Goal: Information Seeking & Learning: Learn about a topic

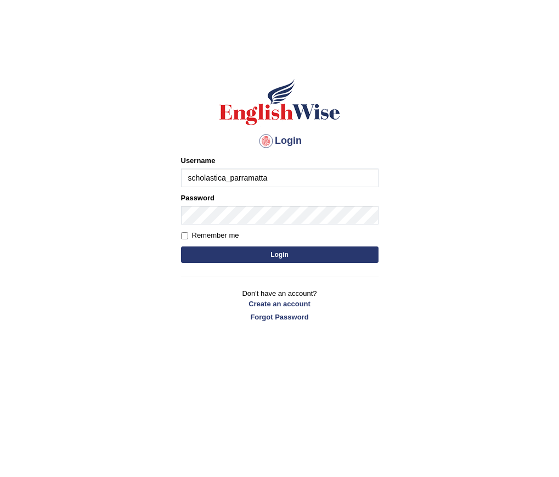
type input "scholastica_parramatta"
click at [266, 250] on button "Login" at bounding box center [279, 254] width 197 height 16
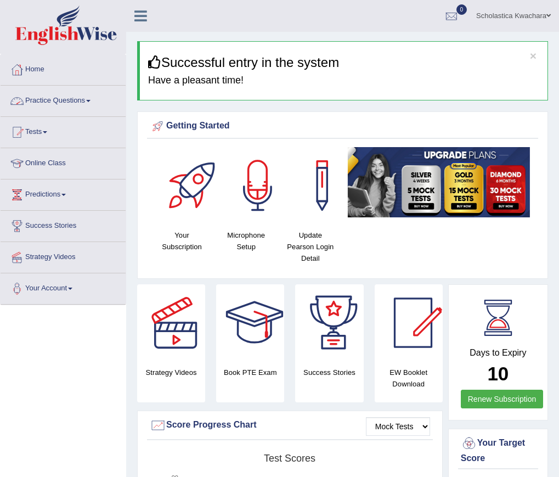
click at [87, 100] on link "Practice Questions" at bounding box center [63, 99] width 125 height 27
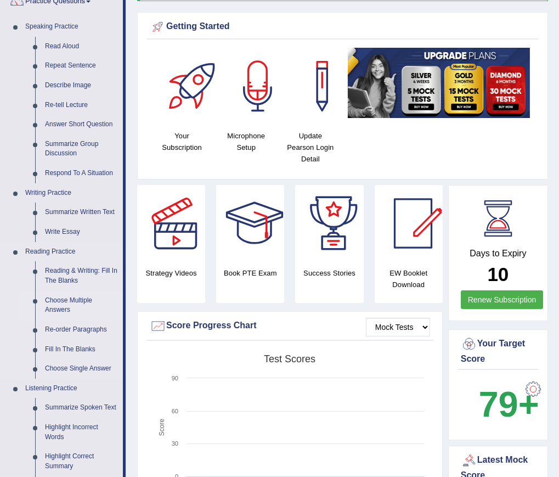
scroll to position [110, 0]
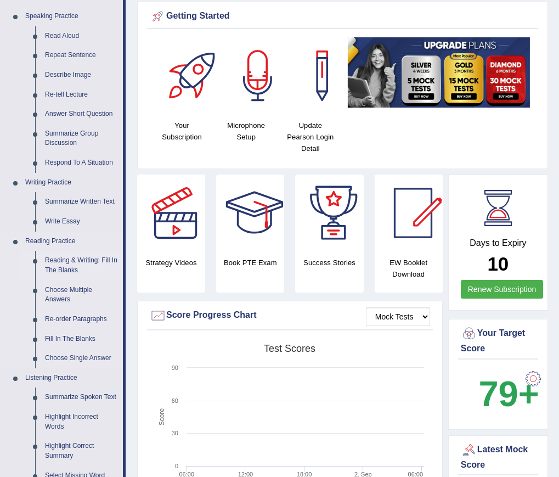
click at [54, 264] on link "Reading & Writing: Fill In The Blanks" at bounding box center [81, 265] width 83 height 29
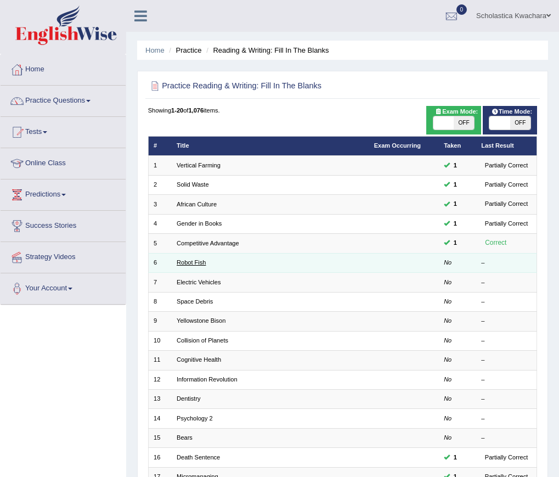
click at [191, 261] on link "Robot Fish" at bounding box center [191, 262] width 29 height 7
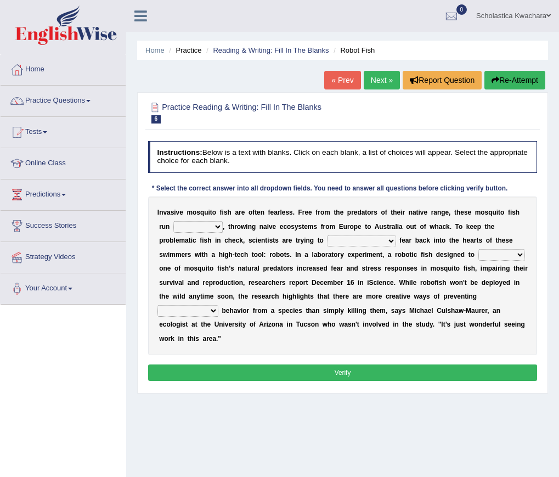
click at [210, 227] on select "occupant flippant rampant concordant" at bounding box center [197, 226] width 49 height 11
select select "rampant"
click at [173, 221] on select "occupant flippant rampant concordant" at bounding box center [197, 226] width 49 height 11
click at [354, 239] on select "accept spike strike drake" at bounding box center [361, 240] width 69 height 11
select select "strike"
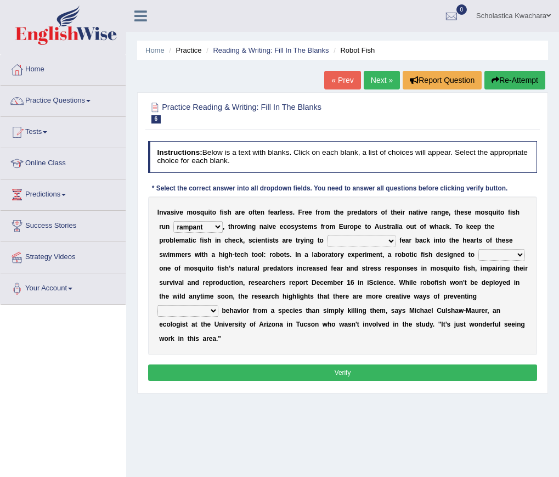
click at [327, 235] on select "accept spike strike drake" at bounding box center [361, 240] width 69 height 11
click at [479, 253] on select "bequest mimic battle conquest" at bounding box center [501, 254] width 47 height 11
select select "conquest"
click at [478, 249] on select "bequest mimic battle conquest" at bounding box center [501, 254] width 47 height 11
click at [215, 312] on select "unprivileged unprecedented uncharted unwanted" at bounding box center [187, 310] width 61 height 11
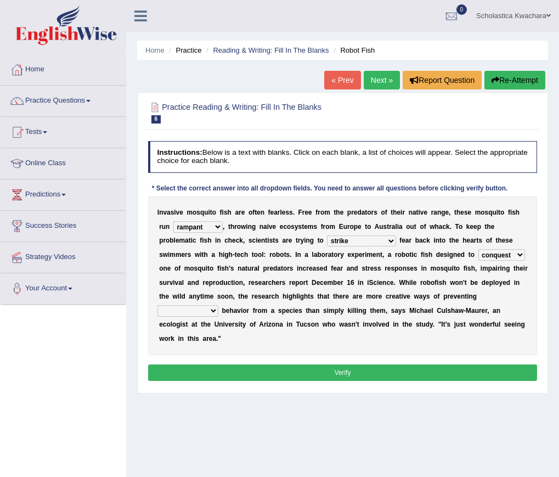
select select "uncharted"
click at [157, 305] on select "unprivileged unprecedented uncharted unwanted" at bounding box center [187, 310] width 61 height 11
click at [354, 368] on button "Verify" at bounding box center [343, 372] width 390 height 16
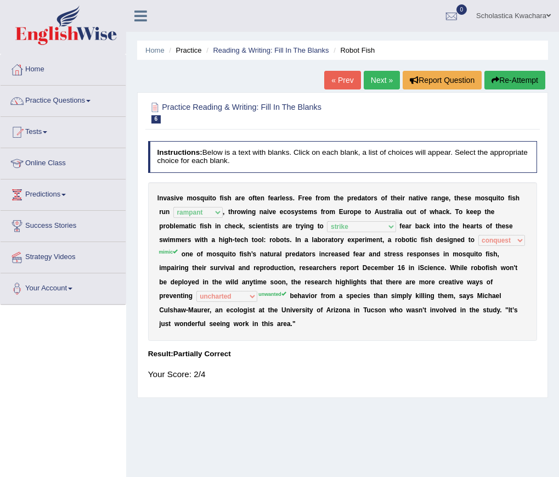
click at [385, 80] on link "Next »" at bounding box center [382, 80] width 36 height 19
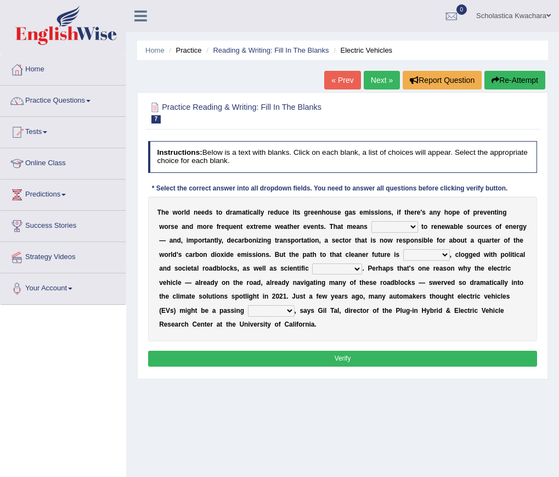
click at [411, 227] on select "grafting drafting crafting shifting" at bounding box center [394, 226] width 47 height 11
select select "shifting"
click at [371, 221] on select "grafting drafting crafting shifting" at bounding box center [394, 226] width 47 height 11
click at [448, 253] on select "daunting daunted daunt dauntless" at bounding box center [426, 254] width 47 height 11
select select "dauntless"
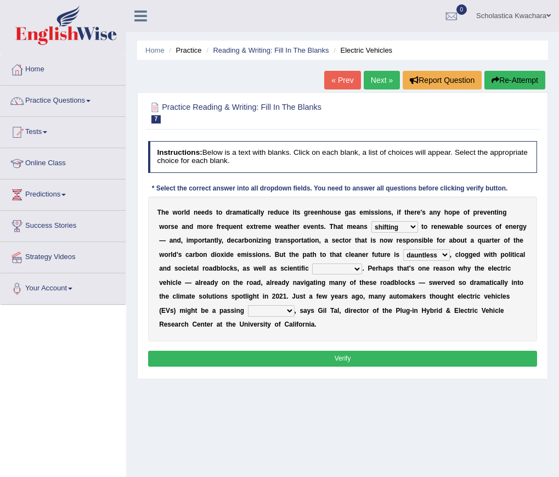
click at [403, 249] on select "daunting daunted daunt dauntless" at bounding box center [426, 254] width 47 height 11
click at [359, 267] on select "spectacles obstacles tentacles receptacles" at bounding box center [337, 268] width 50 height 11
select select "spectacles"
click at [312, 263] on select "spectacles obstacles tentacles receptacles" at bounding box center [337, 268] width 50 height 11
click at [290, 311] on select "fad gad tad lad" at bounding box center [271, 310] width 47 height 11
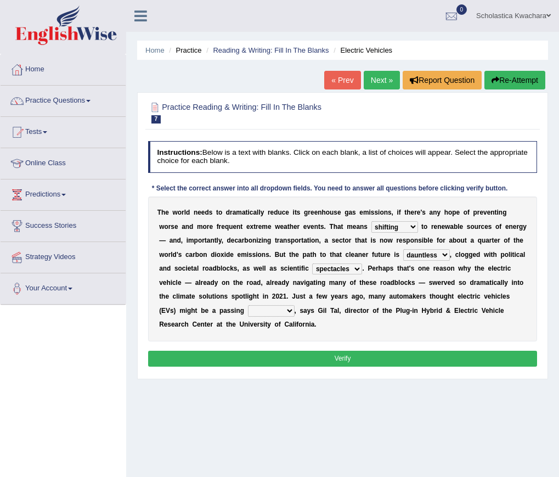
select select "tad"
click at [248, 305] on select "fad gad tad lad" at bounding box center [271, 310] width 47 height 11
click at [333, 359] on button "Verify" at bounding box center [343, 359] width 390 height 16
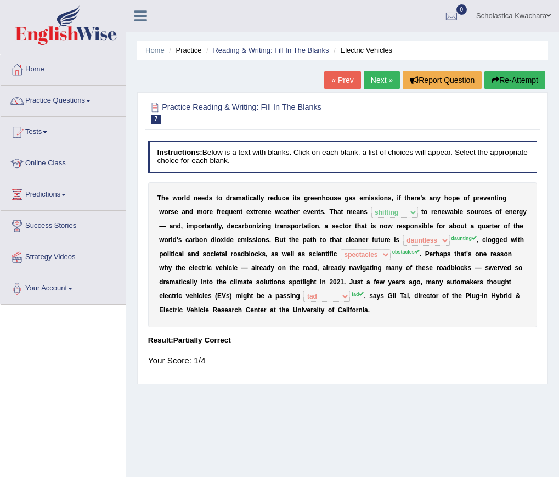
click at [380, 74] on link "Next »" at bounding box center [382, 80] width 36 height 19
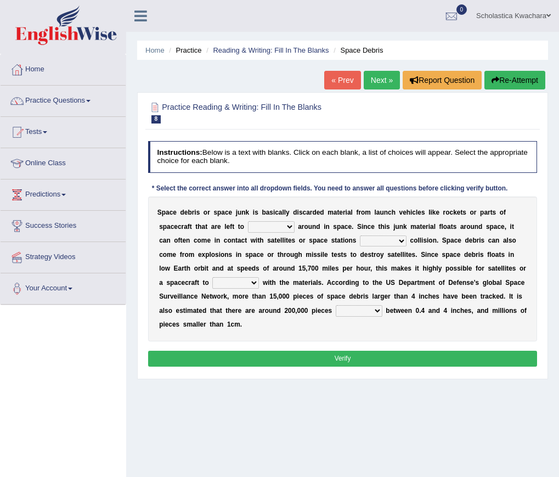
click at [290, 225] on select "twist center roam loll" at bounding box center [271, 226] width 47 height 11
select select "roam"
click at [248, 221] on select "twist center roam loll" at bounding box center [271, 226] width 47 height 11
click at [399, 238] on select "risks risk risked risking" at bounding box center [383, 240] width 47 height 11
select select "risking"
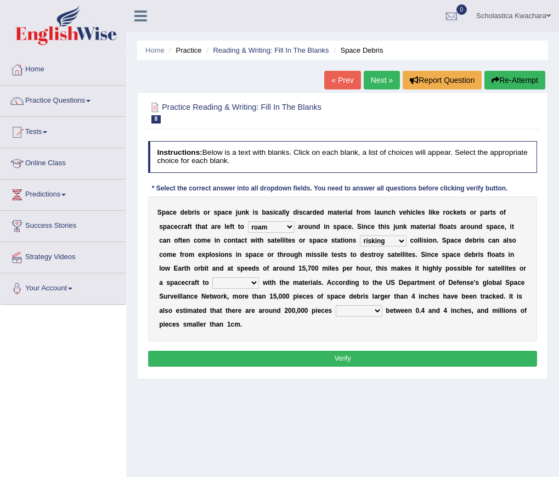
click at [360, 235] on select "risks risk risked risking" at bounding box center [383, 240] width 47 height 11
click at [254, 282] on select "collect collate collide collocate" at bounding box center [235, 282] width 47 height 11
select select "collect"
click at [212, 277] on select "collect collate collide collocate" at bounding box center [235, 282] width 47 height 11
click at [376, 311] on select "sized sizing size sizes" at bounding box center [359, 310] width 47 height 11
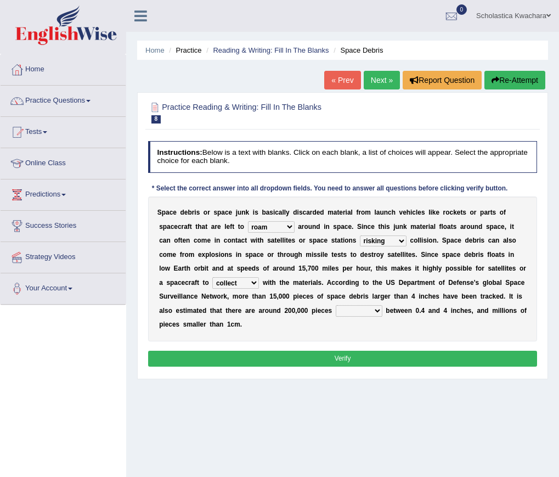
select select "sized"
click at [336, 305] on select "sized sizing size sizes" at bounding box center [359, 310] width 47 height 11
click at [350, 358] on button "Verify" at bounding box center [343, 359] width 390 height 16
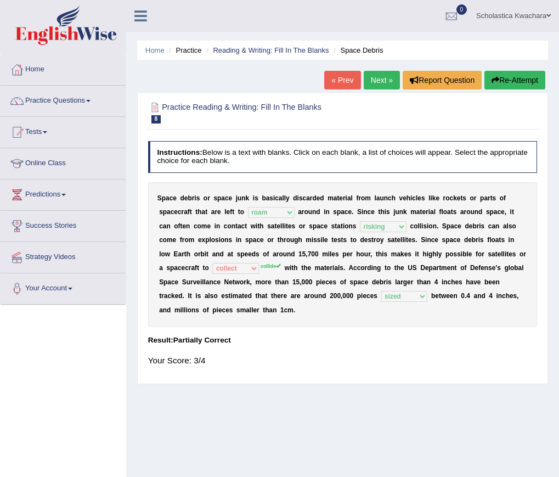
click at [368, 82] on link "Next »" at bounding box center [382, 80] width 36 height 19
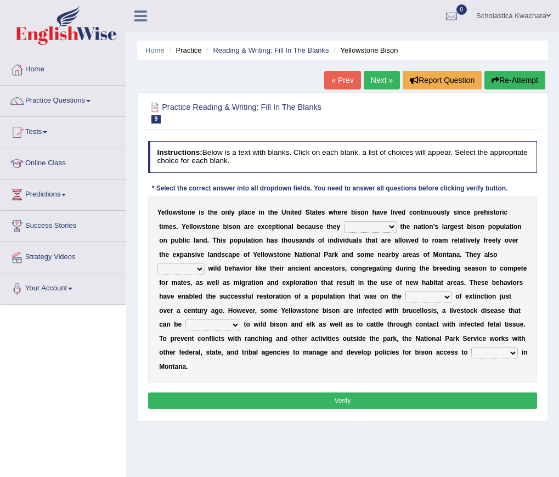
click at [393, 227] on select "congregate comprise consist compromise" at bounding box center [370, 226] width 53 height 11
select select "comprise"
click at [344, 221] on select "congregate comprise consist compromise" at bounding box center [370, 226] width 53 height 11
click at [202, 266] on select "exhibit disregard resist encourage" at bounding box center [180, 268] width 47 height 11
select select "resist"
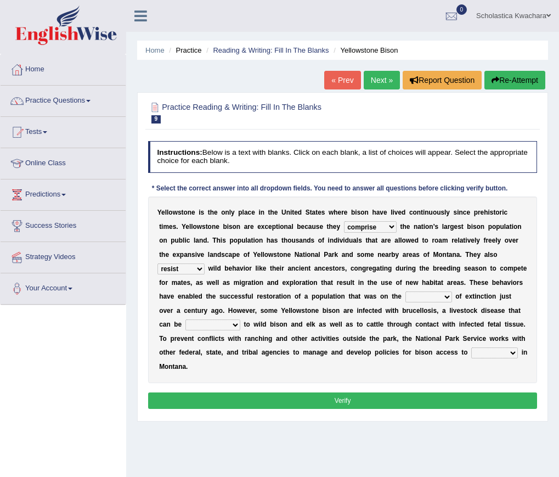
click at [157, 263] on select "exhibit disregard resist encourage" at bounding box center [180, 268] width 47 height 11
click at [444, 296] on select "brine brink danger brindle" at bounding box center [428, 296] width 47 height 11
select select "brink"
click at [405, 291] on select "brine brink danger brindle" at bounding box center [428, 296] width 47 height 11
click at [236, 327] on select "transplanted transported transgressed transmitted" at bounding box center [212, 324] width 55 height 11
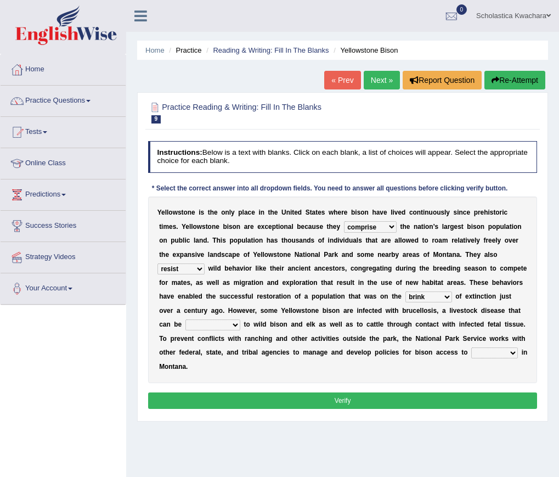
select select "transmitted"
click at [185, 319] on select "transplanted transported transgressed transmitted" at bounding box center [212, 324] width 55 height 11
click at [497, 353] on select "habitat habitat habitant food" at bounding box center [494, 352] width 47 height 11
select select "habitat"
click at [471, 347] on select "habitat habitat habitant food" at bounding box center [494, 352] width 47 height 11
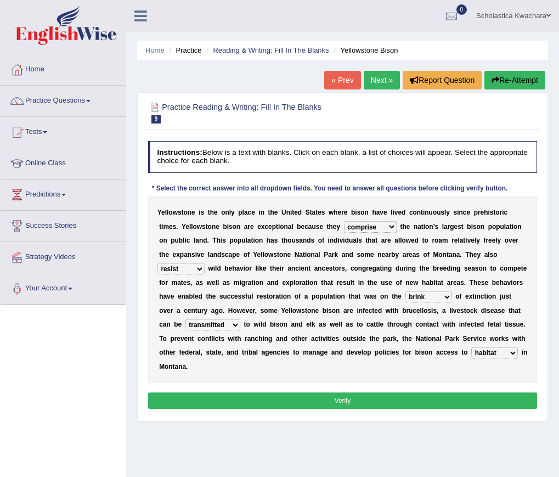
click at [492, 399] on button "Verify" at bounding box center [343, 400] width 390 height 16
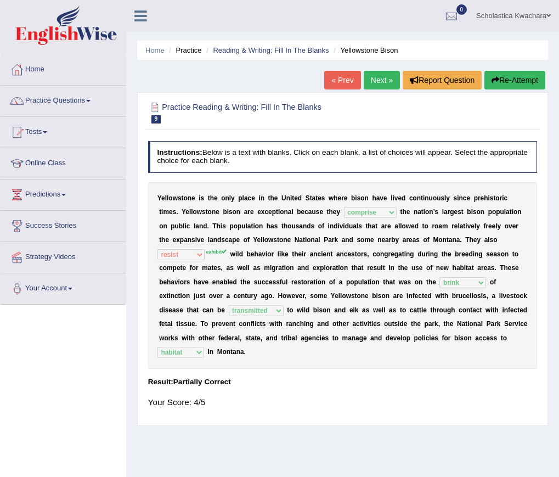
click at [371, 80] on link "Next »" at bounding box center [382, 80] width 36 height 19
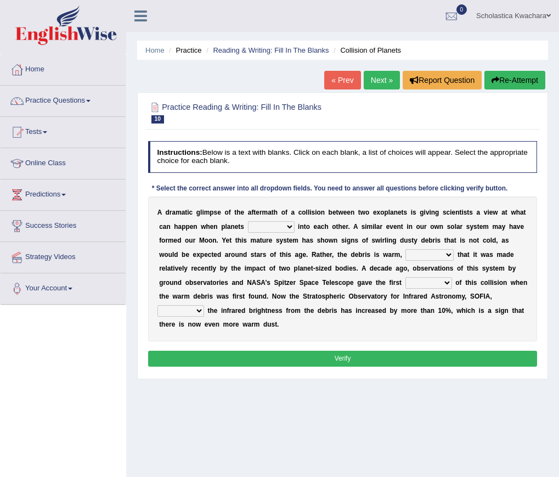
click at [295, 228] on b at bounding box center [297, 227] width 4 height 8
click at [286, 227] on select "crash explore roam implode" at bounding box center [271, 226] width 47 height 11
select select "crash"
click at [248, 221] on select "crash explore roam implode" at bounding box center [271, 226] width 47 height 11
click at [451, 252] on select "reinforcing sentencing forging conducing" at bounding box center [429, 254] width 48 height 11
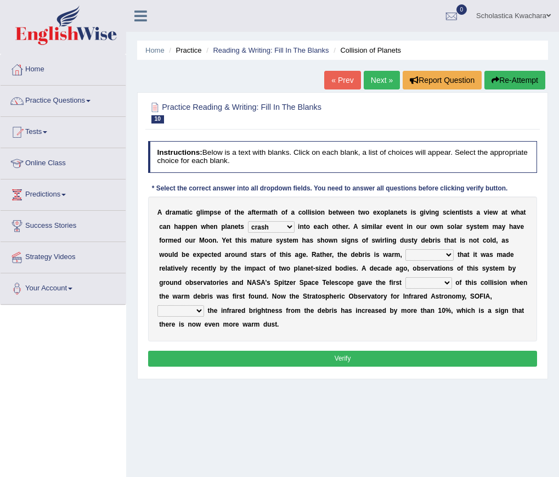
select select "reinforcing"
click at [405, 249] on select "reinforcing sentencing forging conducing" at bounding box center [429, 254] width 48 height 11
click at [445, 283] on select "pints faints hints taints" at bounding box center [428, 282] width 47 height 11
select select "hints"
click at [405, 277] on select "pints faints hints taints" at bounding box center [428, 282] width 47 height 11
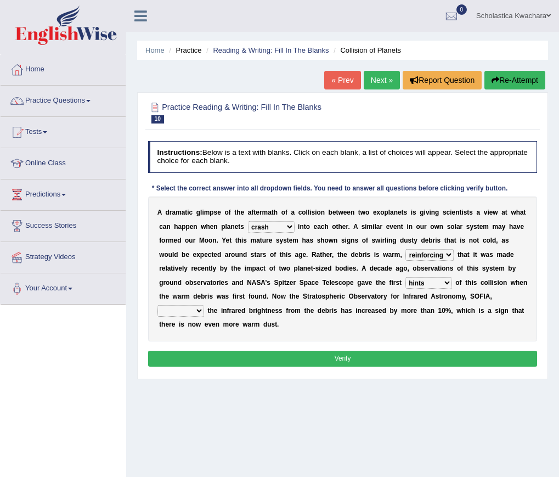
click at [192, 312] on select "concealed revealed repealed unsealed" at bounding box center [180, 310] width 47 height 11
select select "revealed"
click at [157, 305] on select "concealed revealed repealed unsealed" at bounding box center [180, 310] width 47 height 11
click at [338, 354] on button "Verify" at bounding box center [343, 359] width 390 height 16
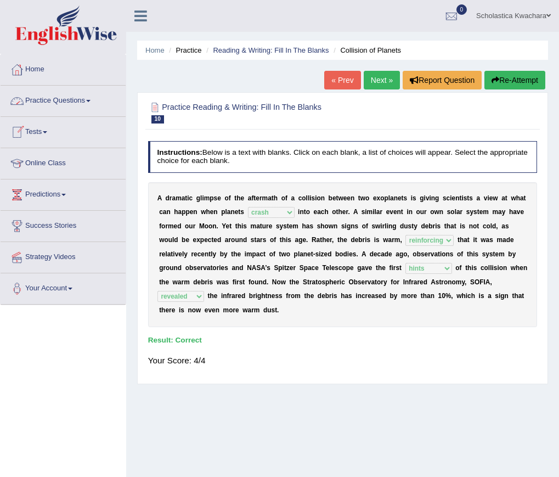
click at [80, 98] on link "Practice Questions" at bounding box center [63, 99] width 125 height 27
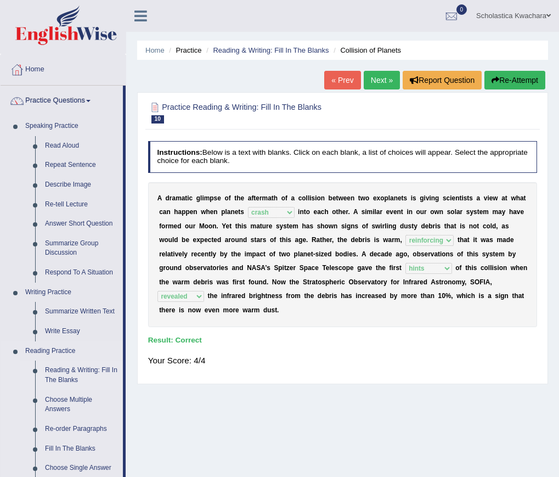
click at [75, 366] on link "Reading & Writing: Fill In The Blanks" at bounding box center [81, 374] width 83 height 29
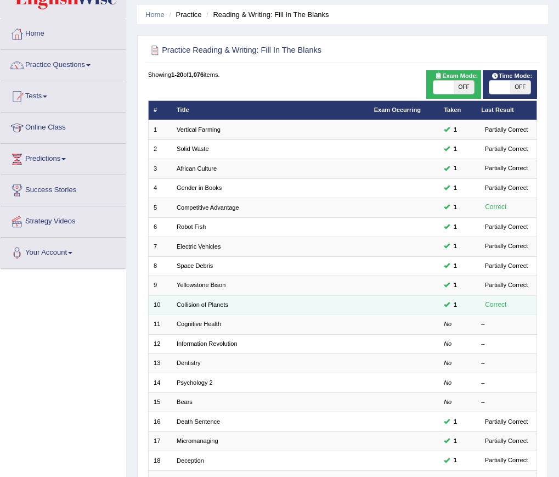
scroll to position [55, 0]
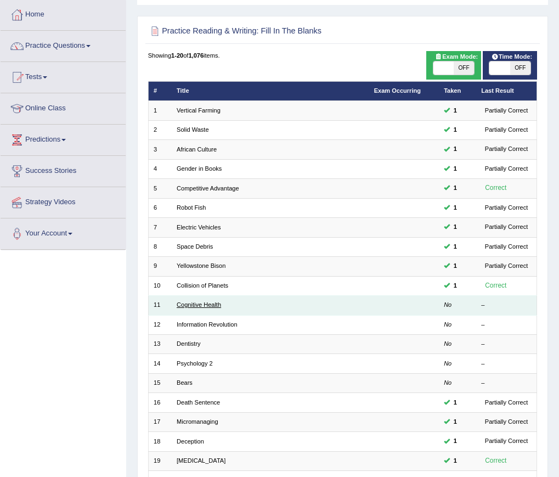
click at [183, 304] on link "Cognitive Health" at bounding box center [199, 304] width 44 height 7
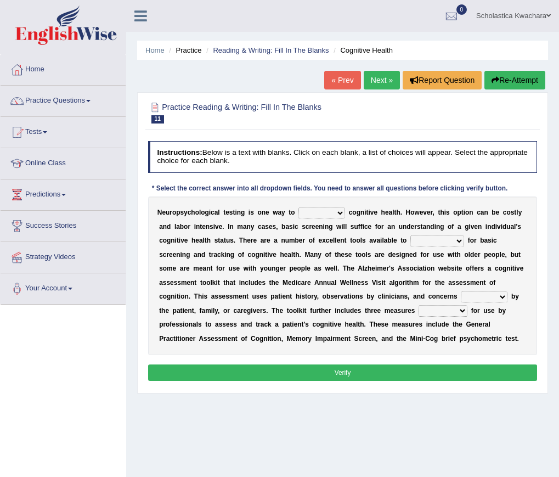
click at [336, 212] on select "obsess assess possess access" at bounding box center [321, 212] width 47 height 11
select select "assess"
click at [298, 207] on select "obsess assess possess access" at bounding box center [321, 212] width 47 height 11
click at [440, 244] on select "stationers practitioners petitioners questioners" at bounding box center [437, 240] width 54 height 11
select select "practitioners"
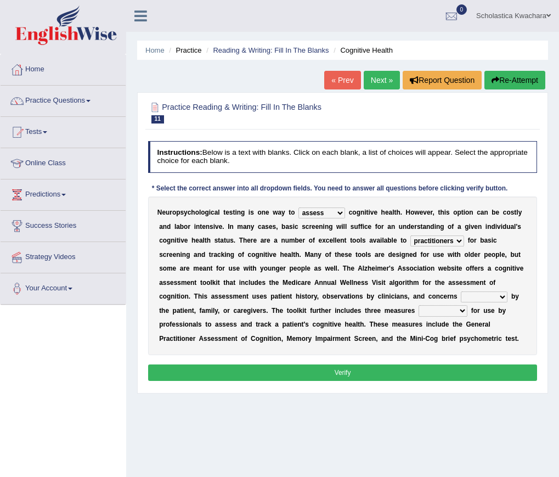
click at [410, 235] on select "stationers practitioners petitioners questioners" at bounding box center [437, 240] width 54 height 11
click at [495, 295] on select "raised rising arising praised" at bounding box center [484, 296] width 47 height 11
select select "raised"
click at [461, 291] on select "raised rising arising praised" at bounding box center [484, 296] width 47 height 11
click at [465, 312] on select "validated intimidated dilapidated antedated" at bounding box center [443, 310] width 49 height 11
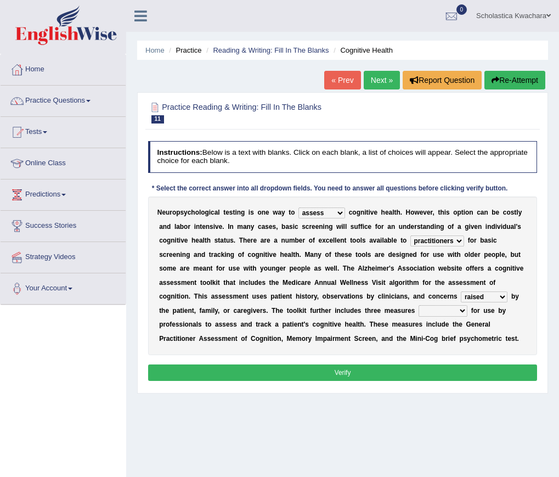
select select "validated"
click at [419, 305] on select "validated intimidated dilapidated antedated" at bounding box center [443, 310] width 49 height 11
drag, startPoint x: 343, startPoint y: 374, endPoint x: 343, endPoint y: 365, distance: 8.8
click at [343, 374] on button "Verify" at bounding box center [343, 372] width 390 height 16
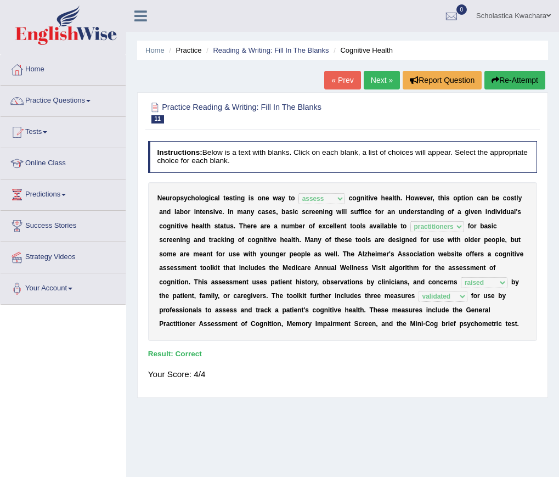
click at [369, 81] on link "Next »" at bounding box center [382, 80] width 36 height 19
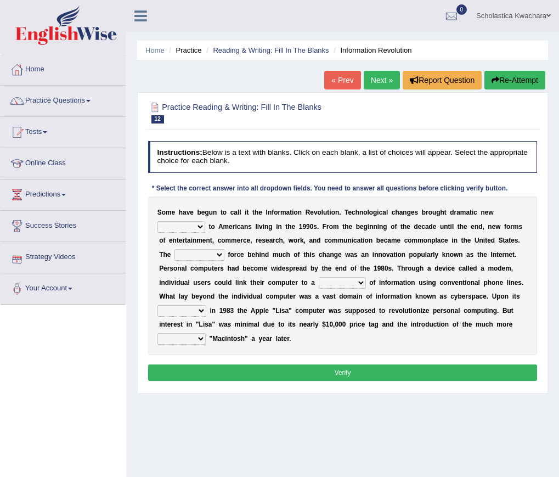
click at [196, 229] on select "challenges puzzles options confusion" at bounding box center [181, 226] width 48 height 11
select select "challenges"
click at [157, 221] on select "challenges puzzles options confusion" at bounding box center [181, 226] width 48 height 11
click at [215, 255] on select "unremitting uninspiring driving insinuating" at bounding box center [199, 254] width 50 height 11
select select "driving"
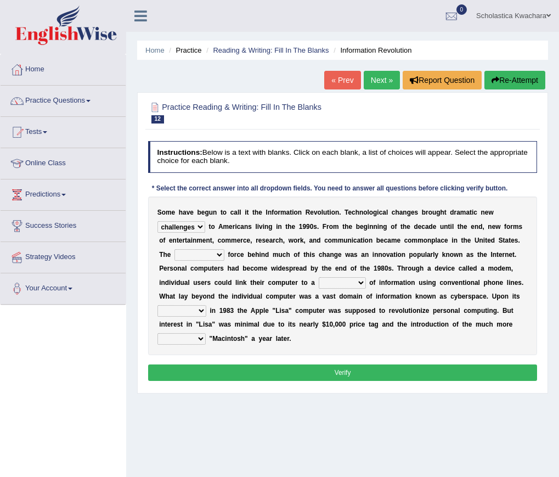
click at [174, 249] on select "unremitting uninspiring driving insinuating" at bounding box center [199, 254] width 50 height 11
click at [349, 284] on select "magnitude bulk wealth volume" at bounding box center [342, 282] width 47 height 11
select select "volume"
click at [319, 277] on select "magnitude bulk wealth volume" at bounding box center [342, 282] width 47 height 11
click at [201, 312] on select "relief release publication emission" at bounding box center [181, 310] width 49 height 11
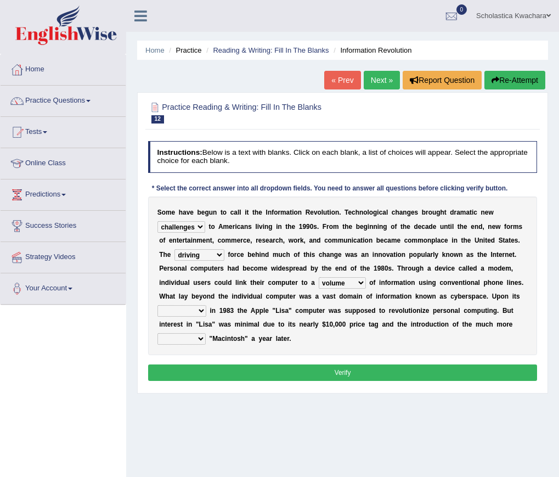
select select "publication"
click at [157, 305] on select "relief release publication emission" at bounding box center [181, 310] width 49 height 11
click at [199, 337] on select "convenient affordable advanced formidable" at bounding box center [181, 338] width 48 height 11
select select "advanced"
click at [157, 333] on select "convenient affordable advanced formidable" at bounding box center [181, 338] width 48 height 11
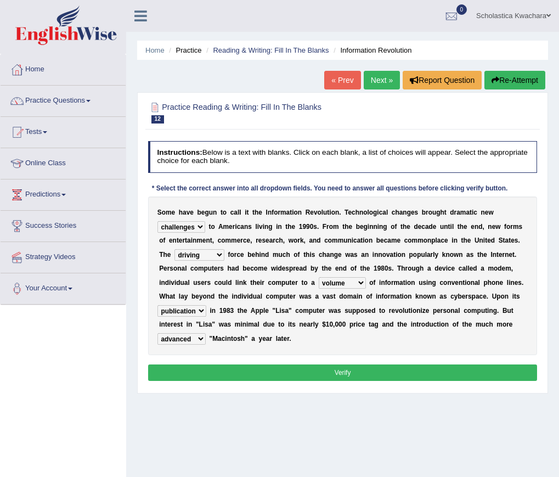
click at [324, 369] on button "Verify" at bounding box center [343, 372] width 390 height 16
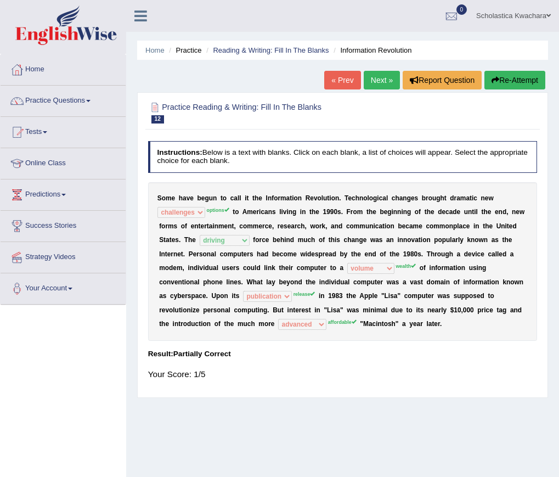
click at [378, 84] on link "Next »" at bounding box center [382, 80] width 36 height 19
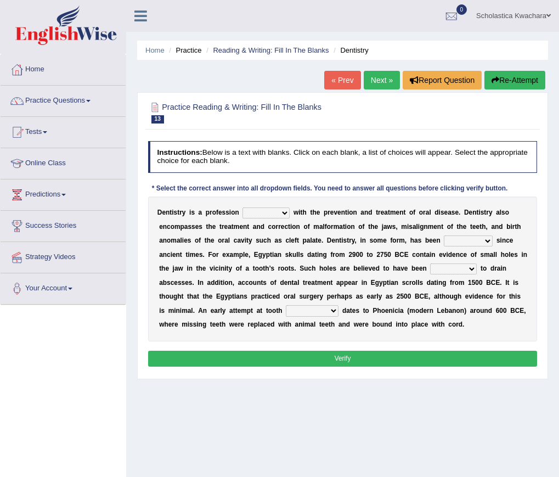
click at [279, 212] on select "agreed dealt concerned taken" at bounding box center [265, 212] width 47 height 11
select select "dealt"
click at [242, 207] on select "agreed dealt concerned taken" at bounding box center [265, 212] width 47 height 11
click at [484, 241] on select "criticized replaced practiced abandoned" at bounding box center [468, 240] width 49 height 11
select select "practiced"
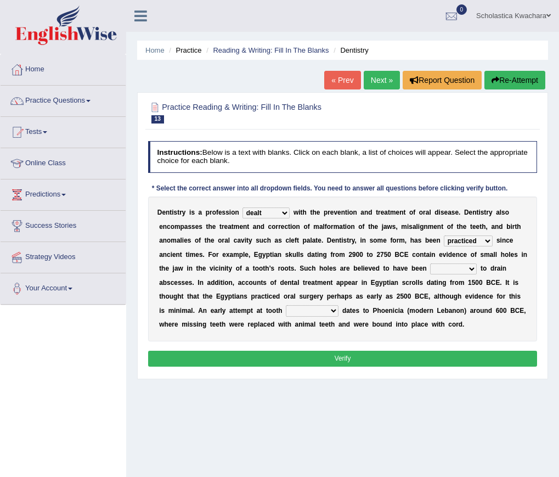
click at [444, 235] on select "criticized replaced practiced abandoned" at bounding box center [468, 240] width 49 height 11
click at [469, 266] on select "fluctuated laminated drilled sealed" at bounding box center [453, 268] width 47 height 11
select select "drilled"
click at [431, 263] on select "fluctuated laminated drilled sealed" at bounding box center [453, 268] width 47 height 11
click at [326, 311] on select "reparation sacrament restitution replacement" at bounding box center [312, 310] width 53 height 11
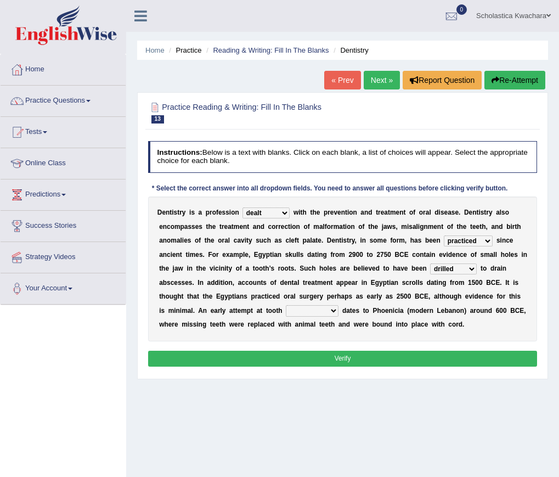
select select "replacement"
click at [286, 305] on select "reparation sacrament restitution replacement" at bounding box center [312, 310] width 53 height 11
click at [328, 354] on button "Verify" at bounding box center [343, 359] width 390 height 16
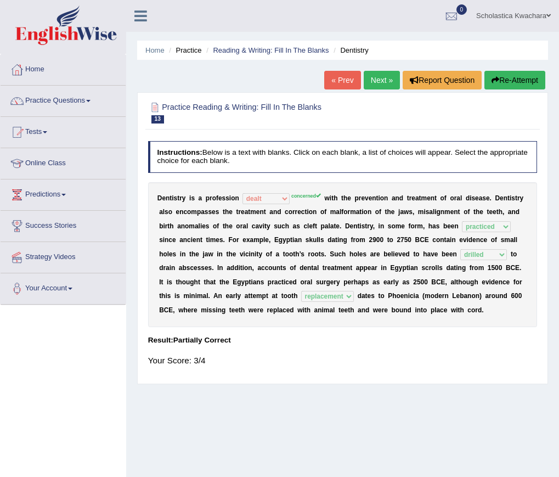
click at [382, 78] on link "Next »" at bounding box center [382, 80] width 36 height 19
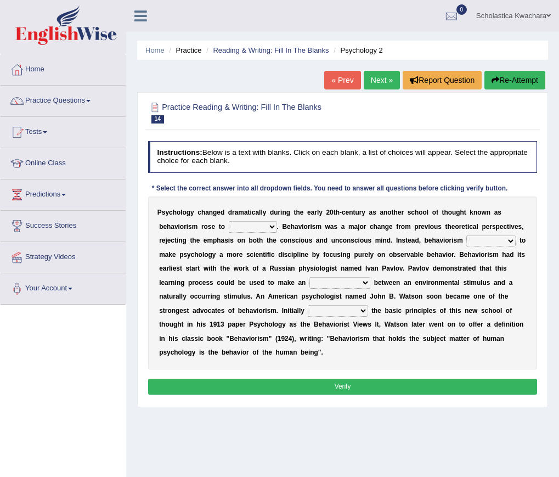
click at [273, 229] on select "dominance temptation challenge temper" at bounding box center [253, 226] width 48 height 11
select select "dominance"
click at [229, 221] on select "dominance temptation challenge temper" at bounding box center [253, 226] width 48 height 11
click at [499, 238] on select "reproached reproved strove rewove" at bounding box center [490, 240] width 49 height 11
select select "strove"
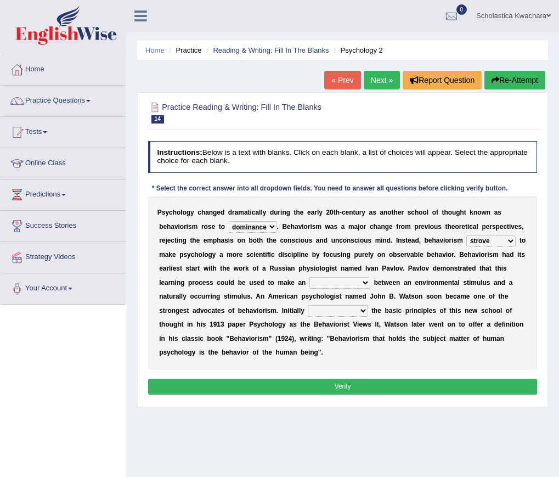
click at [467, 235] on select "reproached reproved strove rewove" at bounding box center [490, 240] width 49 height 11
click at [359, 283] on select "acclimatization association union combination" at bounding box center [339, 282] width 61 height 11
select select "association"
click at [309, 277] on select "acclimatization association union combination" at bounding box center [339, 282] width 61 height 11
click at [367, 286] on select "acclimatization association union combination" at bounding box center [339, 282] width 61 height 11
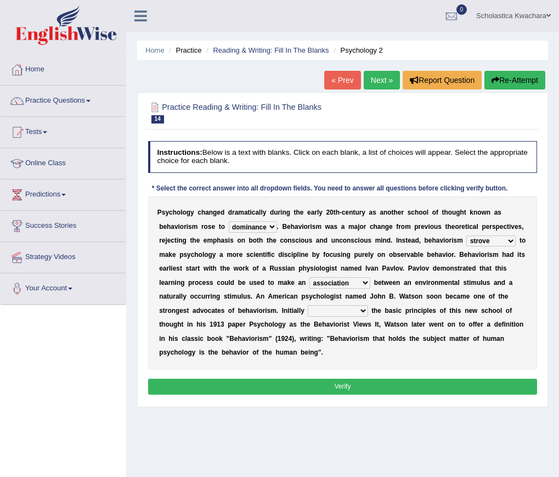
click at [367, 286] on select "acclimatization association union combination" at bounding box center [339, 282] width 61 height 11
click at [354, 313] on select "questioning foreshortening unburdening outlining" at bounding box center [338, 310] width 60 height 11
select select "outlining"
click at [308, 305] on select "questioning foreshortening unburdening outlining" at bounding box center [338, 310] width 60 height 11
click at [384, 380] on button "Verify" at bounding box center [343, 387] width 390 height 16
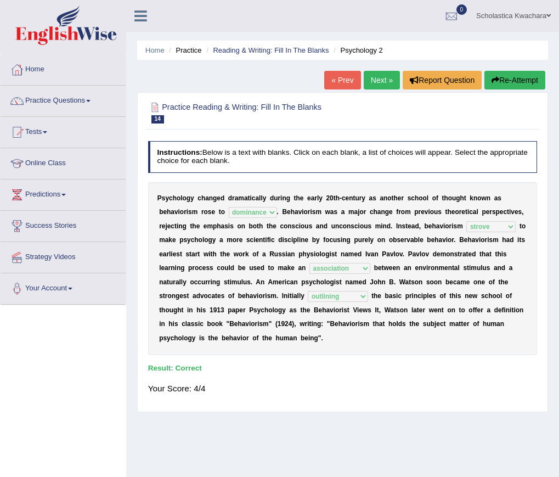
click at [379, 74] on link "Next »" at bounding box center [382, 80] width 36 height 19
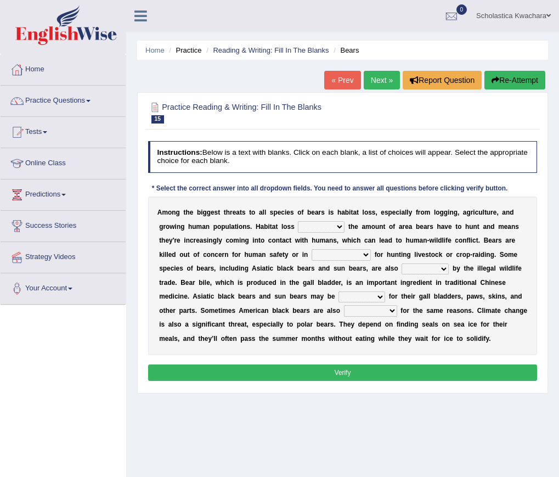
click at [341, 227] on select "increases reduces complies interacts" at bounding box center [321, 226] width 47 height 11
select select "reduces"
click at [298, 221] on select "increases reduces complies interacts" at bounding box center [321, 226] width 47 height 11
click at [360, 255] on select "coalition retaliation appreciation disinformation" at bounding box center [341, 254] width 59 height 11
select select "retaliation"
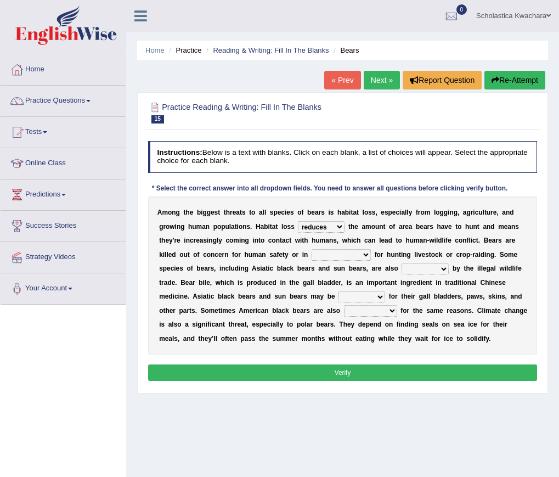
click at [312, 249] on select "coalition retaliation appreciation disinformation" at bounding box center [341, 254] width 59 height 11
click at [439, 269] on select "protected prohibited fattened threatened" at bounding box center [425, 268] width 47 height 11
select select "protected"
click at [402, 263] on select "protected prohibited fattened threatened" at bounding box center [425, 268] width 47 height 11
click at [370, 296] on select "poached squelched coached blenched" at bounding box center [361, 296] width 47 height 11
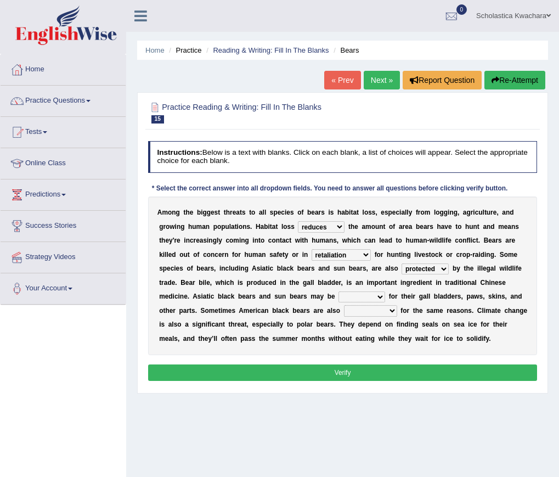
select select "poached"
click at [338, 291] on select "poached squelched coached blenched" at bounding box center [361, 296] width 47 height 11
click at [392, 310] on select "begot foreseen encountered targeted" at bounding box center [370, 310] width 53 height 11
select select "targeted"
click at [344, 305] on select "begot foreseen encountered targeted" at bounding box center [370, 310] width 53 height 11
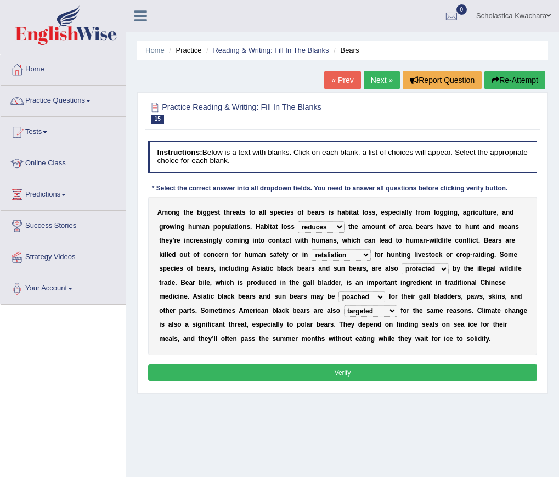
click at [373, 369] on button "Verify" at bounding box center [343, 372] width 390 height 16
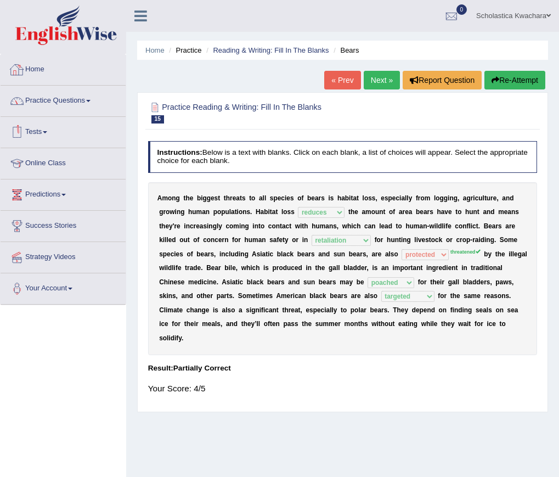
click at [82, 97] on link "Practice Questions" at bounding box center [63, 99] width 125 height 27
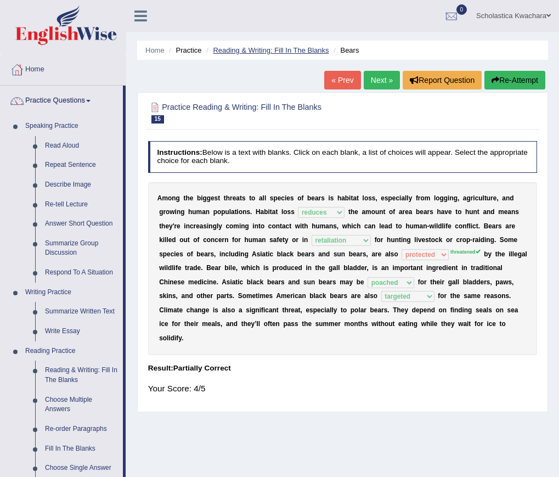
click at [234, 49] on link "Reading & Writing: Fill In The Blanks" at bounding box center [271, 50] width 116 height 8
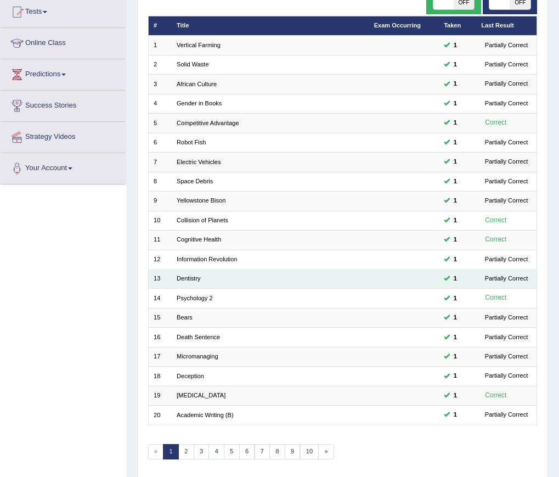
scroll to position [157, 0]
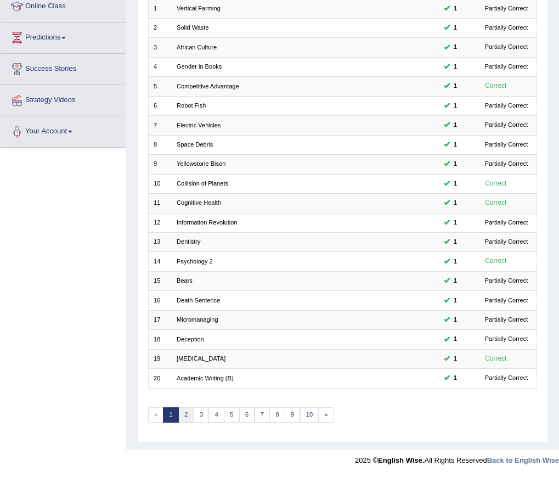
click at [184, 416] on link "2" at bounding box center [186, 414] width 16 height 15
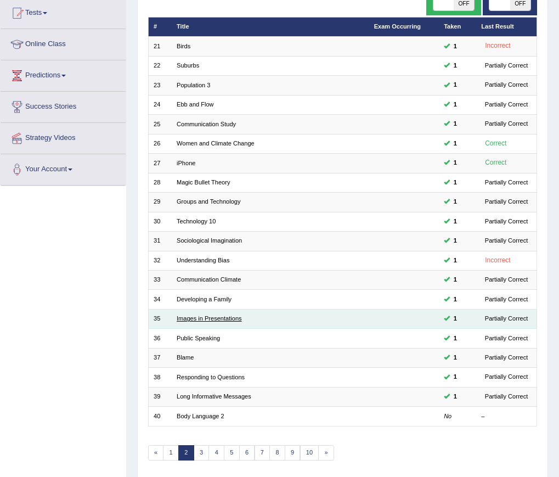
scroll to position [157, 0]
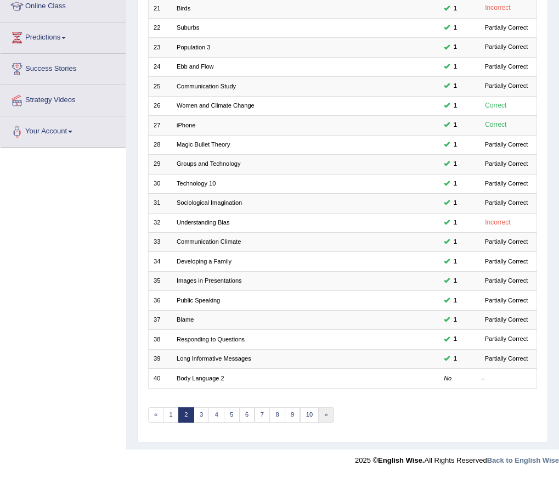
click at [325, 414] on link "»" at bounding box center [326, 414] width 16 height 15
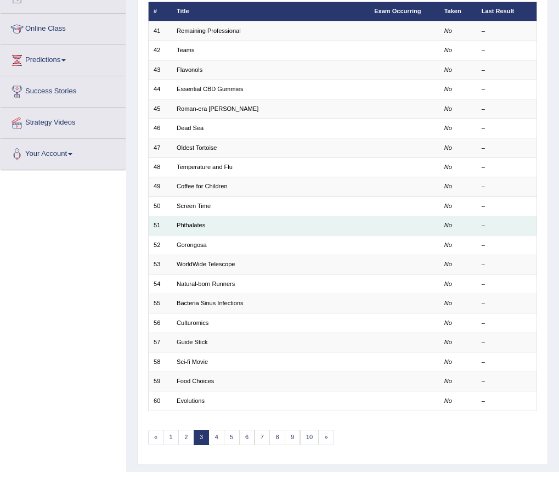
scroll to position [157, 0]
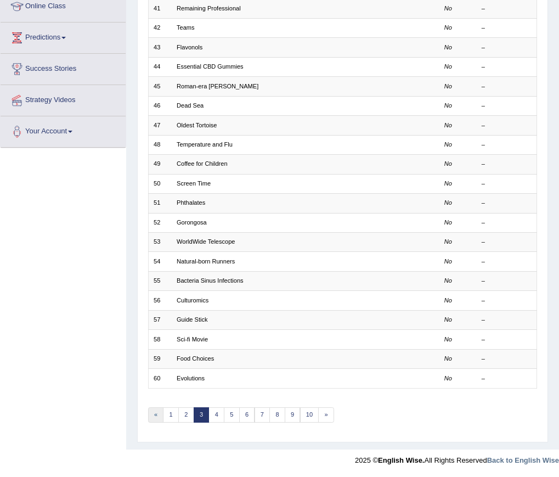
click at [154, 416] on link "«" at bounding box center [156, 414] width 16 height 15
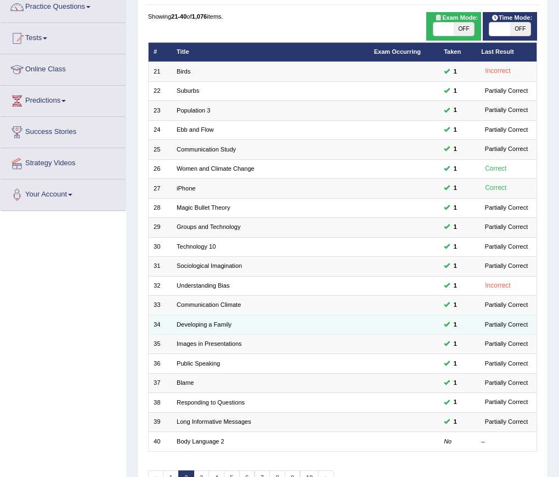
scroll to position [110, 0]
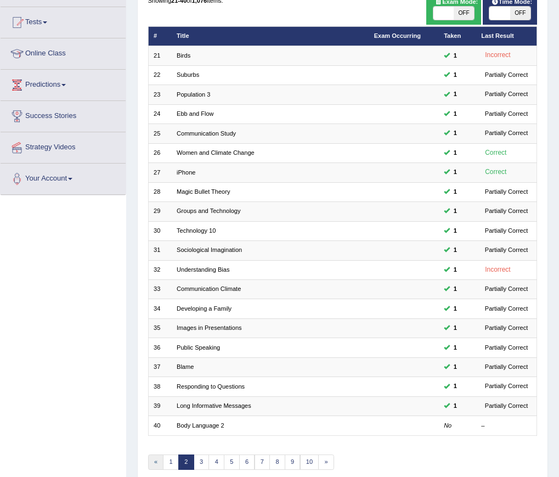
click at [157, 462] on link "«" at bounding box center [156, 461] width 16 height 15
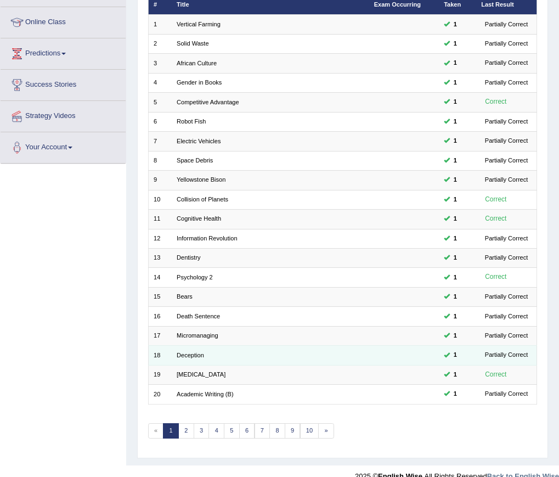
scroll to position [157, 0]
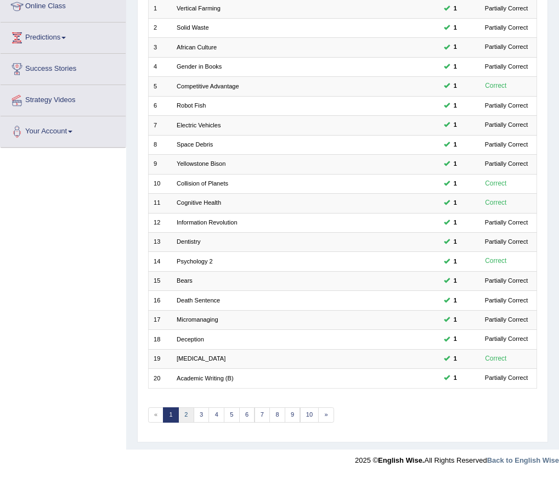
click at [183, 414] on link "2" at bounding box center [186, 414] width 16 height 15
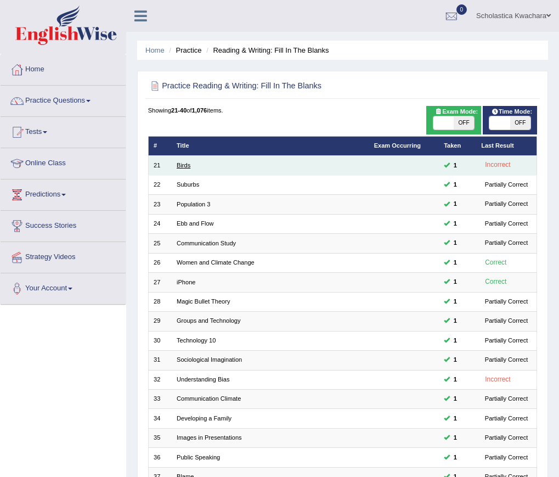
click at [179, 166] on link "Birds" at bounding box center [184, 165] width 14 height 7
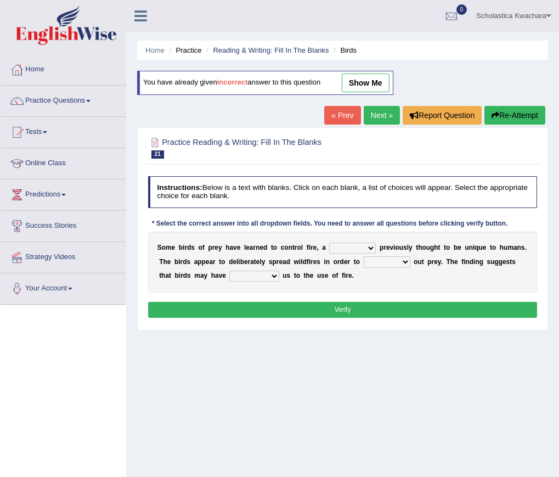
click at [366, 249] on select "question profile tale skill" at bounding box center [352, 247] width 47 height 11
select select "tale"
click at [329, 242] on select "question profile tale skill" at bounding box center [352, 247] width 47 height 11
click at [396, 263] on select "prevent limit span flush" at bounding box center [387, 261] width 47 height 11
select select "span"
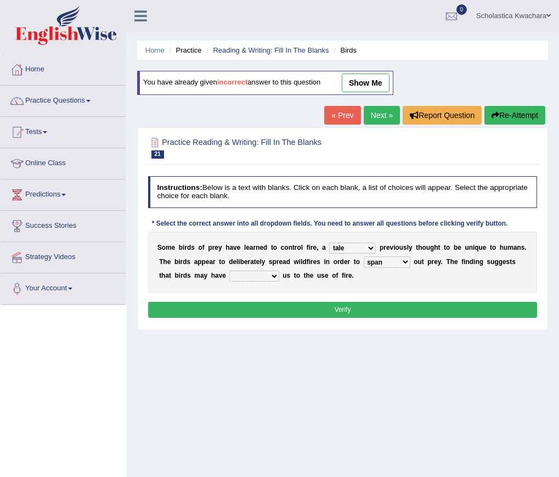
click at [364, 256] on select "prevent limit span flush" at bounding box center [387, 261] width 47 height 11
click at [269, 277] on select "prophesied beaten transmitted forced" at bounding box center [253, 275] width 49 height 11
select select "transmitted"
click at [229, 270] on select "prophesied beaten transmitted forced" at bounding box center [253, 275] width 49 height 11
click at [332, 302] on button "Verify" at bounding box center [343, 310] width 390 height 16
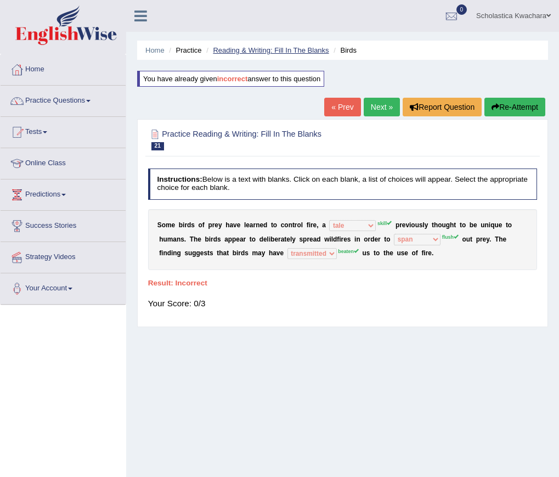
click at [236, 49] on link "Reading & Writing: Fill In The Blanks" at bounding box center [271, 50] width 116 height 8
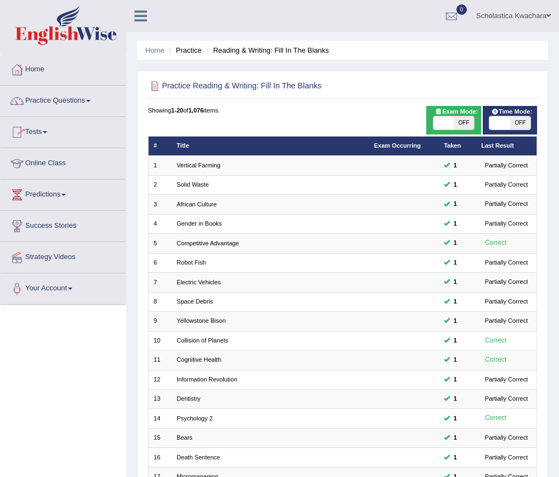
click at [82, 99] on link "Practice Questions" at bounding box center [63, 99] width 125 height 27
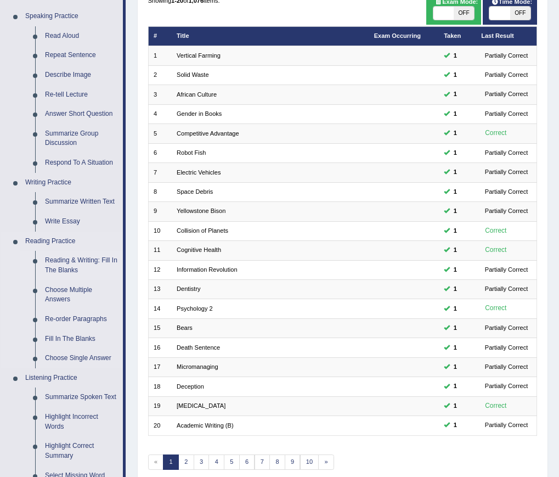
scroll to position [165, 0]
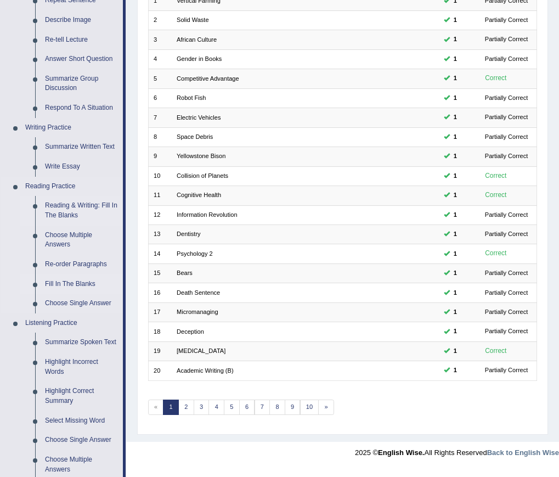
click at [82, 281] on link "Fill In The Blanks" at bounding box center [81, 284] width 83 height 20
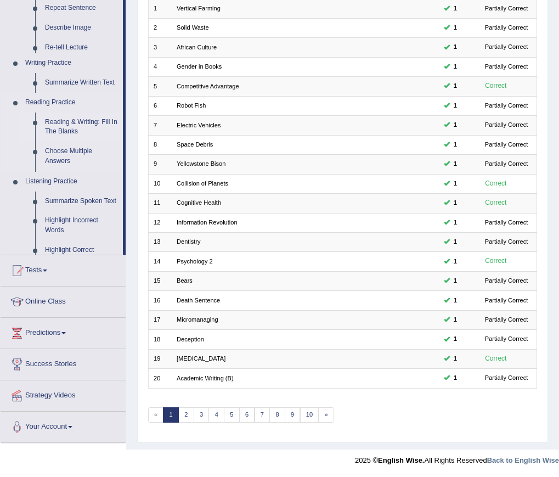
scroll to position [157, 0]
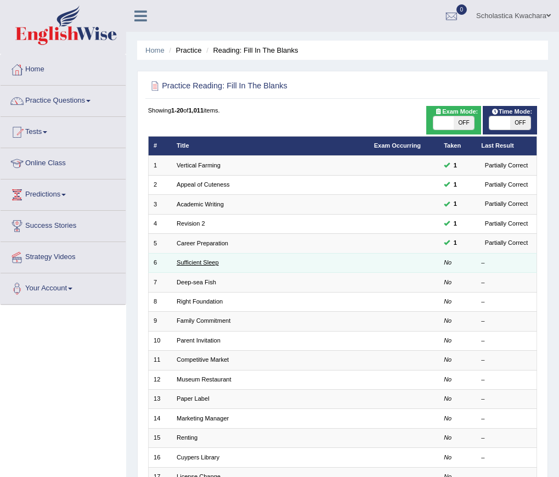
click at [203, 260] on link "Sufficient Sleep" at bounding box center [198, 262] width 42 height 7
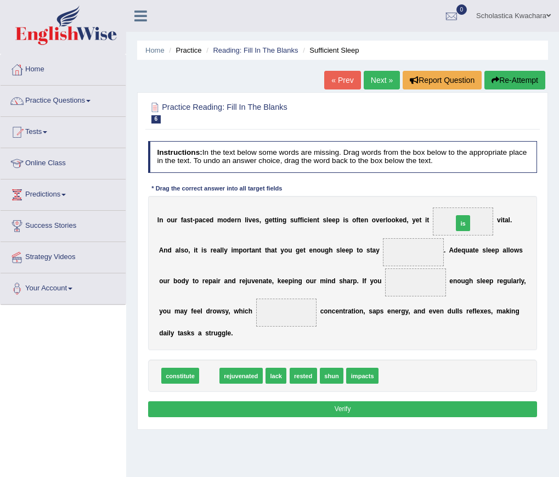
drag, startPoint x: 208, startPoint y: 376, endPoint x: 507, endPoint y: 197, distance: 347.9
click at [507, 197] on div "Instructions: In the text below some words are missing. Drag words from the box…" at bounding box center [342, 281] width 394 height 288
drag, startPoint x: 207, startPoint y: 375, endPoint x: 509, endPoint y: 190, distance: 353.6
click at [509, 190] on div "Instructions: In the text below some words are missing. Drag words from the box…" at bounding box center [342, 281] width 394 height 288
drag, startPoint x: 214, startPoint y: 373, endPoint x: 533, endPoint y: 187, distance: 368.8
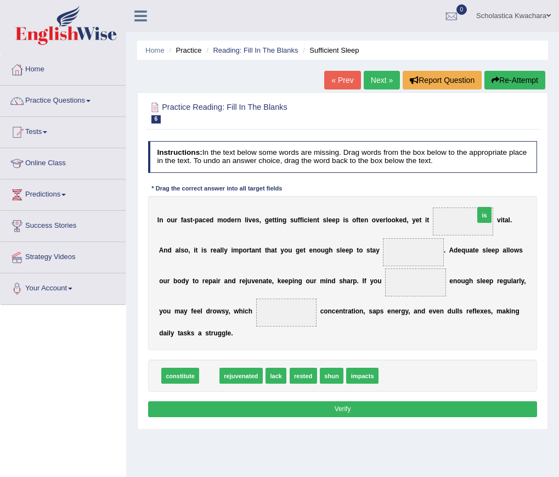
click at [533, 187] on div "Instructions: In the text below some words are missing. Drag words from the box…" at bounding box center [342, 281] width 394 height 288
drag, startPoint x: 209, startPoint y: 375, endPoint x: 480, endPoint y: 188, distance: 329.6
click at [480, 188] on div "Instructions: In the text below some words are missing. Drag words from the box…" at bounding box center [342, 281] width 394 height 288
drag, startPoint x: 211, startPoint y: 373, endPoint x: 509, endPoint y: 198, distance: 345.2
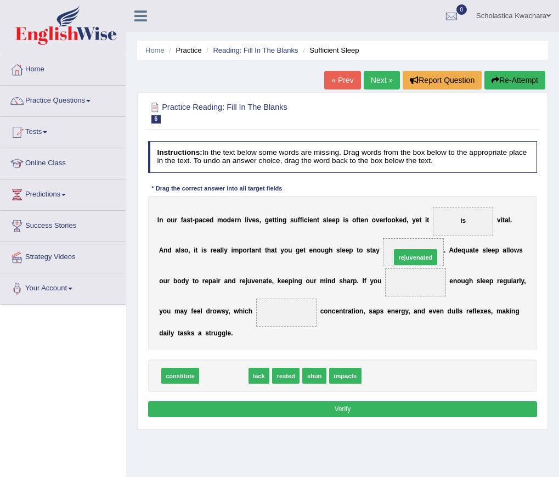
drag, startPoint x: 235, startPoint y: 373, endPoint x: 460, endPoint y: 234, distance: 265.1
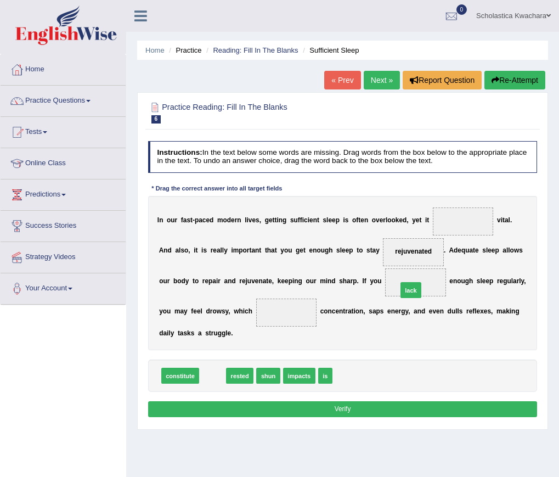
drag, startPoint x: 211, startPoint y: 376, endPoint x: 446, endPoint y: 275, distance: 255.4
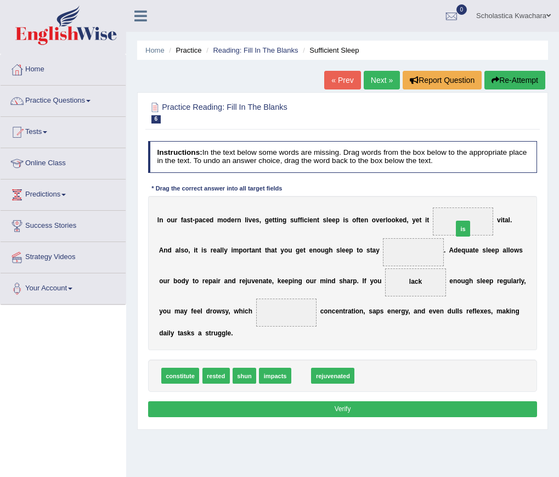
drag, startPoint x: 301, startPoint y: 373, endPoint x: 491, endPoint y: 200, distance: 257.1
drag, startPoint x: 329, startPoint y: 372, endPoint x: 444, endPoint y: 234, distance: 179.6
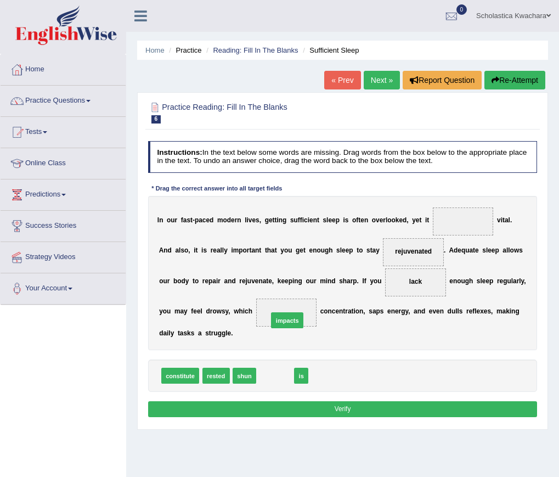
drag, startPoint x: 278, startPoint y: 374, endPoint x: 292, endPoint y: 309, distance: 66.3
click at [349, 405] on button "Verify" at bounding box center [343, 409] width 390 height 16
drag, startPoint x: 269, startPoint y: 378, endPoint x: 495, endPoint y: 206, distance: 283.4
click at [353, 404] on button "Verify" at bounding box center [343, 409] width 390 height 16
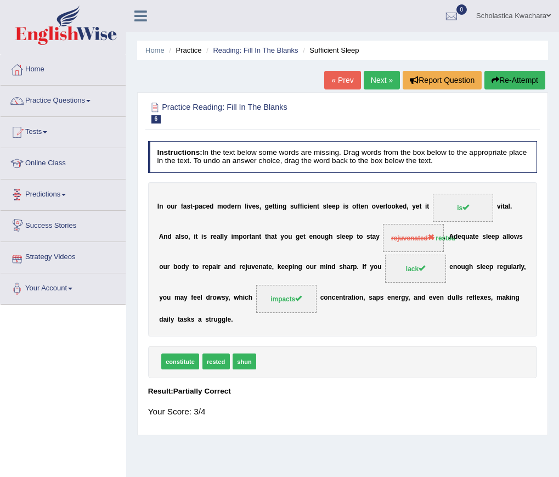
click at [374, 78] on link "Next »" at bounding box center [382, 80] width 36 height 19
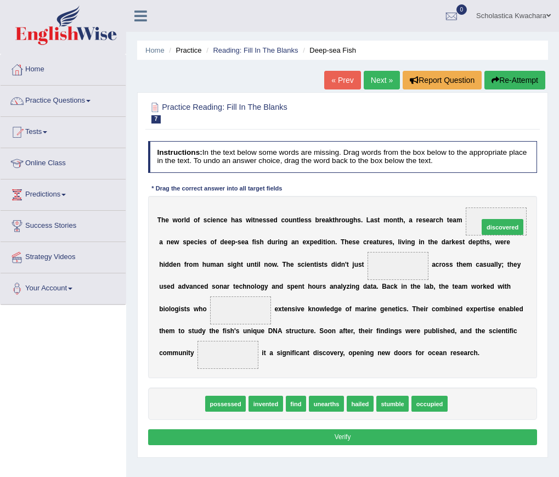
drag, startPoint x: 191, startPoint y: 404, endPoint x: 568, endPoint y: 196, distance: 430.2
click at [558, 196] on html "Toggle navigation Home Practice Questions Speaking Practice Read Aloud Repeat S…" at bounding box center [279, 238] width 559 height 477
drag, startPoint x: 194, startPoint y: 402, endPoint x: 568, endPoint y: 195, distance: 427.5
click at [558, 195] on html "Toggle navigation Home Practice Questions Speaking Practice Read Aloud Repeat S…" at bounding box center [279, 238] width 559 height 477
drag, startPoint x: 182, startPoint y: 402, endPoint x: 553, endPoint y: 194, distance: 425.2
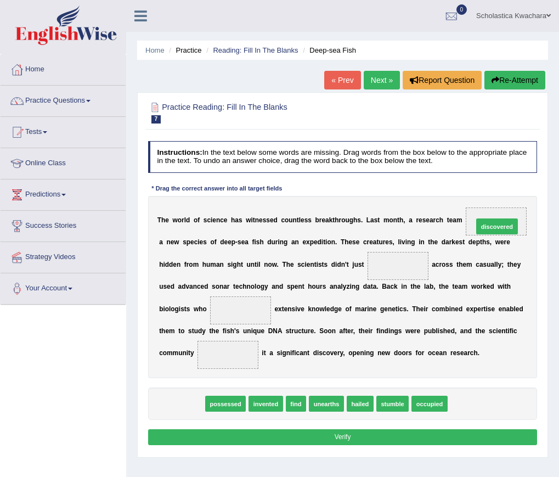
click at [553, 194] on div "Home Practice Reading: Fill In The Blanks Deep-sea Fish « Prev Next » Report Qu…" at bounding box center [342, 274] width 433 height 549
drag, startPoint x: 189, startPoint y: 402, endPoint x: 562, endPoint y: 195, distance: 427.0
click at [558, 195] on html "Toggle navigation Home Practice Questions Speaking Practice Read Aloud Repeat S…" at bounding box center [279, 238] width 559 height 477
drag, startPoint x: 187, startPoint y: 402, endPoint x: 560, endPoint y: 193, distance: 428.4
click at [558, 193] on html "Toggle navigation Home Practice Questions Speaking Practice Read Aloud Repeat S…" at bounding box center [279, 238] width 559 height 477
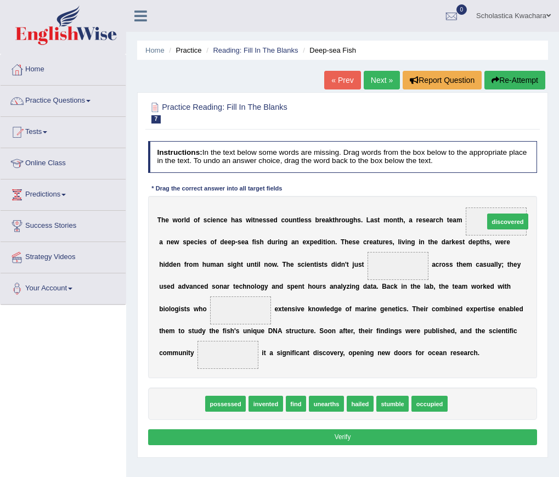
drag, startPoint x: 178, startPoint y: 398, endPoint x: 561, endPoint y: 188, distance: 436.8
click at [558, 188] on html "Toggle navigation Home Practice Questions Speaking Practice Read Aloud Repeat S…" at bounding box center [279, 238] width 559 height 477
drag, startPoint x: 273, startPoint y: 357, endPoint x: 556, endPoint y: 193, distance: 327.2
click at [556, 193] on div "Home Practice Reading: Fill In The Blanks Deep-sea Fish « Prev Next » Report Qu…" at bounding box center [342, 274] width 433 height 549
drag, startPoint x: 179, startPoint y: 408, endPoint x: 538, endPoint y: 188, distance: 421.0
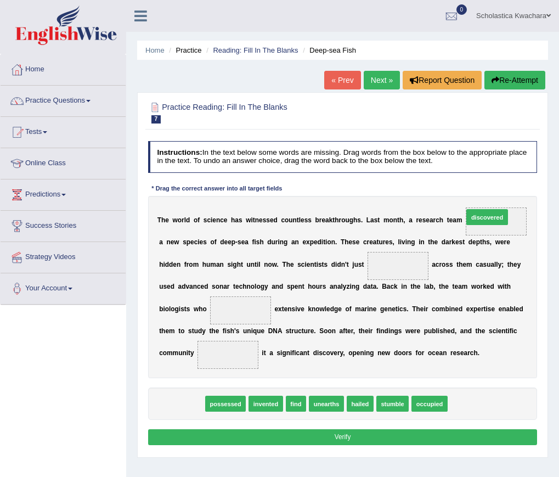
click at [538, 188] on div "Instructions: In the text below some words are missing. Drag words from the box…" at bounding box center [342, 295] width 394 height 316
drag, startPoint x: 187, startPoint y: 404, endPoint x: 556, endPoint y: 192, distance: 426.4
click at [556, 192] on div "Home Practice Reading: Fill In The Blanks Deep-sea Fish « Prev Next » Report Qu…" at bounding box center [342, 274] width 433 height 549
drag, startPoint x: 177, startPoint y: 408, endPoint x: 531, endPoint y: 205, distance: 407.9
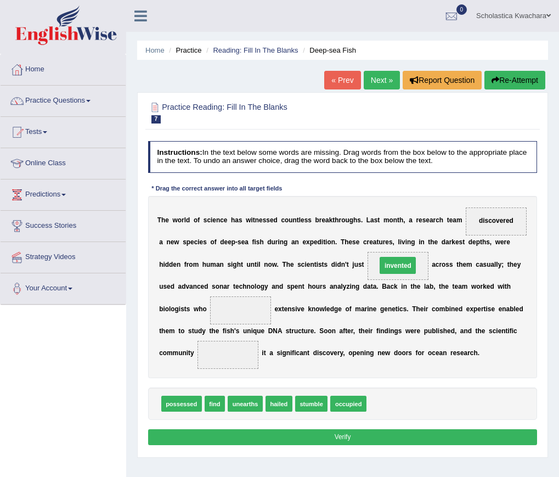
click at [431, 254] on div "T h e w o r l d o f s c i e n c e h a s w i t n e s s e d c o u n t l e s s b r…" at bounding box center [343, 287] width 390 height 182
drag, startPoint x: 219, startPoint y: 400, endPoint x: 251, endPoint y: 296, distance: 109.0
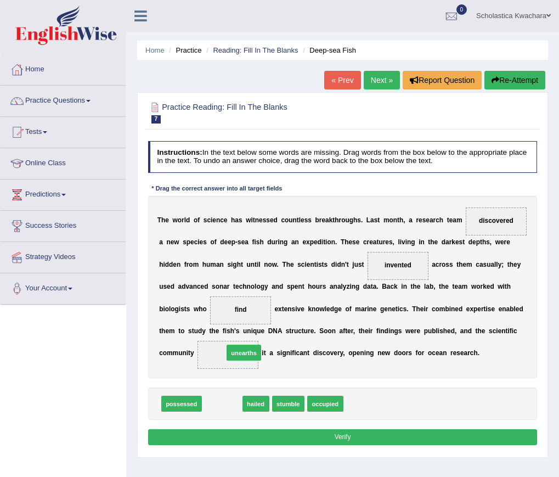
drag, startPoint x: 213, startPoint y: 391, endPoint x: 238, endPoint y: 342, distance: 54.5
click at [370, 437] on button "Verify" at bounding box center [343, 437] width 390 height 16
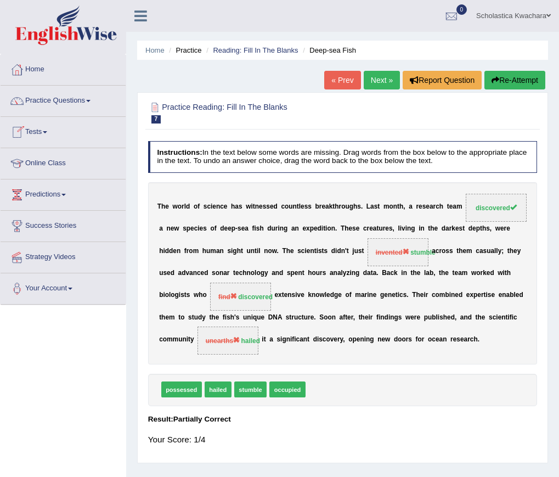
drag, startPoint x: 379, startPoint y: 80, endPoint x: 410, endPoint y: 111, distance: 44.6
click at [379, 80] on link "Next »" at bounding box center [382, 80] width 36 height 19
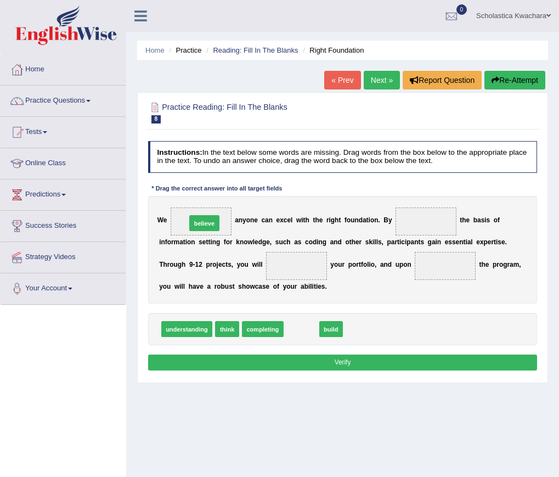
click at [188, 205] on div "W e a n y o n e c a n e x c e l w i t h t h e r i g h t f o u n d a t i o n . B…" at bounding box center [343, 250] width 390 height 108
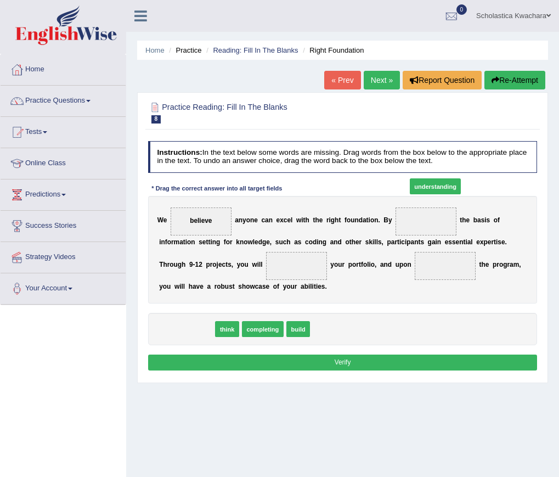
drag, startPoint x: 469, startPoint y: 161, endPoint x: 469, endPoint y: 187, distance: 25.2
click at [469, 182] on div "Instructions: In the text below some words are missing. Drag words from the box…" at bounding box center [342, 257] width 394 height 241
drag, startPoint x: 185, startPoint y: 331, endPoint x: 470, endPoint y: 214, distance: 308.0
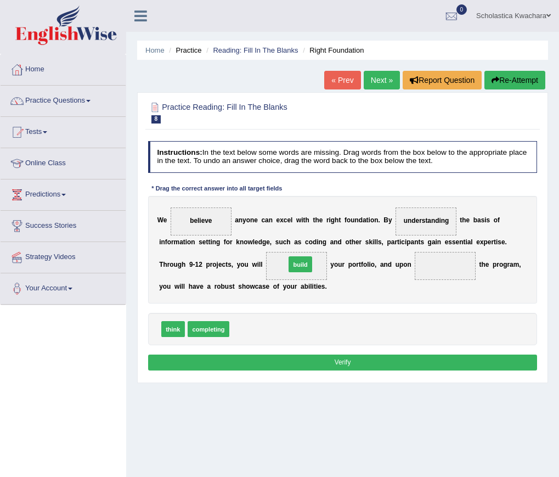
drag, startPoint x: 240, startPoint y: 330, endPoint x: 309, endPoint y: 257, distance: 100.1
drag, startPoint x: 198, startPoint y: 327, endPoint x: 467, endPoint y: 259, distance: 277.3
click at [354, 359] on button "Verify" at bounding box center [343, 362] width 390 height 16
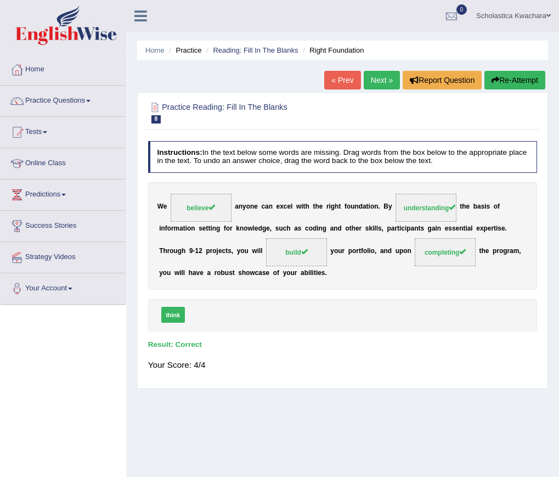
click at [379, 77] on link "Next »" at bounding box center [382, 80] width 36 height 19
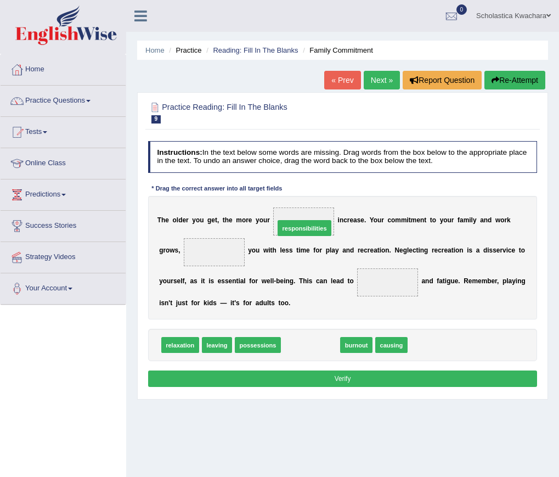
click at [295, 208] on span at bounding box center [303, 221] width 61 height 28
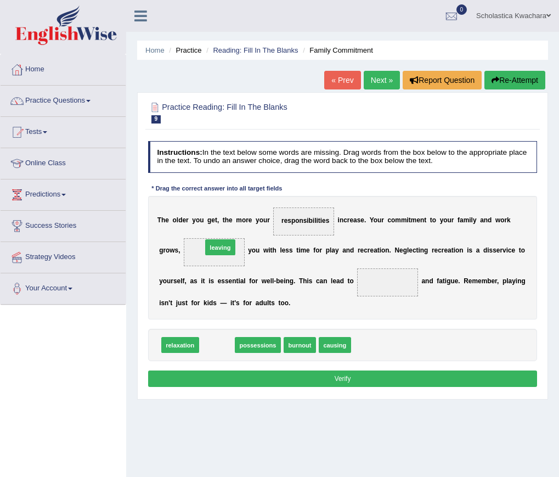
drag, startPoint x: 219, startPoint y: 345, endPoint x: 223, endPoint y: 229, distance: 115.3
drag, startPoint x: 269, startPoint y: 345, endPoint x: 392, endPoint y: 281, distance: 138.6
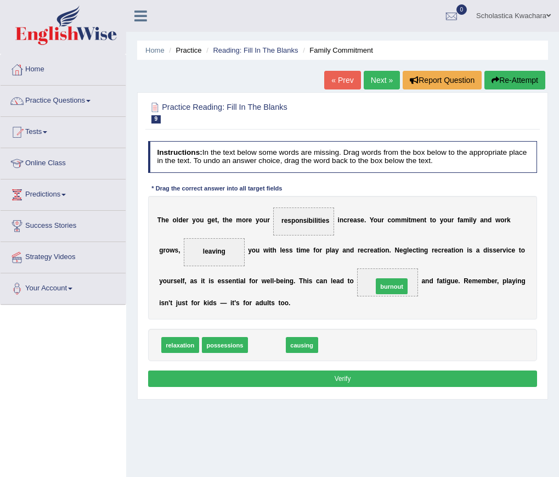
click at [413, 275] on span at bounding box center [387, 282] width 61 height 28
click at [394, 379] on button "Verify" at bounding box center [343, 378] width 390 height 16
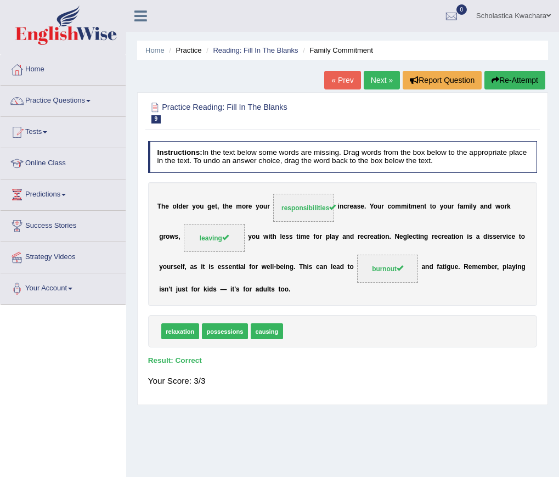
click at [375, 82] on link "Next »" at bounding box center [382, 80] width 36 height 19
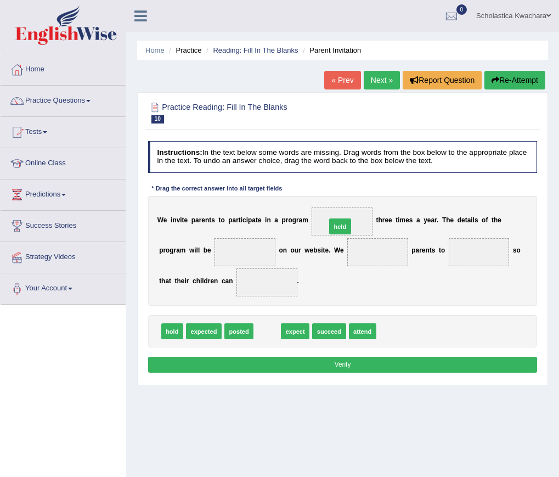
click at [350, 207] on span at bounding box center [342, 221] width 61 height 28
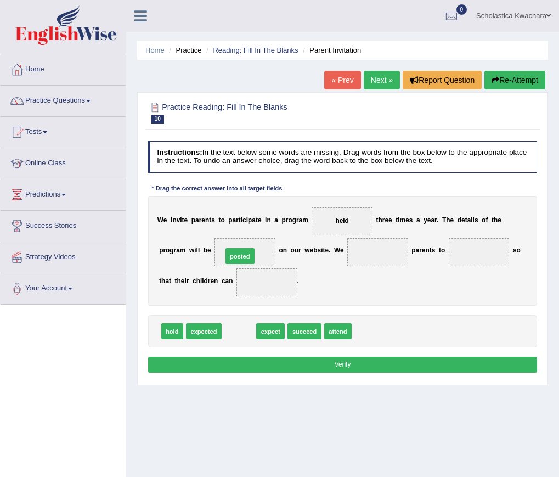
click at [241, 244] on span at bounding box center [245, 252] width 61 height 28
drag, startPoint x: 247, startPoint y: 332, endPoint x: 416, endPoint y: 240, distance: 193.0
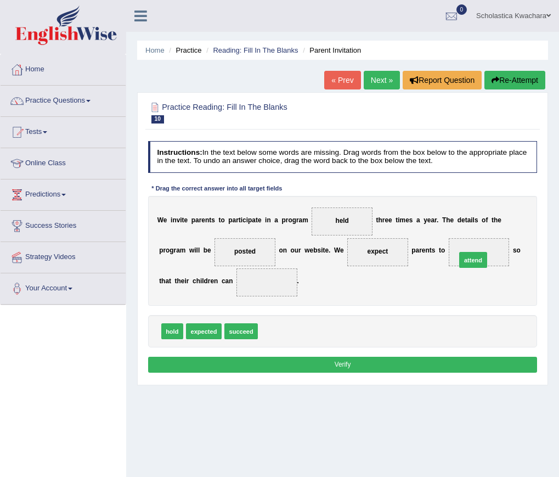
click at [511, 244] on div "W e i n v i t e p a r e n t s t o p a r t i c i p a t e i n a p r o g r a m hel…" at bounding box center [343, 251] width 390 height 110
drag, startPoint x: 238, startPoint y: 330, endPoint x: 268, endPoint y: 274, distance: 63.1
drag, startPoint x: 240, startPoint y: 326, endPoint x: 240, endPoint y: 234, distance: 91.6
click at [338, 363] on button "Verify" at bounding box center [343, 365] width 390 height 16
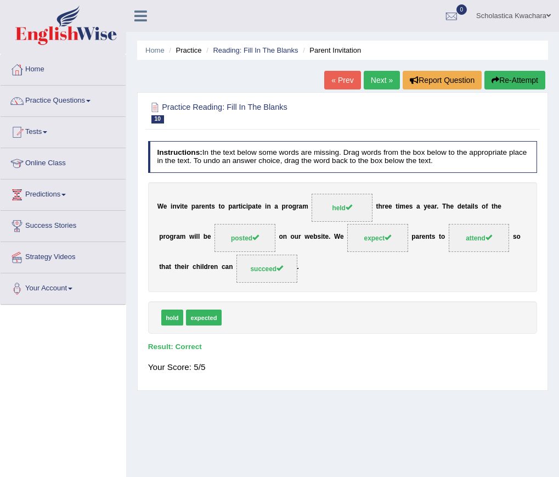
click at [375, 80] on link "Next »" at bounding box center [382, 80] width 36 height 19
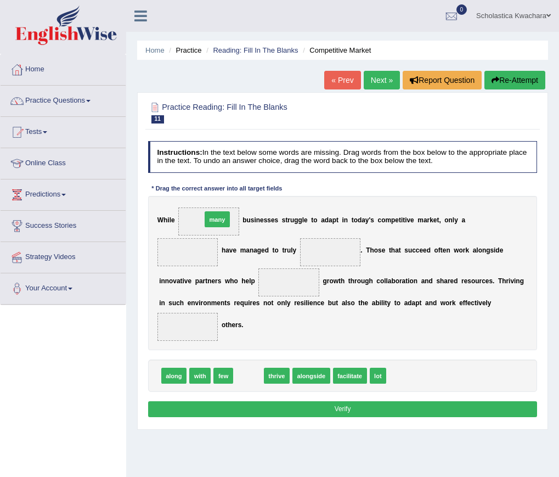
drag, startPoint x: 251, startPoint y: 376, endPoint x: 214, endPoint y: 193, distance: 187.4
click at [214, 193] on div "Instructions: In the text below some words are missing. Drag words from the box…" at bounding box center [342, 281] width 394 height 288
click at [207, 196] on div "W h i l e b u s i n e s s e s s t r u g g l e t o a d a p t i n t o d a y ' s c…" at bounding box center [343, 273] width 390 height 154
drag, startPoint x: 241, startPoint y: 376, endPoint x: 194, endPoint y: 200, distance: 182.5
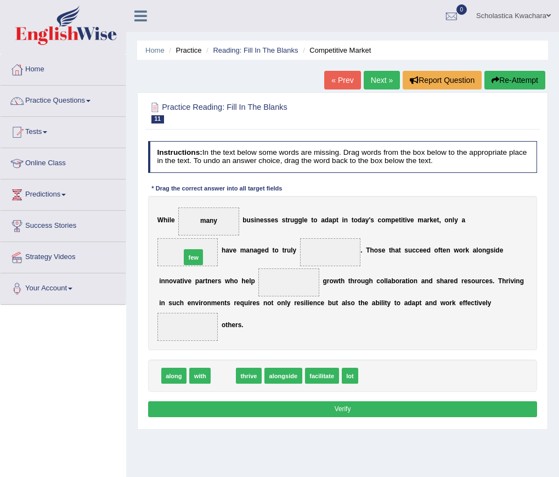
click at [186, 235] on div "W h i l e many b u s i n e s s e s s t r u g g l e t o a d a p t i n t o d a y …" at bounding box center [343, 273] width 390 height 154
drag, startPoint x: 230, startPoint y: 375, endPoint x: 352, endPoint y: 230, distance: 189.6
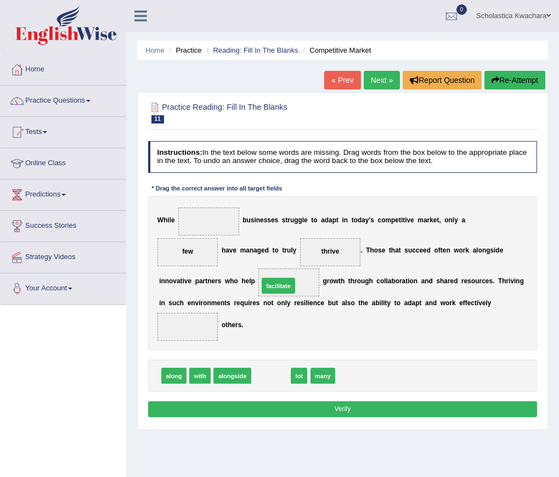
drag, startPoint x: 278, startPoint y: 374, endPoint x: 287, endPoint y: 268, distance: 105.7
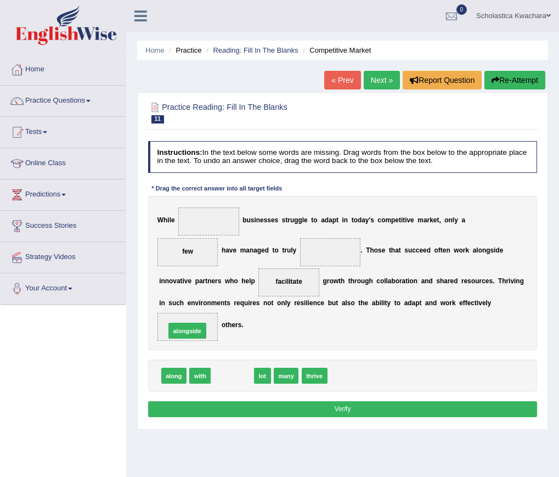
drag, startPoint x: 239, startPoint y: 372, endPoint x: 186, endPoint y: 319, distance: 74.9
click at [328, 404] on button "Verify" at bounding box center [343, 409] width 390 height 16
click at [201, 201] on div "W h i l e b u s i n e s s e s s t r u g g l e t o a d a p t i n t o d a y ' s c…" at bounding box center [343, 273] width 390 height 154
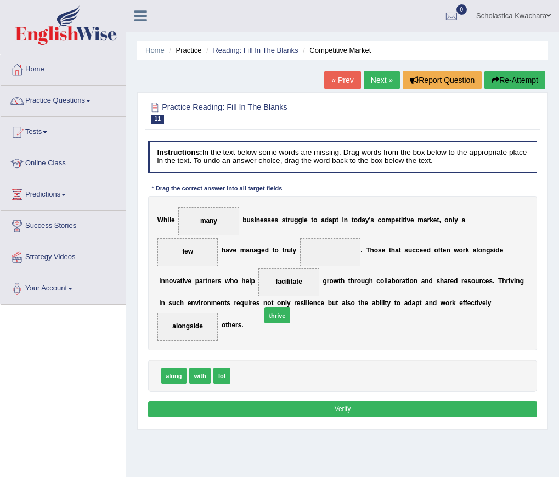
drag, startPoint x: 240, startPoint y: 374, endPoint x: 325, endPoint y: 266, distance: 137.2
drag, startPoint x: 246, startPoint y: 373, endPoint x: 283, endPoint y: 271, distance: 108.3
drag, startPoint x: 247, startPoint y: 372, endPoint x: 347, endPoint y: 234, distance: 170.2
click at [342, 405] on button "Verify" at bounding box center [343, 409] width 390 height 16
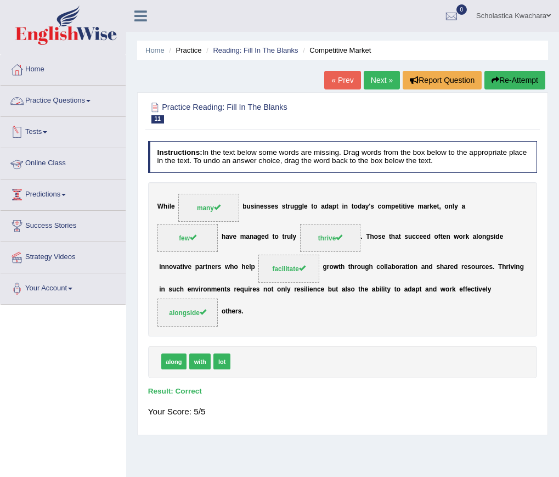
click at [385, 72] on link "Next »" at bounding box center [382, 80] width 36 height 19
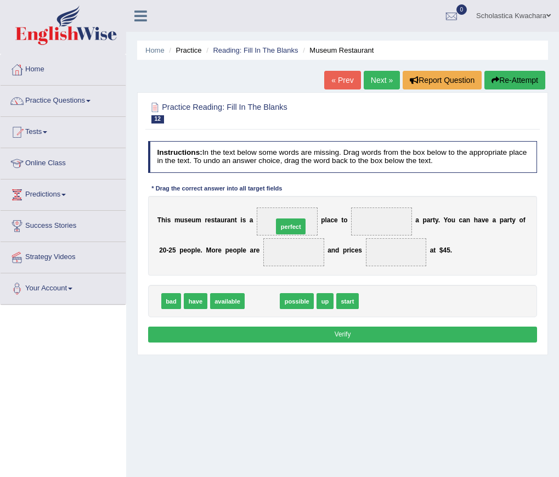
click at [296, 210] on span at bounding box center [287, 221] width 61 height 28
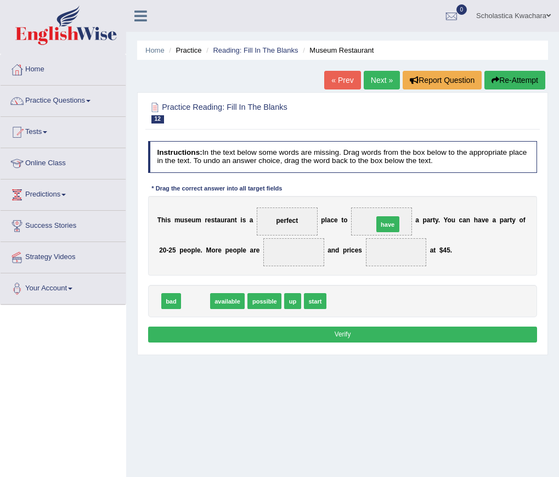
drag, startPoint x: 198, startPoint y: 304, endPoint x: 424, endPoint y: 215, distance: 243.3
drag, startPoint x: 203, startPoint y: 300, endPoint x: 308, endPoint y: 246, distance: 117.8
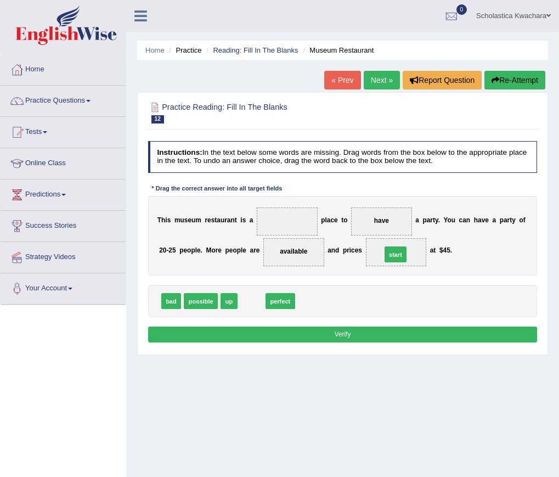
drag, startPoint x: 247, startPoint y: 300, endPoint x: 416, endPoint y: 245, distance: 178.0
drag, startPoint x: 257, startPoint y: 299, endPoint x: 307, endPoint y: 207, distance: 104.8
drag, startPoint x: 253, startPoint y: 303, endPoint x: 409, endPoint y: 207, distance: 182.3
click at [359, 328] on button "Verify" at bounding box center [343, 334] width 390 height 16
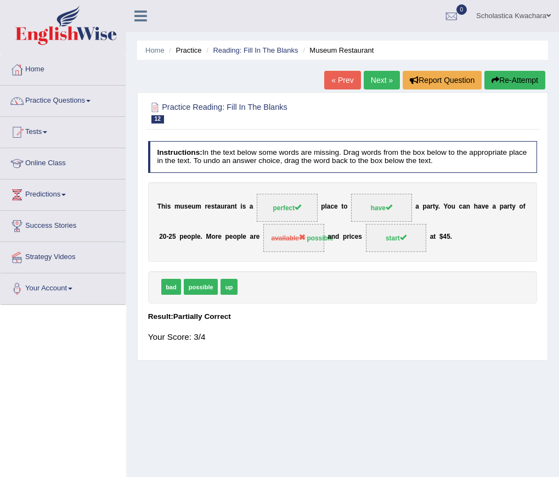
click at [382, 80] on link "Next »" at bounding box center [382, 80] width 36 height 19
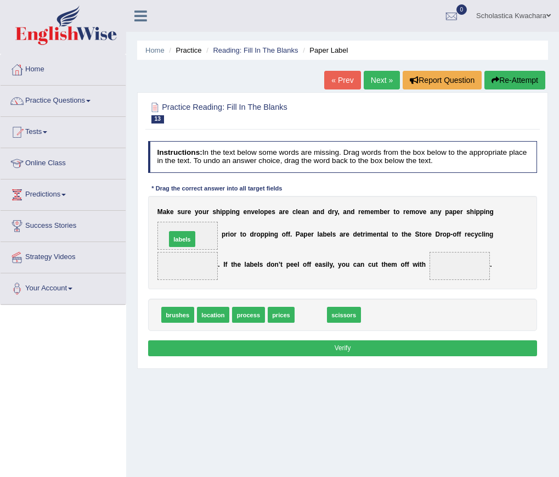
drag, startPoint x: 314, startPoint y: 315, endPoint x: 163, endPoint y: 227, distance: 174.8
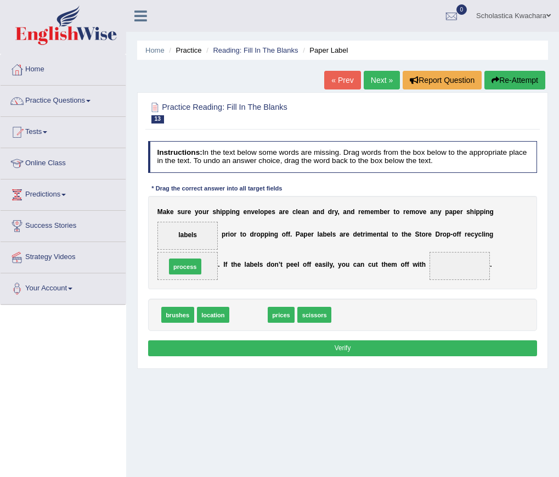
drag, startPoint x: 258, startPoint y: 315, endPoint x: 184, endPoint y: 258, distance: 93.6
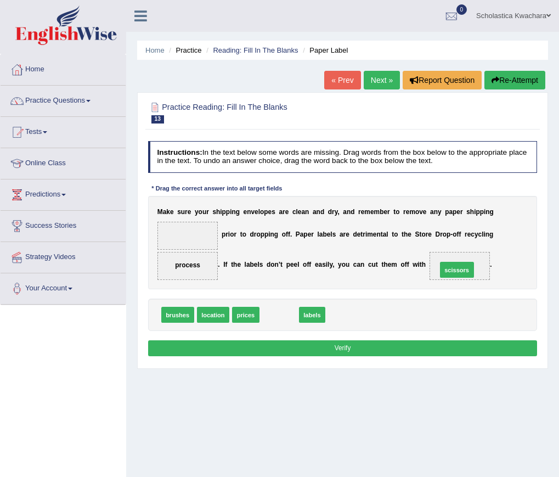
drag, startPoint x: 276, startPoint y: 317, endPoint x: 485, endPoint y: 264, distance: 215.6
drag, startPoint x: 282, startPoint y: 315, endPoint x: 177, endPoint y: 227, distance: 137.5
click at [387, 351] on button "Verify" at bounding box center [343, 348] width 390 height 16
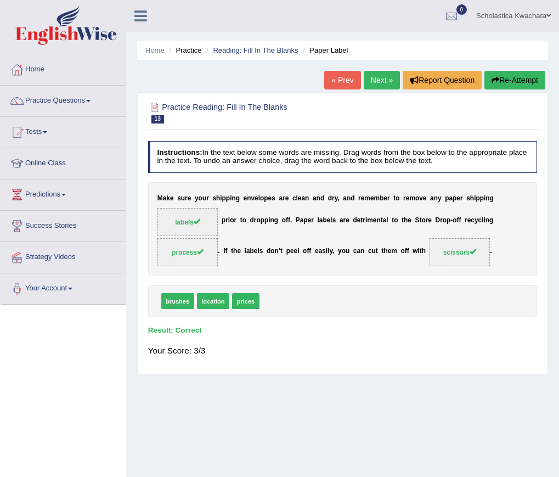
click at [383, 75] on link "Next »" at bounding box center [382, 80] width 36 height 19
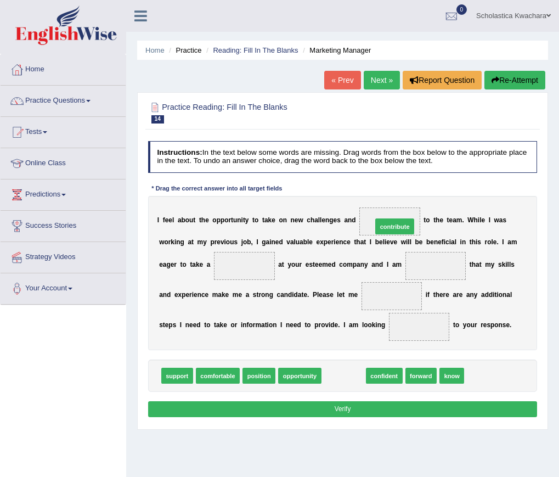
drag, startPoint x: 351, startPoint y: 348, endPoint x: 408, endPoint y: 199, distance: 159.8
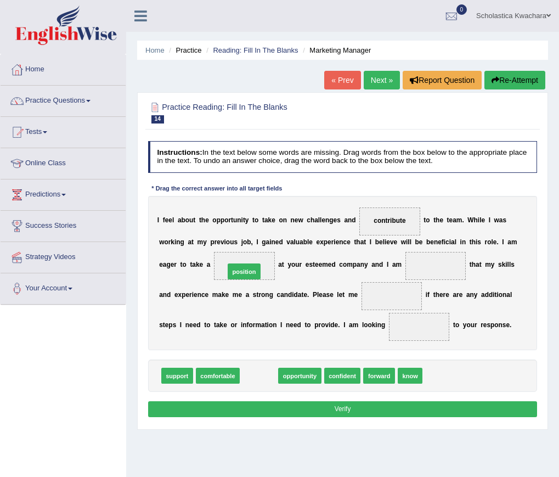
drag, startPoint x: 268, startPoint y: 374, endPoint x: 250, endPoint y: 251, distance: 123.6
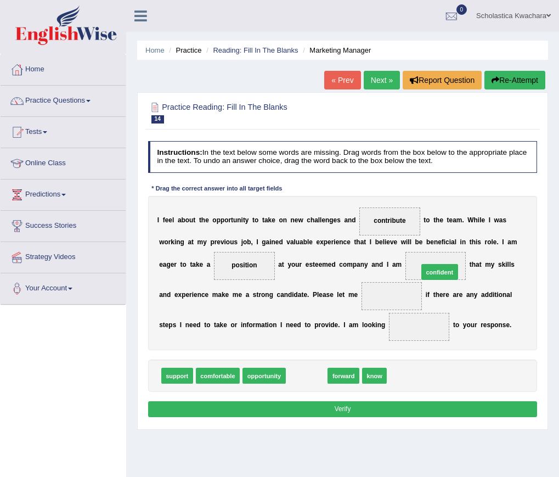
drag, startPoint x: 292, startPoint y: 371, endPoint x: 449, endPoint y: 250, distance: 198.2
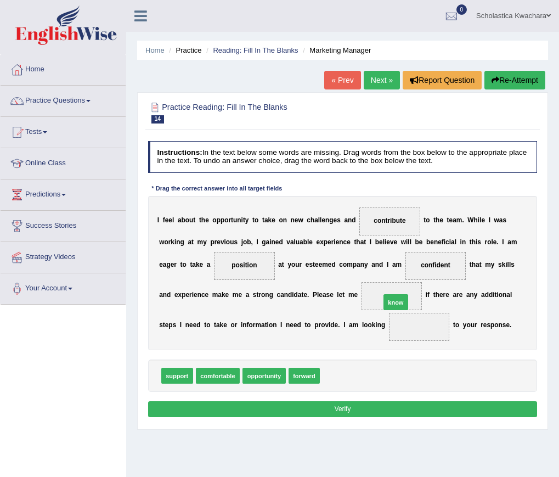
drag, startPoint x: 340, startPoint y: 377, endPoint x: 411, endPoint y: 291, distance: 111.8
drag, startPoint x: 302, startPoint y: 379, endPoint x: 444, endPoint y: 324, distance: 152.1
drag, startPoint x: 300, startPoint y: 377, endPoint x: 451, endPoint y: 256, distance: 194.0
drag, startPoint x: 298, startPoint y: 379, endPoint x: 411, endPoint y: 291, distance: 143.4
drag, startPoint x: 308, startPoint y: 379, endPoint x: 462, endPoint y: 249, distance: 201.7
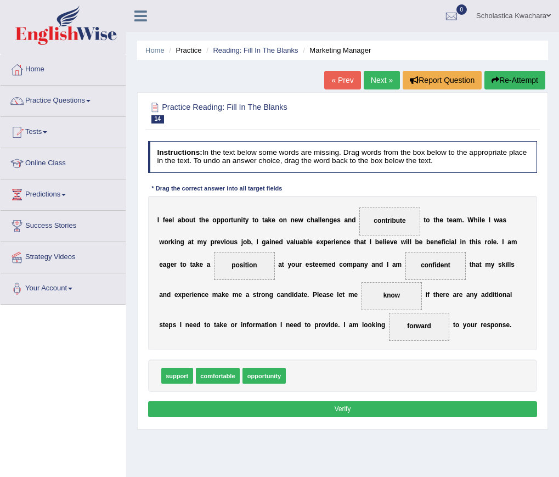
click at [394, 406] on button "Verify" at bounding box center [343, 409] width 390 height 16
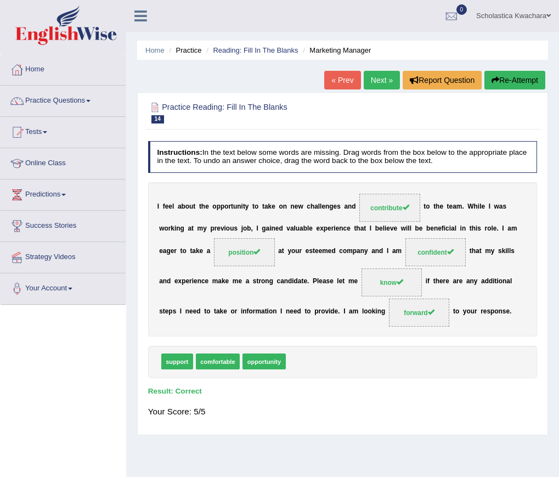
click at [366, 80] on link "Next »" at bounding box center [382, 80] width 36 height 19
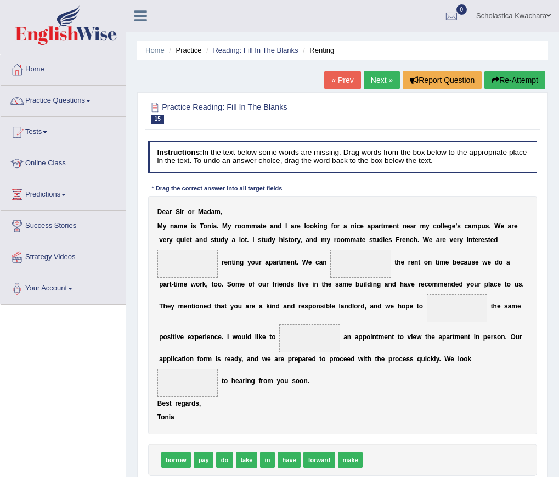
scroll to position [55, 0]
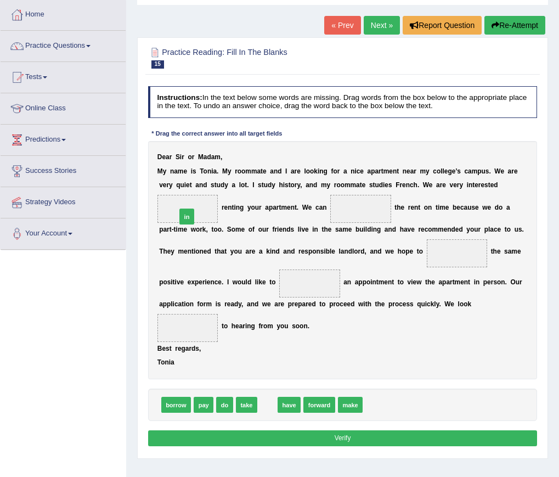
drag, startPoint x: 268, startPoint y: 410, endPoint x: 173, endPoint y: 189, distance: 240.6
click at [173, 189] on div "Instructions: In the text below some words are missing. Drag words from the box…" at bounding box center [342, 268] width 394 height 372
drag, startPoint x: 268, startPoint y: 407, endPoint x: 182, endPoint y: 184, distance: 239.0
click at [182, 184] on div "Instructions: In the text below some words are missing. Drag words from the box…" at bounding box center [342, 268] width 394 height 372
drag, startPoint x: 266, startPoint y: 406, endPoint x: 167, endPoint y: 182, distance: 245.4
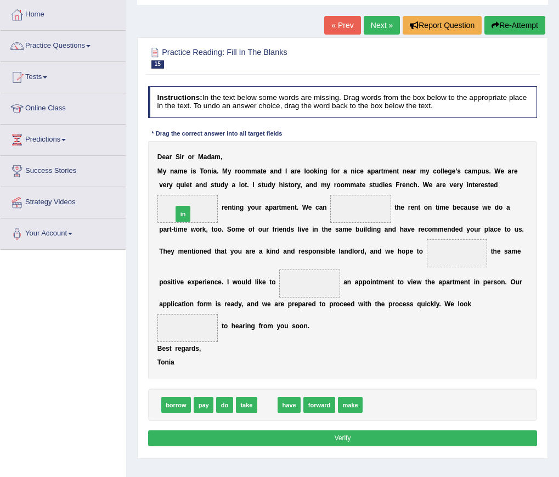
click at [167, 182] on div "Instructions: In the text below some words are missing. Drag words from the box…" at bounding box center [342, 268] width 394 height 372
click at [182, 176] on div "D e a r S i r o r M a d a m , M y n a m e i s T o n i a . M y r o o m m a t e a…" at bounding box center [343, 260] width 390 height 238
click at [178, 174] on b "m" at bounding box center [181, 171] width 6 height 8
drag, startPoint x: 270, startPoint y: 401, endPoint x: 172, endPoint y: 180, distance: 241.2
click at [172, 180] on div "Instructions: In the text below some words are missing. Drag words from the box…" at bounding box center [342, 268] width 394 height 372
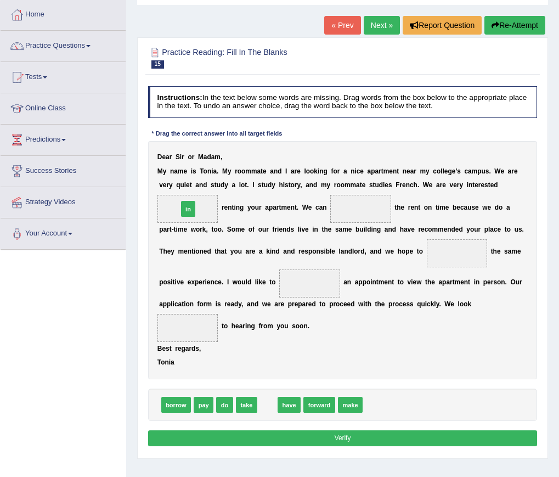
drag, startPoint x: 263, startPoint y: 397, endPoint x: 170, endPoint y: 171, distance: 244.5
click at [170, 171] on div "Instructions: In the text below some words are missing. Drag words from the box…" at bounding box center [342, 268] width 394 height 372
drag, startPoint x: 269, startPoint y: 400, endPoint x: 201, endPoint y: 164, distance: 246.0
click at [201, 164] on div "Instructions: In the text below some words are missing. Drag words from the box…" at bounding box center [342, 268] width 394 height 372
click at [174, 178] on div "D e a r S i r o r M a d a m , M y n a m e i s T o n i a . M y r o o m m a t e a…" at bounding box center [343, 260] width 390 height 238
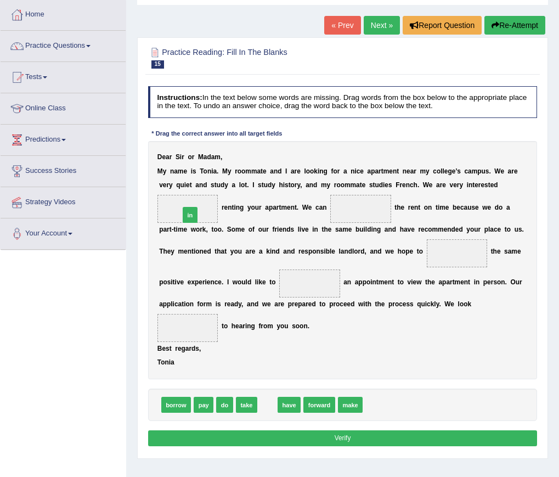
drag, startPoint x: 267, startPoint y: 401, endPoint x: 176, endPoint y: 178, distance: 240.6
click at [176, 178] on div "Instructions: In the text below some words are missing. Drag words from the box…" at bounding box center [342, 268] width 394 height 372
drag, startPoint x: 268, startPoint y: 400, endPoint x: 174, endPoint y: 177, distance: 242.4
click at [174, 177] on div "Instructions: In the text below some words are missing. Drag words from the box…" at bounding box center [342, 268] width 394 height 372
drag, startPoint x: 270, startPoint y: 408, endPoint x: 151, endPoint y: 183, distance: 254.0
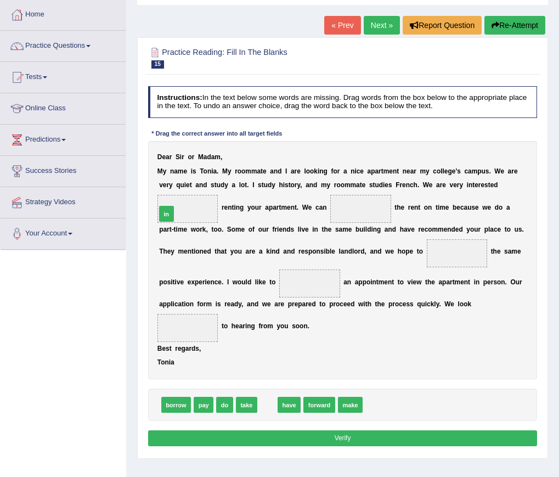
click at [151, 183] on div "Instructions: In the text below some words are missing. Drag words from the box…" at bounding box center [342, 268] width 394 height 372
drag, startPoint x: 205, startPoint y: 408, endPoint x: 398, endPoint y: 183, distance: 296.5
click at [398, 183] on div "Instructions: In the text below some words are missing. Drag words from the box…" at bounding box center [342, 268] width 394 height 372
click at [395, 170] on div "D e a r S i r o r M a d a m , M y n a m e i s T o n i a . M y r o o m m a t e a…" at bounding box center [343, 260] width 390 height 238
drag, startPoint x: 202, startPoint y: 401, endPoint x: 259, endPoint y: 315, distance: 103.6
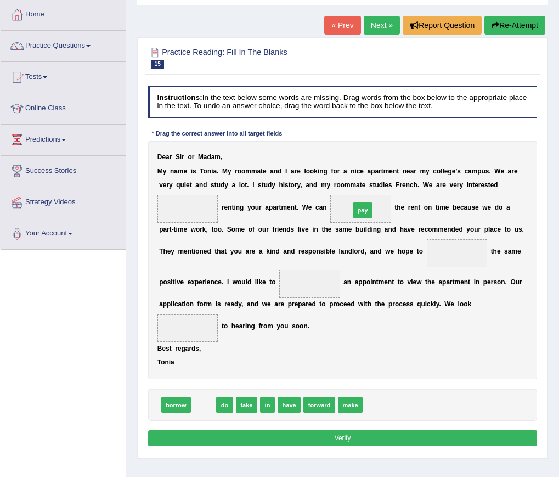
click at [390, 177] on div "D e a r S i r o r M a d a m , M y n a m e i s T o n i a . M y r o o m m a t e a…" at bounding box center [343, 260] width 390 height 238
drag, startPoint x: 267, startPoint y: 408, endPoint x: 172, endPoint y: 168, distance: 258.0
click at [172, 168] on div "Instructions: In the text below some words are missing. Drag words from the box…" at bounding box center [342, 268] width 394 height 372
drag, startPoint x: 263, startPoint y: 402, endPoint x: 170, endPoint y: 177, distance: 243.5
click at [170, 177] on div "Instructions: In the text below some words are missing. Drag words from the box…" at bounding box center [342, 268] width 394 height 372
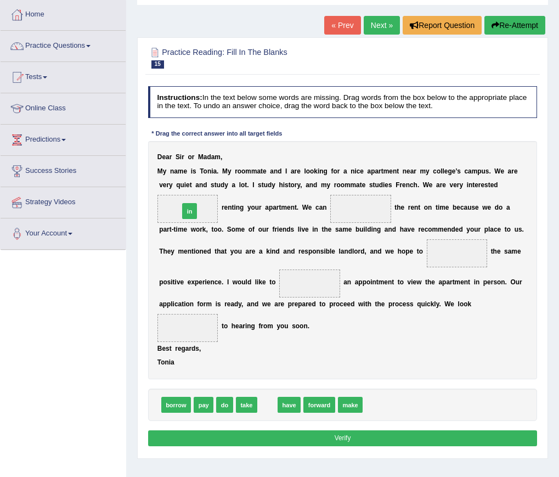
drag, startPoint x: 267, startPoint y: 399, endPoint x: 175, endPoint y: 171, distance: 245.4
click at [175, 171] on div "Instructions: In the text below some words are missing. Drag words from the box…" at bounding box center [342, 268] width 394 height 372
click at [172, 179] on div "D e a r S i r o r M a d a m , M y n a m e i s T o n i a . M y r o o m m a t e a…" at bounding box center [343, 260] width 390 height 238
drag, startPoint x: 271, startPoint y: 402, endPoint x: 153, endPoint y: 177, distance: 254.0
click at [153, 177] on div "Instructions: In the text below some words are missing. Drag words from the box…" at bounding box center [342, 268] width 394 height 372
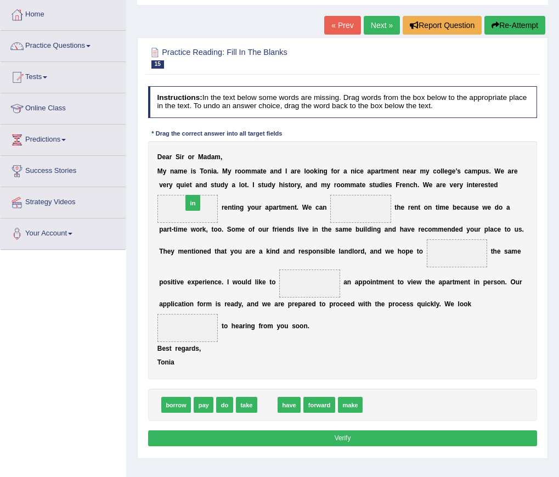
drag, startPoint x: 259, startPoint y: 382, endPoint x: 176, endPoint y: 166, distance: 231.9
click at [176, 166] on div "Instructions: In the text below some words are missing. Drag words from the box…" at bounding box center [342, 268] width 394 height 372
drag, startPoint x: 268, startPoint y: 405, endPoint x: 201, endPoint y: 177, distance: 238.4
click at [201, 177] on div "Instructions: In the text below some words are missing. Drag words from the box…" at bounding box center [342, 268] width 394 height 372
drag, startPoint x: 267, startPoint y: 403, endPoint x: 171, endPoint y: 174, distance: 248.8
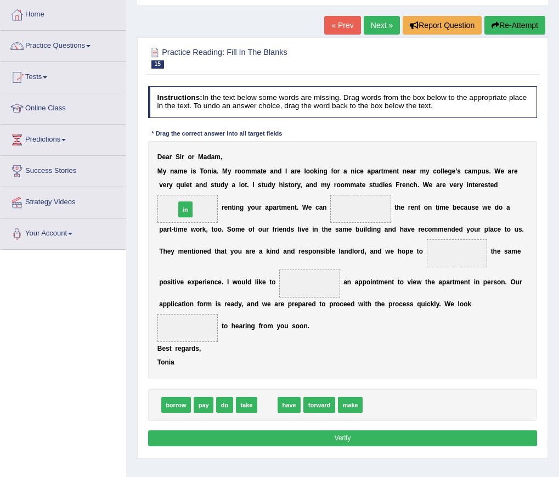
click at [171, 174] on div "Instructions: In the text below some words are missing. Drag words from the box…" at bounding box center [342, 268] width 394 height 372
drag, startPoint x: 268, startPoint y: 401, endPoint x: 171, endPoint y: 168, distance: 252.6
click at [171, 168] on div "Instructions: In the text below some words are missing. Drag words from the box…" at bounding box center [342, 268] width 394 height 372
drag, startPoint x: 265, startPoint y: 400, endPoint x: 170, endPoint y: 177, distance: 242.1
click at [170, 178] on div "Instructions: In the text below some words are missing. Drag words from the box…" at bounding box center [342, 268] width 394 height 372
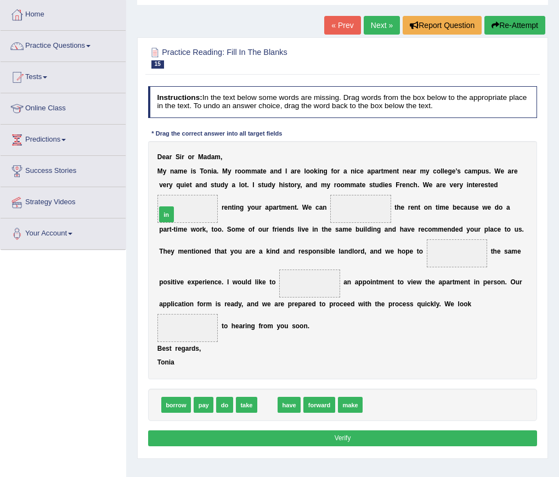
drag, startPoint x: 266, startPoint y: 399, endPoint x: 146, endPoint y: 176, distance: 253.8
click at [146, 176] on div "Instructions: In the text below some words are missing. Drag words from the box…" at bounding box center [342, 268] width 394 height 372
drag, startPoint x: 259, startPoint y: 365, endPoint x: 173, endPoint y: 173, distance: 210.2
click at [174, 173] on div "Instructions: In the text below some words are missing. Drag words from the box…" at bounding box center [342, 268] width 394 height 372
drag, startPoint x: 258, startPoint y: 340, endPoint x: 197, endPoint y: 176, distance: 174.8
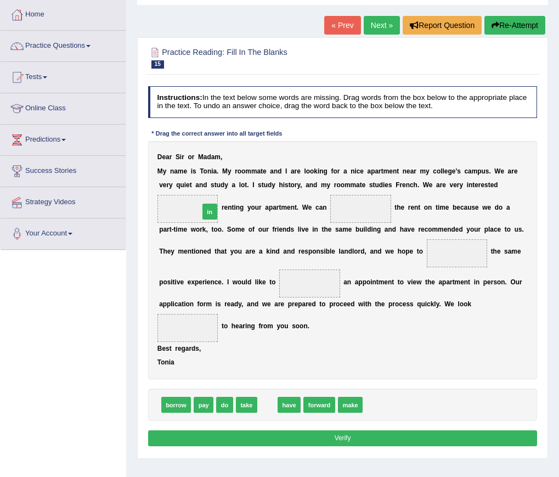
click at [197, 176] on div "Instructions: In the text below some words are missing. Drag words from the box…" at bounding box center [342, 268] width 394 height 372
drag, startPoint x: 269, startPoint y: 405, endPoint x: 176, endPoint y: 179, distance: 244.3
click at [176, 179] on div "Instructions: In the text below some words are missing. Drag words from the box…" at bounding box center [342, 268] width 394 height 372
drag, startPoint x: 270, startPoint y: 405, endPoint x: 176, endPoint y: 177, distance: 246.8
click at [177, 177] on div "Instructions: In the text below some words are missing. Drag words from the box…" at bounding box center [342, 268] width 394 height 372
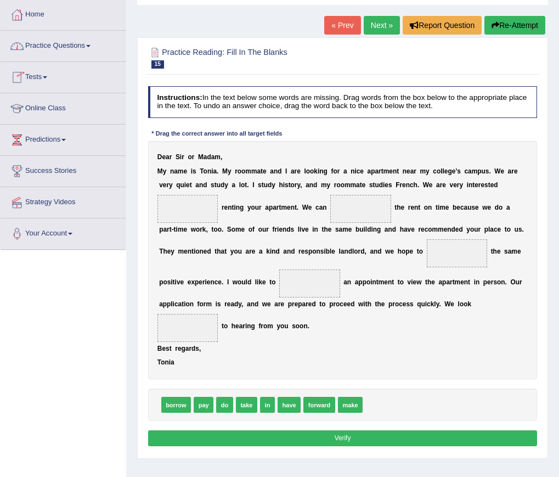
click at [63, 47] on link "Practice Questions" at bounding box center [63, 44] width 125 height 27
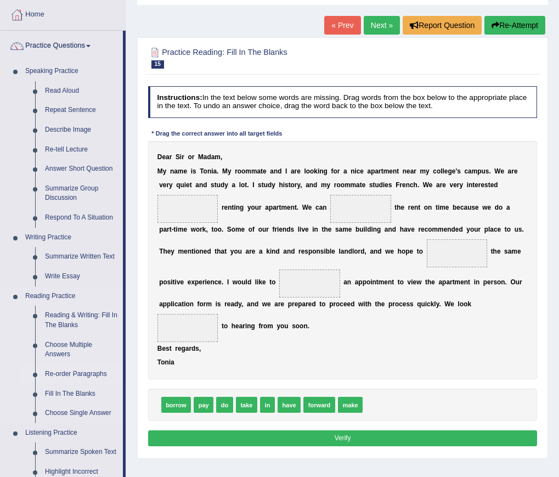
click at [74, 371] on link "Re-order Paragraphs" at bounding box center [81, 374] width 83 height 20
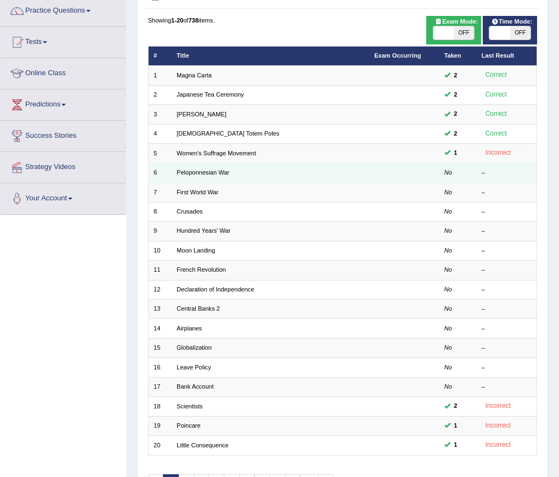
scroll to position [110, 0]
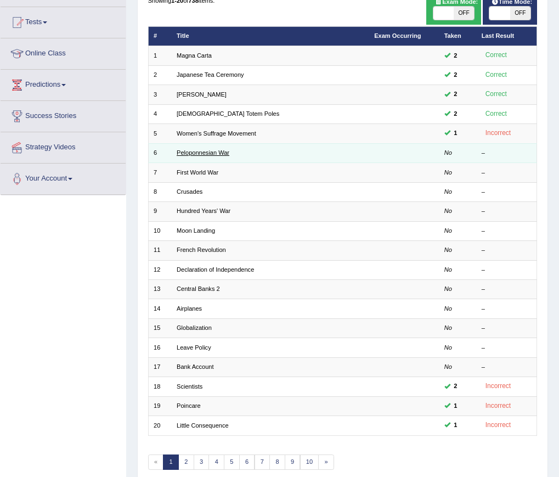
click at [217, 149] on link "Peloponnesian War" at bounding box center [203, 152] width 53 height 7
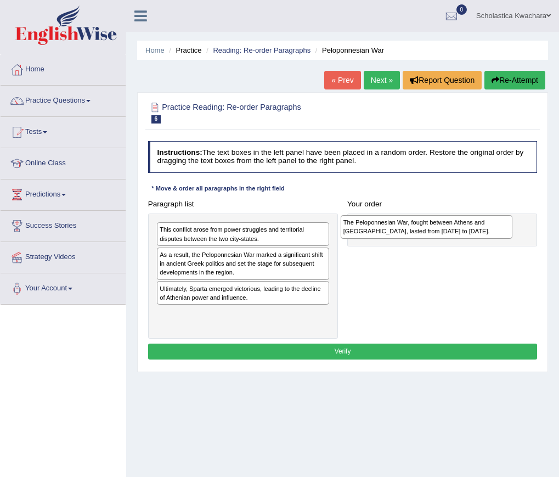
drag, startPoint x: 227, startPoint y: 320, endPoint x: 445, endPoint y: 233, distance: 235.3
click at [445, 233] on div "The Peloponnesian War, fought between Athens and Sparta, lasted from 431 to 404…" at bounding box center [427, 227] width 172 height 24
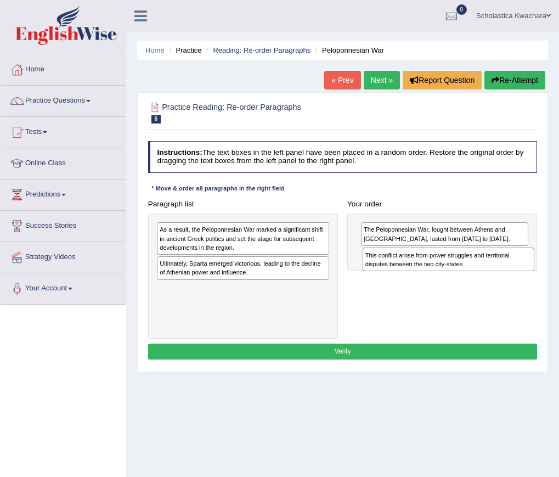
drag, startPoint x: 219, startPoint y: 237, endPoint x: 464, endPoint y: 272, distance: 246.6
click at [464, 272] on div "Paragraph list This conflict arose from power struggles and territorial dispute…" at bounding box center [342, 267] width 399 height 143
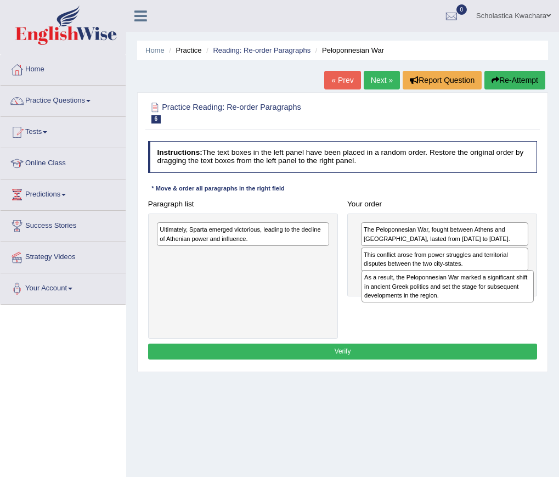
drag, startPoint x: 227, startPoint y: 242, endPoint x: 469, endPoint y: 303, distance: 250.0
click at [469, 303] on div "Paragraph list As a result, the Peloponnesian War marked a significant shift in…" at bounding box center [342, 267] width 399 height 143
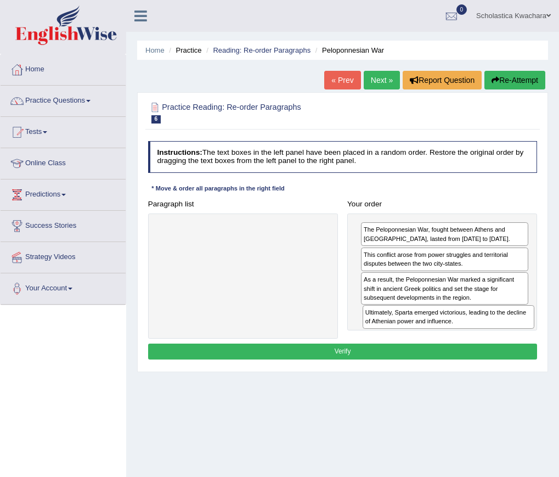
drag, startPoint x: 267, startPoint y: 235, endPoint x: 511, endPoint y: 337, distance: 264.6
click at [511, 337] on div "Paragraph list Ultimately, Sparta emerged victorious, leading to the decline of…" at bounding box center [342, 267] width 399 height 143
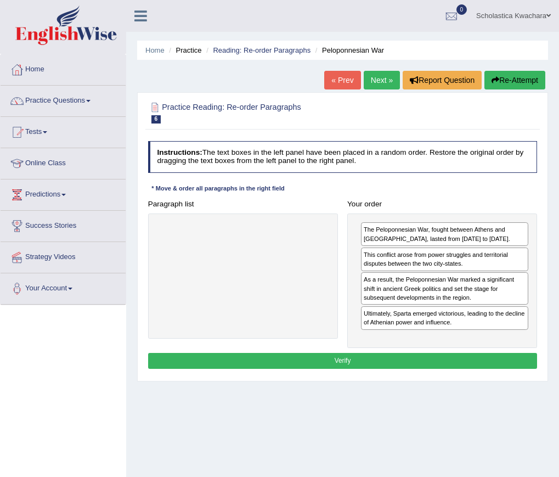
click at [439, 360] on button "Verify" at bounding box center [343, 361] width 390 height 16
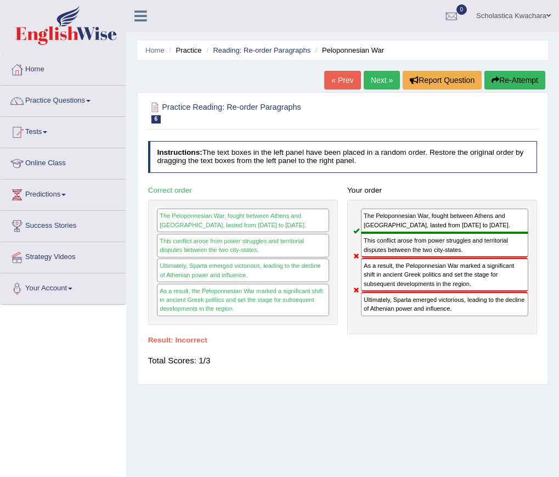
click at [376, 77] on link "Next »" at bounding box center [382, 80] width 36 height 19
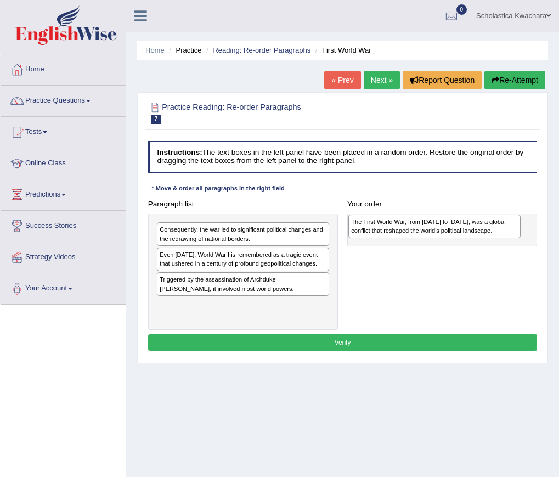
drag, startPoint x: 206, startPoint y: 310, endPoint x: 434, endPoint y: 230, distance: 241.2
click at [434, 230] on div "The First World War, from [DATE] to [DATE], was a global conflict that reshaped…" at bounding box center [434, 227] width 172 height 24
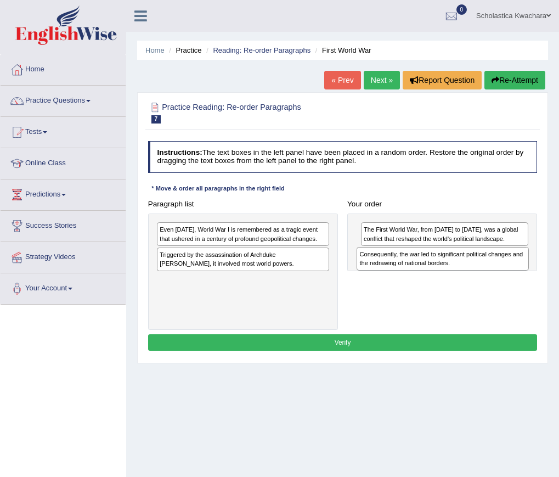
drag, startPoint x: 244, startPoint y: 232, endPoint x: 482, endPoint y: 266, distance: 239.9
click at [482, 266] on div "Consequently, the war led to significant political changes and the redrawing of…" at bounding box center [443, 259] width 172 height 24
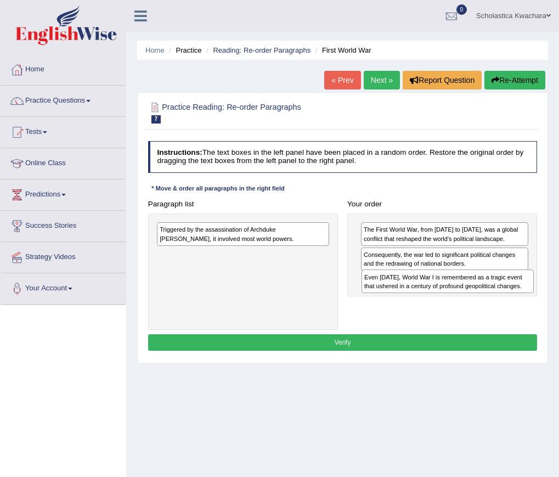
drag, startPoint x: 206, startPoint y: 234, endPoint x: 449, endPoint y: 294, distance: 250.4
click at [449, 294] on div "Paragraph list Even today, World War I is remembered as a tragic event that ush…" at bounding box center [342, 263] width 399 height 134
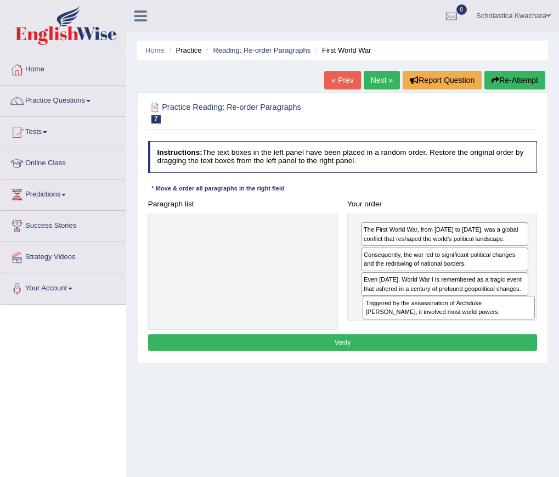
drag, startPoint x: 240, startPoint y: 239, endPoint x: 486, endPoint y: 330, distance: 262.1
click at [486, 330] on div "Instructions: The text boxes in the left panel have been placed in a random ord…" at bounding box center [342, 247] width 394 height 221
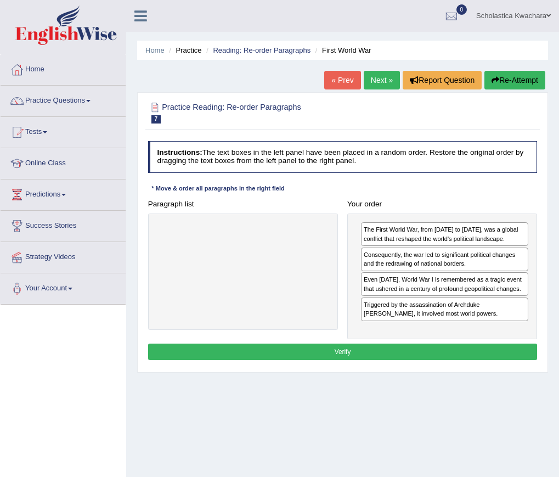
click at [462, 347] on button "Verify" at bounding box center [343, 351] width 390 height 16
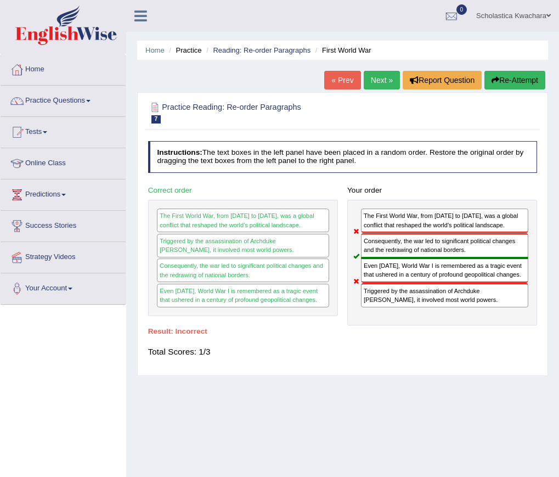
click at [370, 78] on link "Next »" at bounding box center [382, 80] width 36 height 19
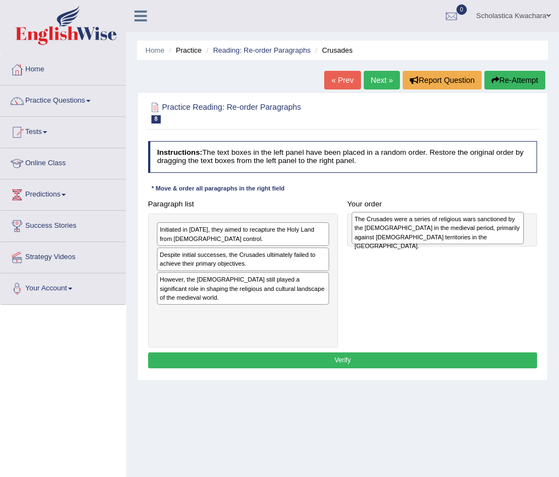
drag, startPoint x: 224, startPoint y: 290, endPoint x: 456, endPoint y: 232, distance: 238.6
click at [456, 232] on div "The Crusades were a series of religious wars sanctioned by the [DEMOGRAPHIC_DAT…" at bounding box center [438, 228] width 172 height 32
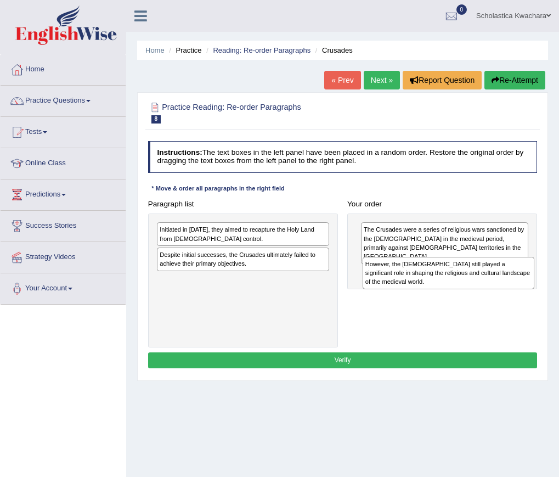
drag, startPoint x: 232, startPoint y: 290, endPoint x: 476, endPoint y: 285, distance: 244.2
click at [476, 285] on div "However, the [DEMOGRAPHIC_DATA] still played a significant role in shaping the …" at bounding box center [449, 273] width 172 height 32
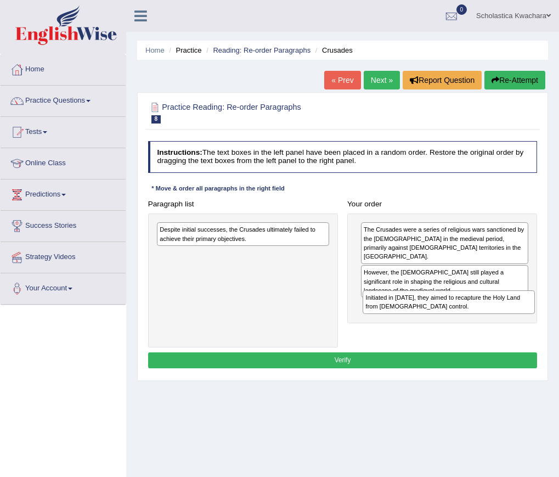
drag, startPoint x: 197, startPoint y: 241, endPoint x: 442, endPoint y: 325, distance: 258.9
click at [442, 325] on div "Paragraph list Initiated in [DATE], they aimed to recapture the Holy Land from …" at bounding box center [342, 272] width 399 height 152
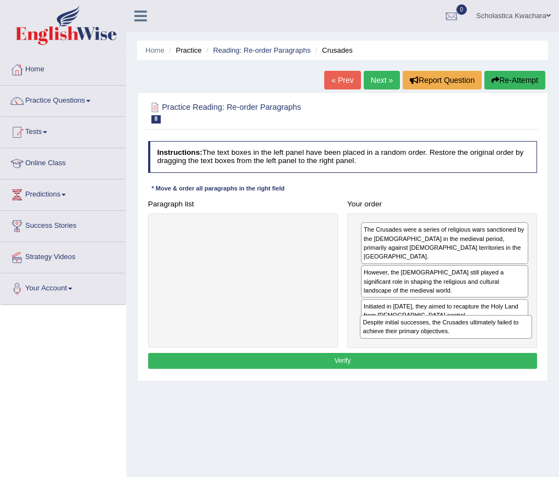
drag, startPoint x: 266, startPoint y: 241, endPoint x: 501, endPoint y: 351, distance: 260.4
click at [501, 351] on div "Instructions: The text boxes in the left panel have been placed in a random ord…" at bounding box center [342, 257] width 394 height 240
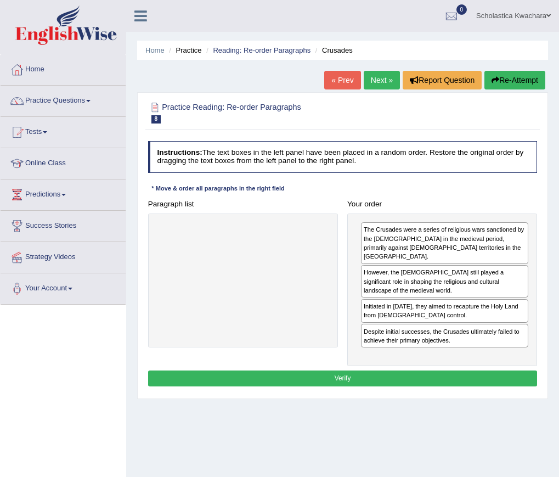
click at [354, 370] on button "Verify" at bounding box center [343, 378] width 390 height 16
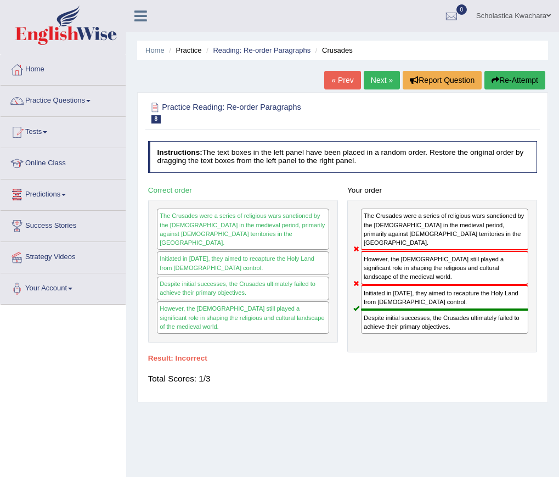
click at [374, 78] on link "Next »" at bounding box center [382, 80] width 36 height 19
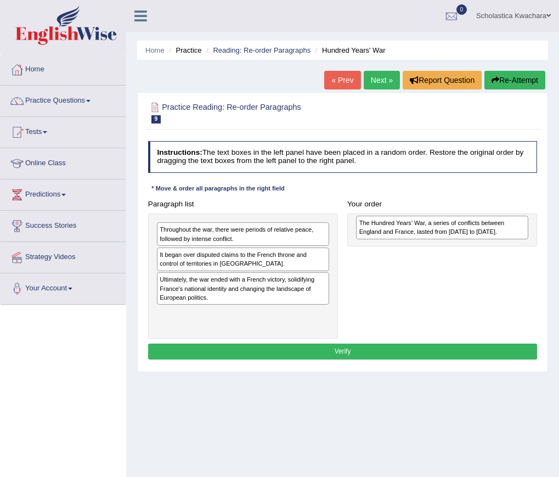
drag, startPoint x: 219, startPoint y: 318, endPoint x: 456, endPoint y: 231, distance: 252.5
click at [456, 231] on div "The Hundred Years' War, a series of conflicts between England and France, laste…" at bounding box center [442, 228] width 172 height 24
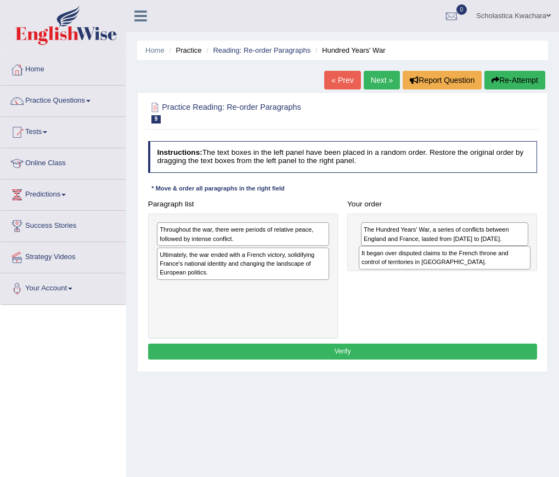
drag, startPoint x: 234, startPoint y: 266, endPoint x: 473, endPoint y: 273, distance: 239.8
click at [473, 273] on div "Paragraph list Throughout the war, there were periods of relative peace, follow…" at bounding box center [342, 267] width 399 height 143
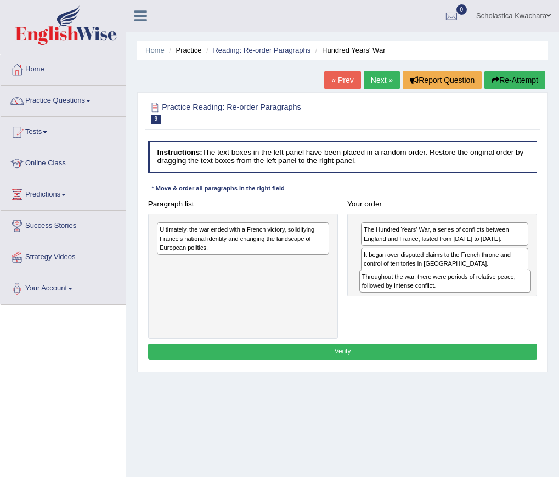
drag, startPoint x: 237, startPoint y: 240, endPoint x: 477, endPoint y: 300, distance: 247.6
click at [477, 300] on div "Paragraph list Throughout the war, there were periods of relative peace, follow…" at bounding box center [342, 267] width 399 height 143
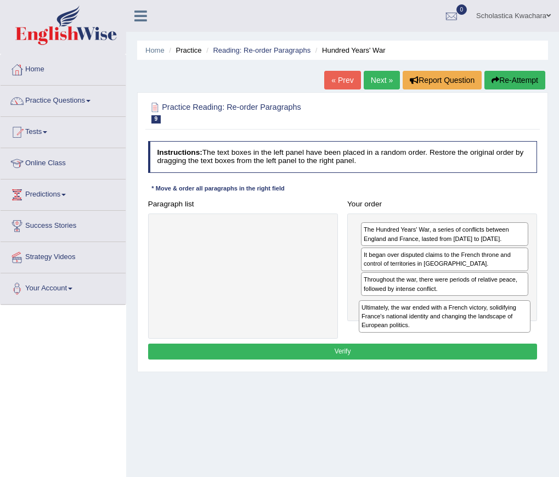
drag, startPoint x: 273, startPoint y: 240, endPoint x: 513, endPoint y: 336, distance: 258.3
click at [513, 336] on div "Paragraph list Ultimately, the war ended with a French victory, solidifying Fra…" at bounding box center [342, 267] width 399 height 143
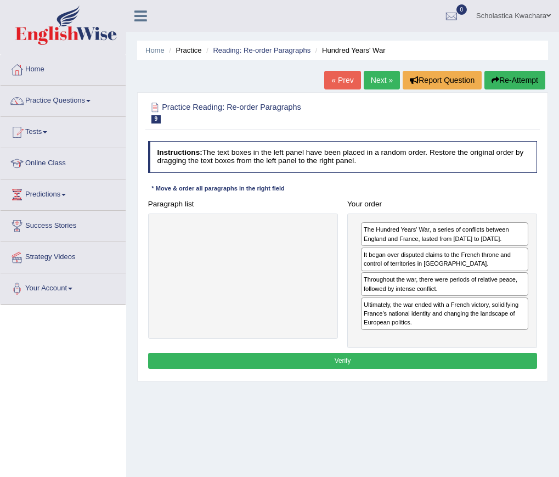
click at [462, 360] on button "Verify" at bounding box center [343, 361] width 390 height 16
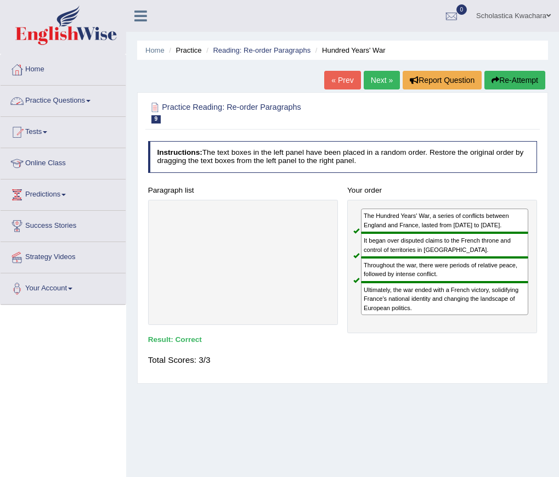
click at [90, 101] on span at bounding box center [88, 101] width 4 height 2
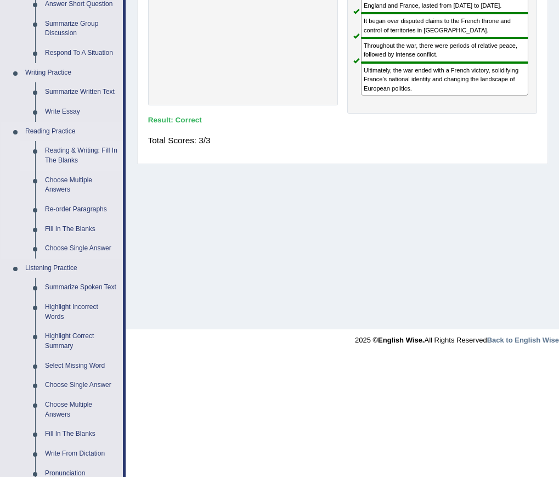
scroll to position [274, 0]
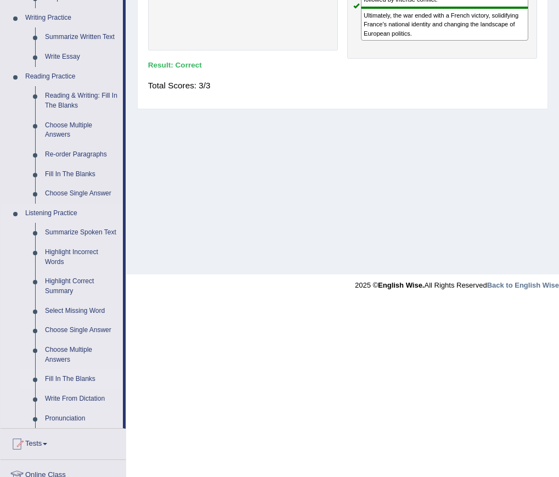
click at [72, 379] on link "Fill In The Blanks" at bounding box center [81, 379] width 83 height 20
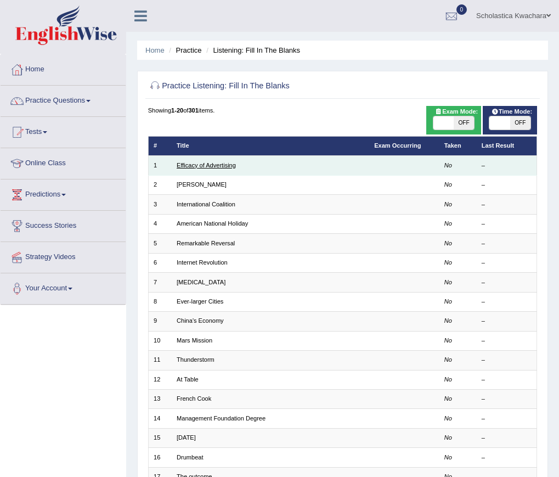
click at [206, 166] on link "Efficacy of Advertising" at bounding box center [206, 165] width 59 height 7
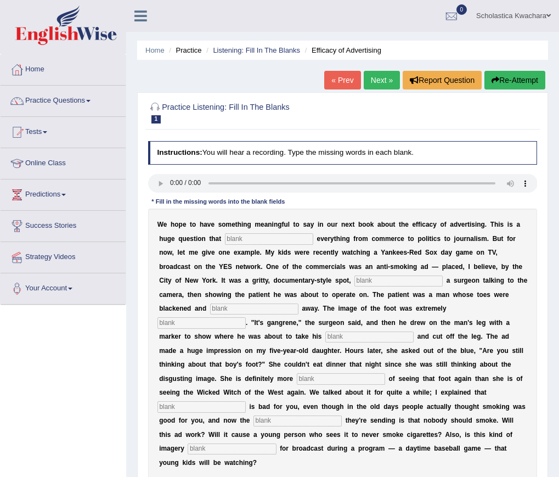
click at [262, 233] on div "W e h o p e t o h a v e s o m e t h i n g m e a n i n g f u l t o s a y i n o u…" at bounding box center [343, 343] width 390 height 270
click at [265, 239] on input "text" at bounding box center [269, 238] width 88 height 11
type input "impacts"
click at [381, 287] on div "W e h o p e t o h a v e s o m e t h i n g m e a n i n g f u l t o s a y i n o u…" at bounding box center [343, 343] width 390 height 270
click at [373, 283] on input "text" at bounding box center [398, 280] width 88 height 11
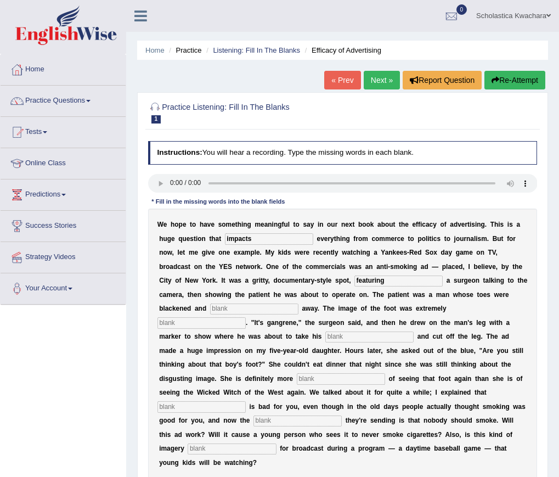
type input "featuring"
click at [264, 312] on input "text" at bounding box center [254, 308] width 88 height 11
type input "running"
click at [190, 326] on input "text" at bounding box center [201, 322] width 88 height 11
click at [170, 323] on input "disgusting" at bounding box center [201, 322] width 88 height 11
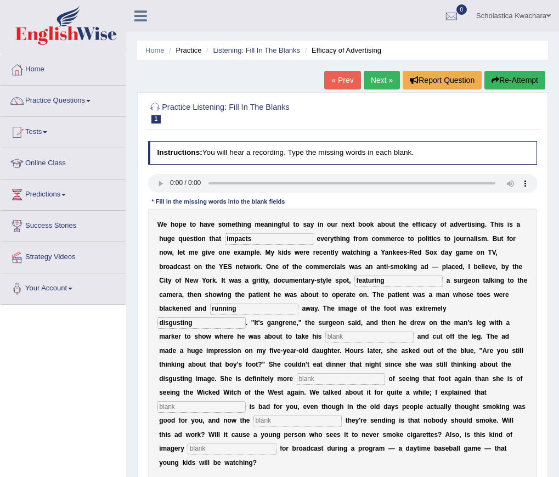
type input "disgusting"
click at [346, 334] on input "text" at bounding box center [369, 336] width 88 height 11
type input "k"
type input "hacksaw"
click at [347, 375] on input "text" at bounding box center [341, 378] width 88 height 11
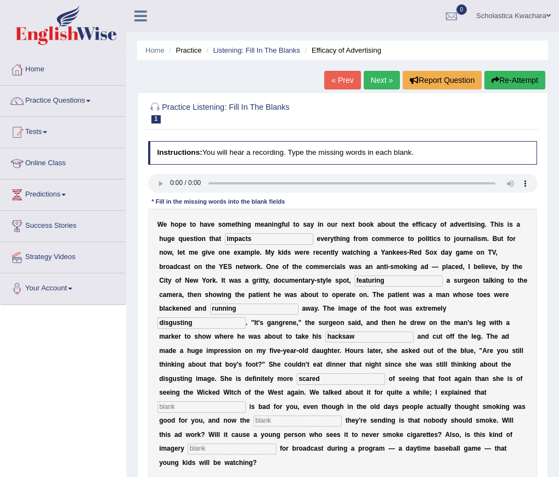
type input "scared"
click at [234, 403] on input "text" at bounding box center [201, 406] width 88 height 11
type input "smoking"
click at [308, 419] on input "text" at bounding box center [297, 420] width 88 height 11
type input "message"
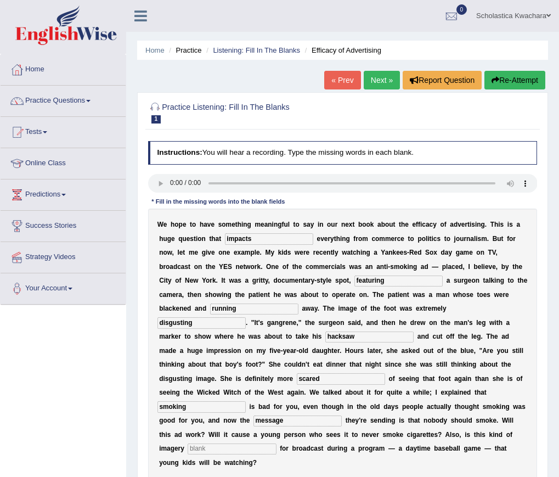
click at [235, 448] on input "text" at bounding box center [232, 448] width 88 height 11
click at [207, 448] on input "apropriate" at bounding box center [232, 448] width 88 height 11
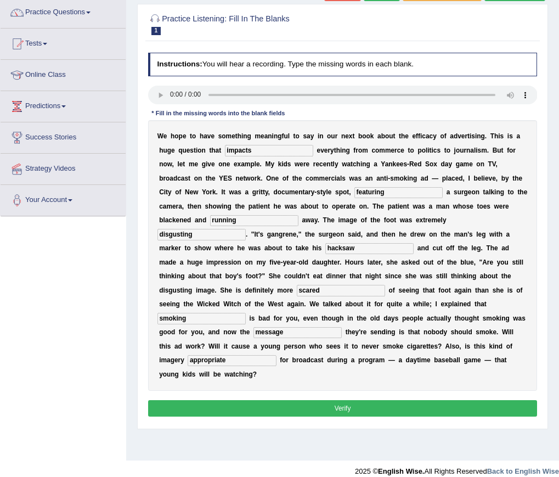
scroll to position [99, 0]
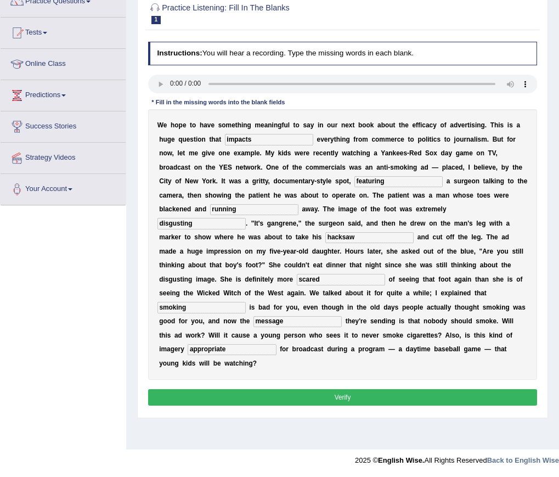
type input "appropriate"
click at [370, 398] on button "Verify" at bounding box center [343, 397] width 390 height 16
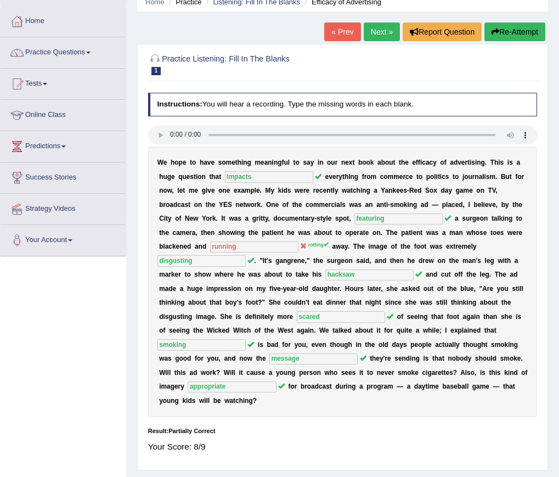
scroll to position [0, 0]
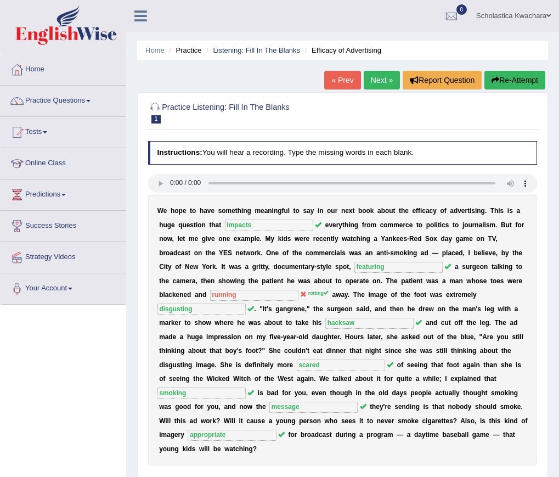
click at [385, 75] on link "Next »" at bounding box center [382, 80] width 36 height 19
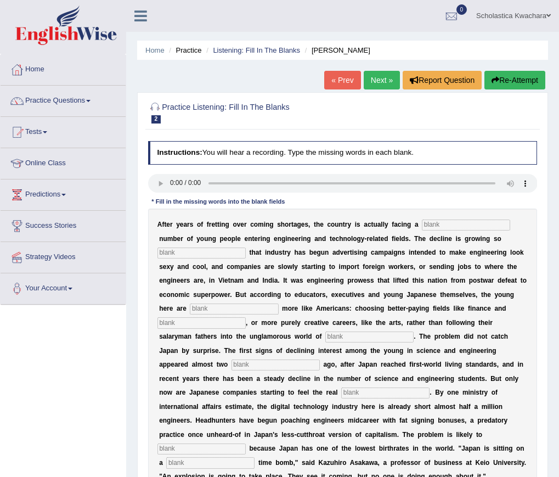
scroll to position [55, 0]
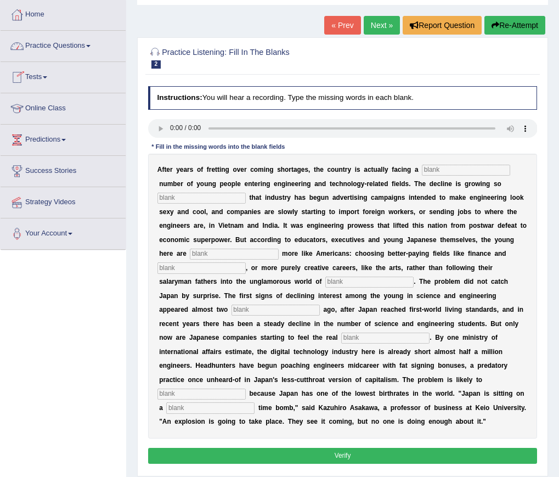
click at [439, 172] on input "text" at bounding box center [466, 170] width 88 height 11
type input "dwendaling"
click at [174, 197] on input "text" at bounding box center [201, 198] width 88 height 11
type input "drastic"
click at [227, 255] on input "text" at bounding box center [234, 254] width 88 height 11
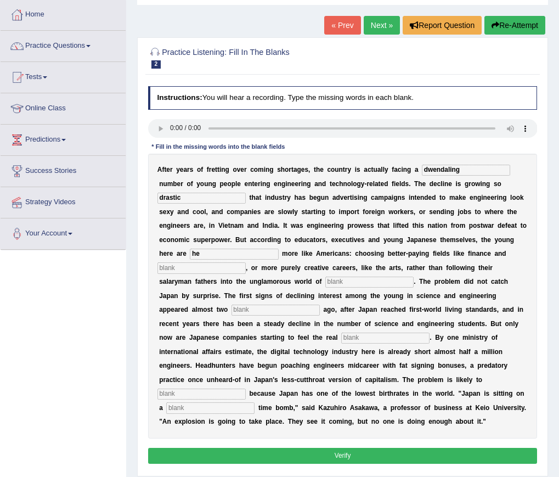
type input "h"
type input "behaving"
click at [211, 266] on input "text" at bounding box center [201, 267] width 88 height 11
type input "medicine"
click at [352, 279] on input "text" at bounding box center [369, 281] width 88 height 11
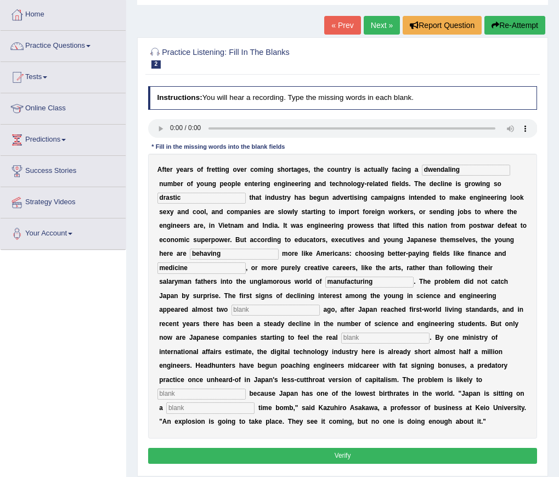
type input "manufacturing"
click at [291, 307] on input "text" at bounding box center [276, 309] width 88 height 11
type input "decades"
click at [393, 338] on input "text" at bounding box center [385, 337] width 88 height 11
type input "pinch"
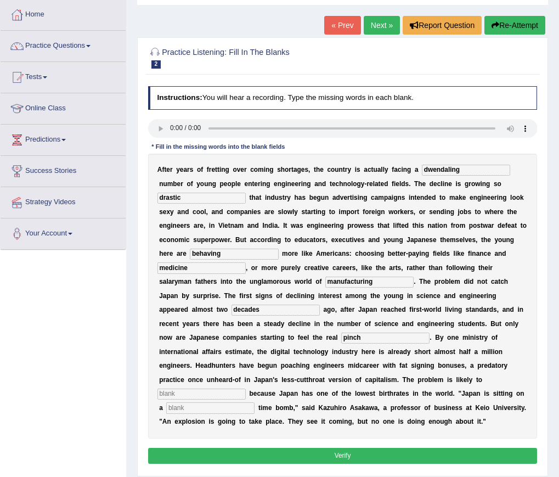
click at [192, 395] on input "text" at bounding box center [201, 393] width 88 height 11
type input "worsen"
click at [226, 410] on input "text" at bounding box center [210, 407] width 88 height 11
type input "demographic"
click at [342, 450] on button "Verify" at bounding box center [343, 456] width 390 height 16
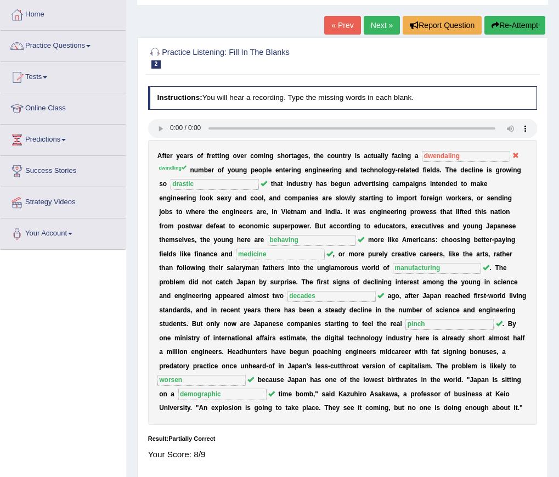
click at [382, 20] on link "Next »" at bounding box center [382, 25] width 36 height 19
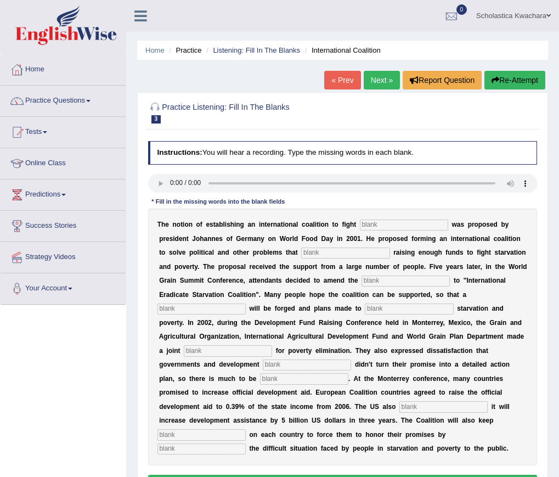
click at [387, 225] on input "text" at bounding box center [404, 224] width 88 height 11
click at [369, 225] on input "struation" at bounding box center [404, 224] width 88 height 11
type input "staruation"
click at [348, 249] on input "text" at bounding box center [345, 252] width 88 height 11
type input "obstruct"
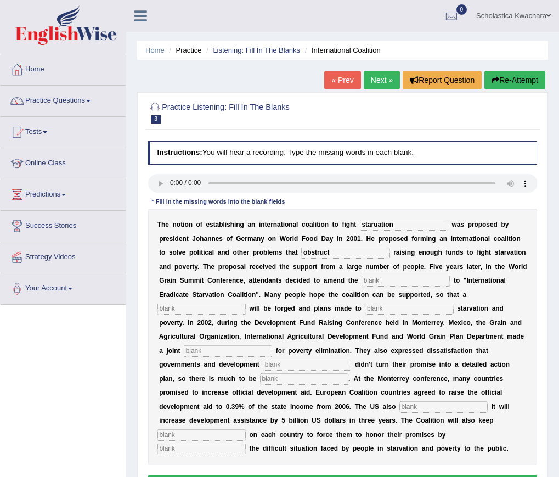
click at [427, 281] on input "text" at bounding box center [406, 280] width 88 height 11
type input "manifester"
click at [420, 305] on input "text" at bounding box center [409, 308] width 88 height 11
type input "resolution"
drag, startPoint x: 404, startPoint y: 307, endPoint x: 368, endPoint y: 311, distance: 36.9
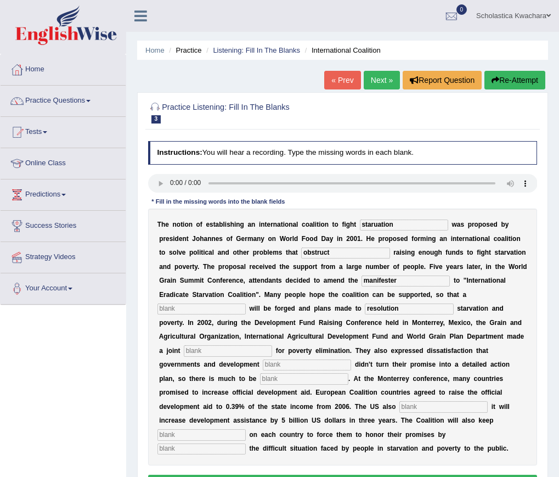
click at [368, 311] on div "T h e n o t i o n o f e s t a b l i s h i n g a n i n t e r n a t i o n a l c o…" at bounding box center [343, 336] width 390 height 257
click at [226, 311] on input "text" at bounding box center [201, 308] width 88 height 11
paste input "resolution"
type input "resolution"
click at [387, 310] on input "text" at bounding box center [409, 308] width 88 height 11
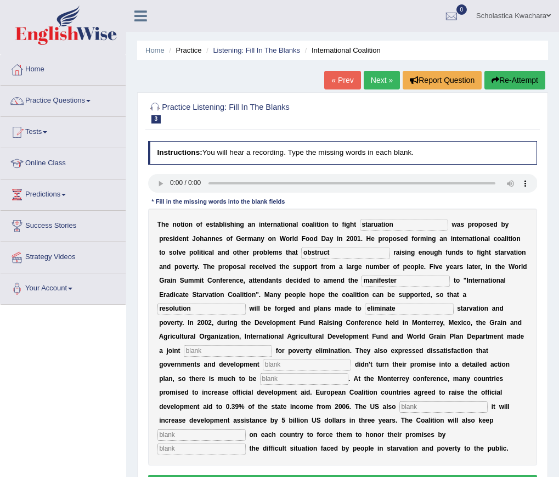
type input "eliminate"
click at [199, 348] on input "text" at bounding box center [228, 350] width 88 height 11
type input "apeal"
click at [329, 363] on input "text" at bounding box center [307, 364] width 88 height 11
type input "partners"
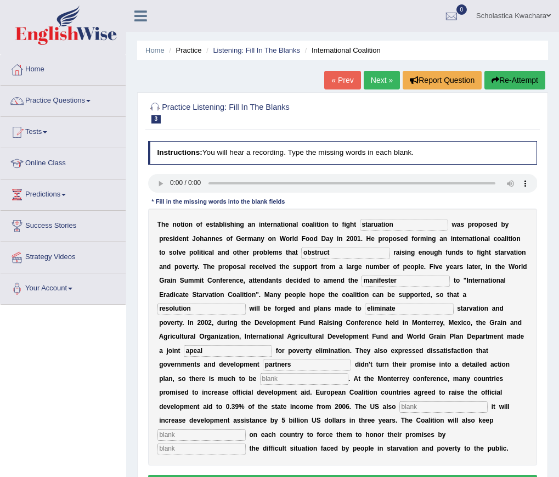
click at [285, 380] on input "text" at bounding box center [304, 378] width 88 height 11
type input "desires"
click at [407, 405] on input "text" at bounding box center [443, 406] width 88 height 11
type input "announced"
click at [215, 434] on input "text" at bounding box center [201, 434] width 88 height 11
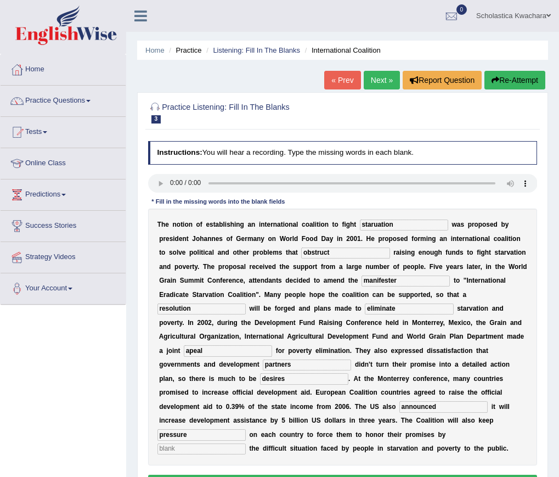
type input "pressure"
click at [196, 450] on input "text" at bounding box center [201, 448] width 88 height 11
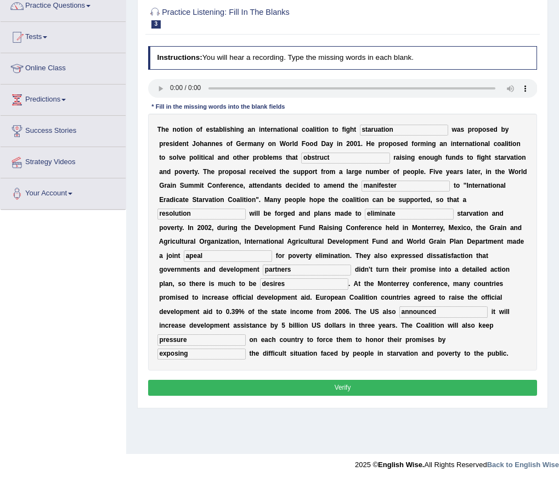
scroll to position [99, 0]
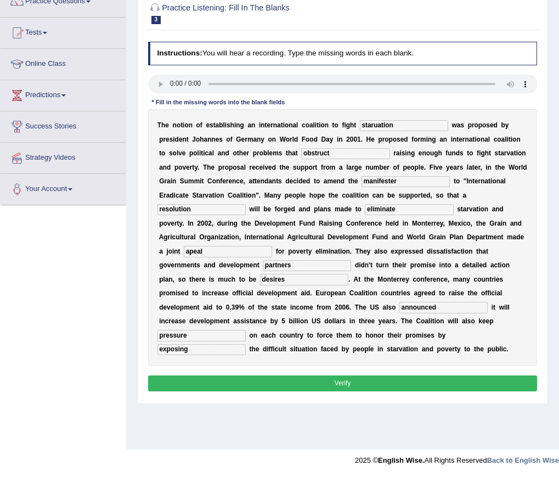
type input "exposing"
click at [252, 377] on button "Verify" at bounding box center [343, 383] width 390 height 16
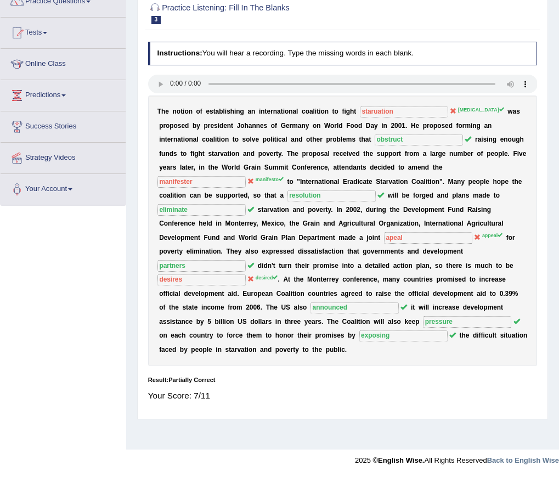
scroll to position [0, 0]
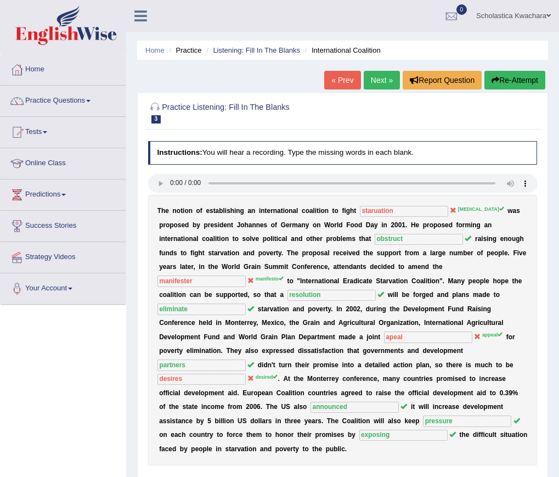
click at [383, 75] on link "Next »" at bounding box center [382, 80] width 36 height 19
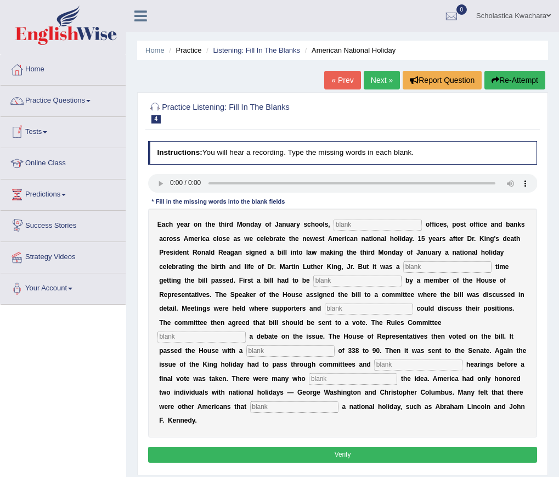
click at [380, 224] on input "text" at bounding box center [378, 224] width 88 height 11
type input "fedaral"
click at [444, 267] on input "text" at bounding box center [447, 266] width 88 height 11
type input "tough"
click at [363, 281] on input "text" at bounding box center [357, 280] width 88 height 11
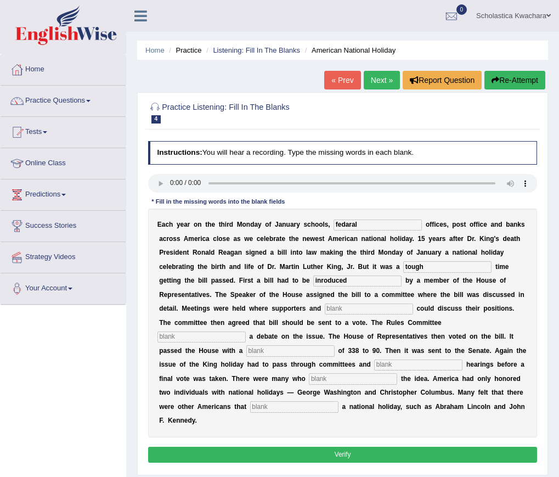
click at [322, 280] on input "inroduced" at bounding box center [357, 280] width 88 height 11
type input "introduced"
click at [340, 308] on input "text" at bounding box center [369, 308] width 88 height 11
type input "aponents"
click at [200, 330] on div "E a c h y e a r o n t h e t h i r d M o n d a y o f J a n u a r y s c h o o l s…" at bounding box center [343, 322] width 390 height 229
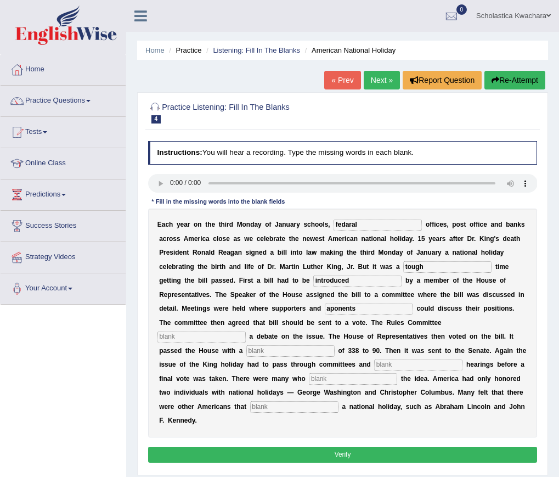
click at [200, 338] on input "text" at bounding box center [201, 336] width 88 height 11
type input "scheduled"
click at [261, 350] on input "text" at bounding box center [290, 350] width 88 height 11
type input "vote"
click at [408, 365] on input "text" at bounding box center [418, 364] width 88 height 11
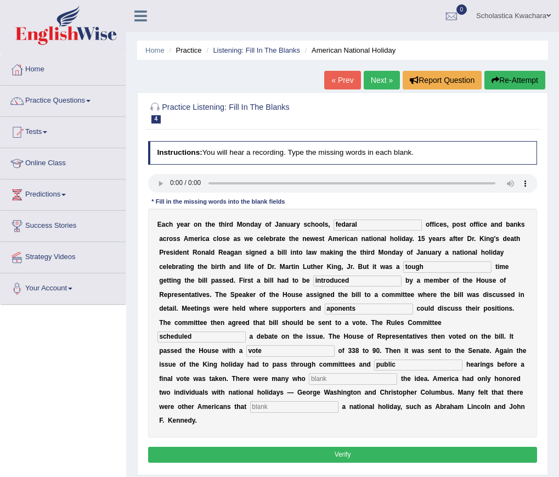
type input "public"
click at [383, 376] on input "text" at bounding box center [353, 378] width 88 height 11
type input "oppossed"
click at [338, 404] on input "text" at bounding box center [294, 406] width 88 height 11
type input "deserved"
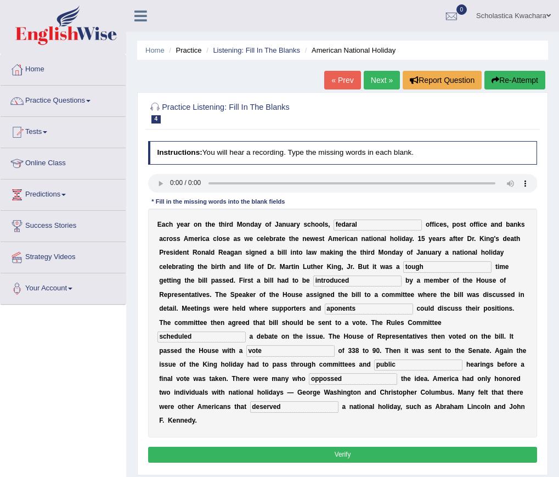
click at [383, 455] on button "Verify" at bounding box center [343, 455] width 390 height 16
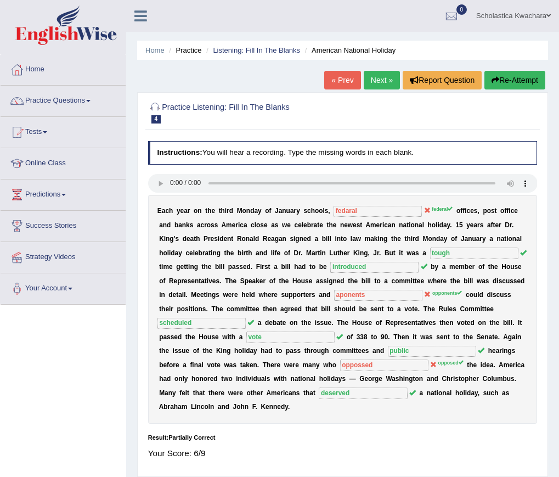
click at [378, 77] on link "Next »" at bounding box center [382, 80] width 36 height 19
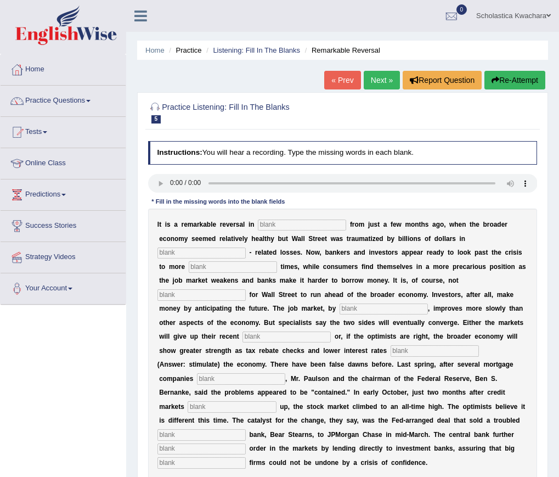
click at [278, 225] on input "text" at bounding box center [302, 224] width 88 height 11
type input "altitudes"
click at [208, 251] on input "text" at bounding box center [201, 252] width 88 height 11
type input "mortgage"
click at [207, 268] on input "text" at bounding box center [233, 266] width 88 height 11
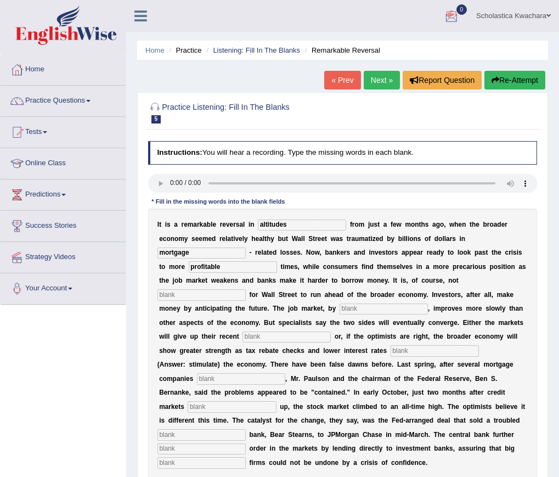
type input "profitable"
click at [195, 300] on input "text" at bounding box center [201, 294] width 88 height 11
type input "economy"
click at [385, 311] on input "text" at bounding box center [384, 308] width 88 height 11
type input "contrast"
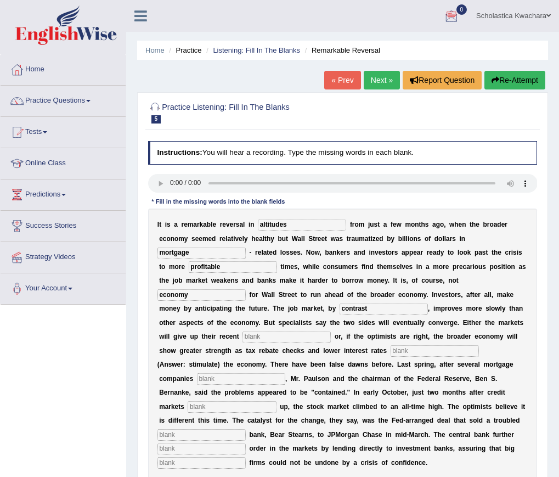
click at [316, 345] on div "I t i s a r e m a r k a b l e r e v e r s a l i n altitudes f r o m j u s t a f…" at bounding box center [343, 343] width 390 height 270
click at [309, 341] on input "text" at bounding box center [286, 336] width 88 height 11
type input "gains"
click at [391, 356] on input "text" at bounding box center [435, 350] width 88 height 11
type input "stimulates"
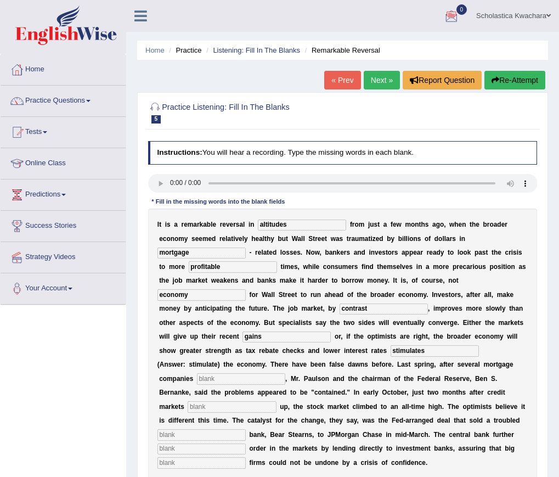
click at [224, 384] on input "text" at bounding box center [241, 378] width 88 height 11
type input "collapsed"
click at [199, 412] on input "text" at bounding box center [232, 406] width 88 height 11
type input "falls"
click at [197, 440] on input "text" at bounding box center [201, 434] width 88 height 11
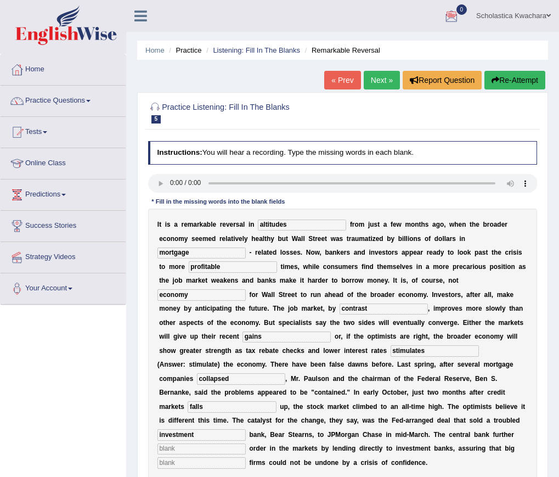
type input "investment"
click at [183, 454] on input "text" at bounding box center [201, 448] width 88 height 11
type input "restored"
drag, startPoint x: 205, startPoint y: 476, endPoint x: 209, endPoint y: 469, distance: 7.6
click at [207, 468] on input "text" at bounding box center [201, 462] width 88 height 11
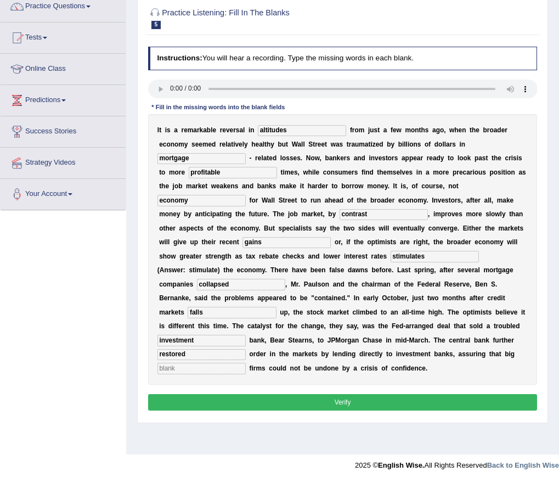
scroll to position [99, 0]
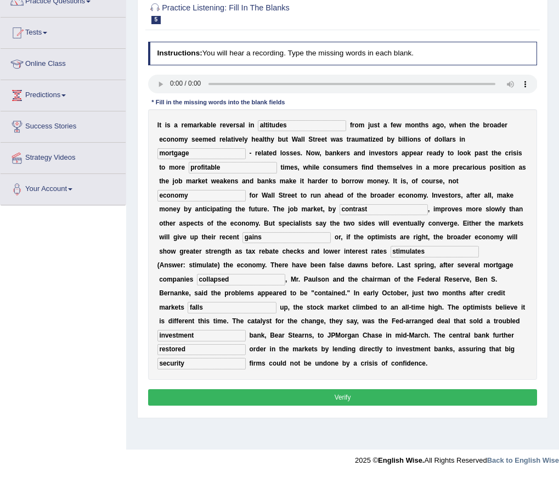
type input "security"
click at [268, 405] on button "Verify" at bounding box center [343, 397] width 390 height 16
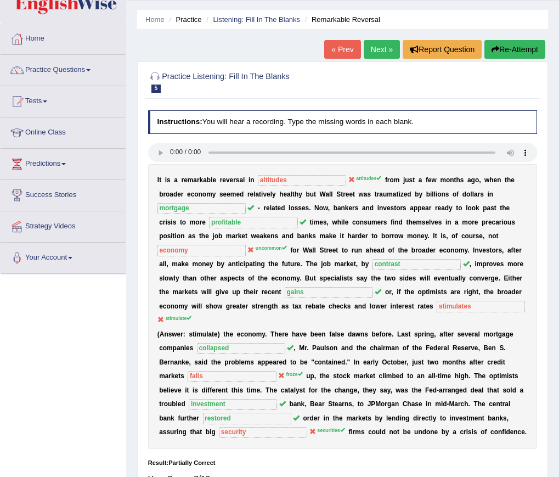
scroll to position [55, 0]
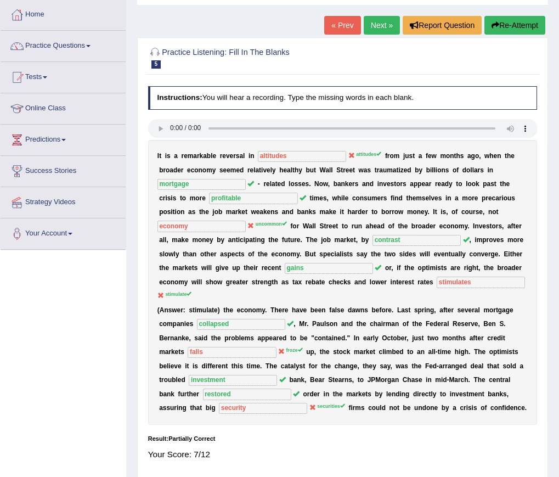
click at [375, 27] on link "Next »" at bounding box center [382, 25] width 36 height 19
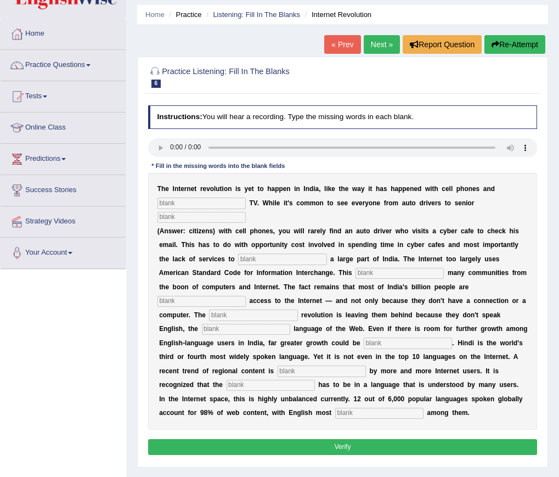
scroll to position [55, 0]
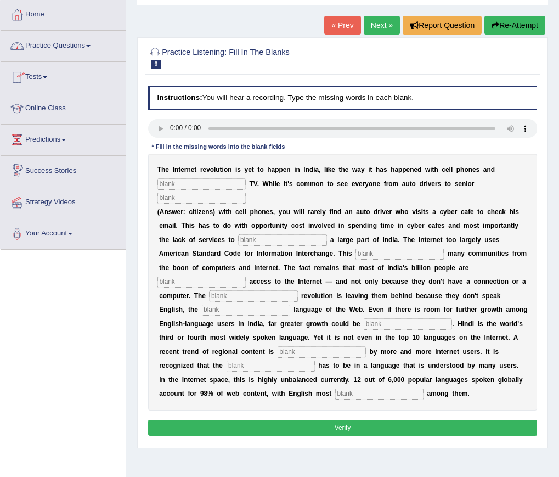
click at [230, 183] on input "text" at bounding box center [201, 183] width 88 height 11
type input "cable"
click at [201, 200] on input "text" at bounding box center [201, 198] width 88 height 11
type input "citizen"
click at [253, 242] on input "text" at bounding box center [282, 239] width 88 height 11
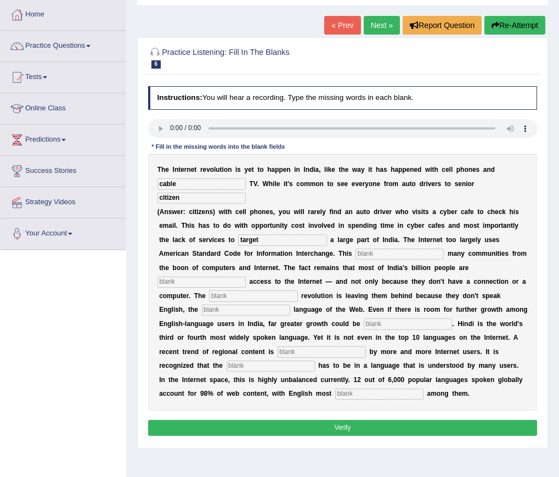
type input "target"
click at [372, 253] on input "text" at bounding box center [399, 254] width 88 height 11
type input "eliminates"
click at [212, 284] on input "text" at bounding box center [201, 281] width 88 height 11
type input "denied"
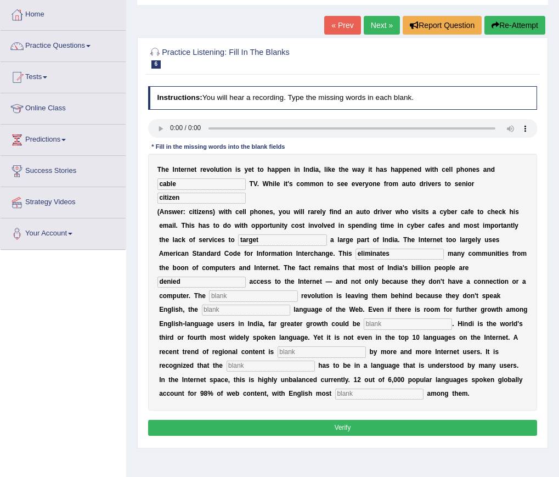
click at [239, 295] on input "text" at bounding box center [253, 295] width 88 height 11
type input "digital"
click at [227, 311] on input "text" at bounding box center [246, 309] width 88 height 11
type input "dominant"
click at [422, 325] on input "text" at bounding box center [408, 323] width 88 height 11
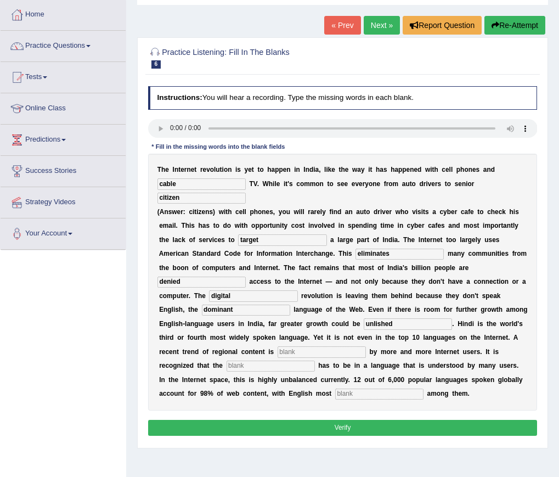
type input "unlished"
click at [347, 349] on input "text" at bounding box center [322, 351] width 88 height 11
type input "prefered"
click at [312, 362] on input "text" at bounding box center [271, 365] width 88 height 11
type input "content"
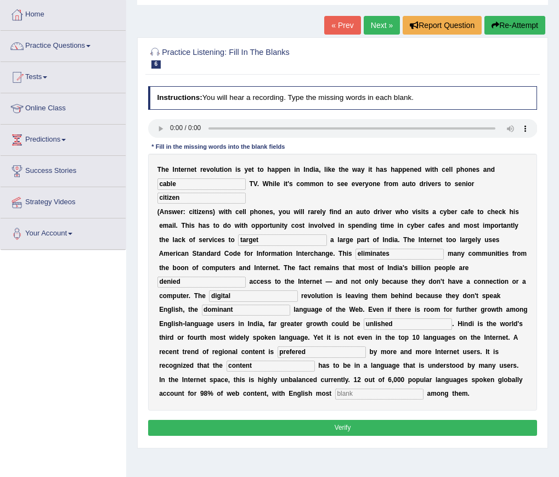
click at [376, 393] on input "text" at bounding box center [379, 393] width 88 height 11
type input "prominent"
click at [395, 427] on button "Verify" at bounding box center [343, 428] width 390 height 16
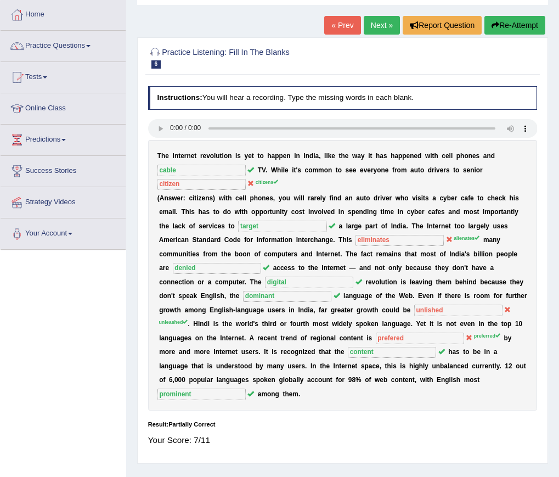
click at [379, 21] on link "Next »" at bounding box center [382, 25] width 36 height 19
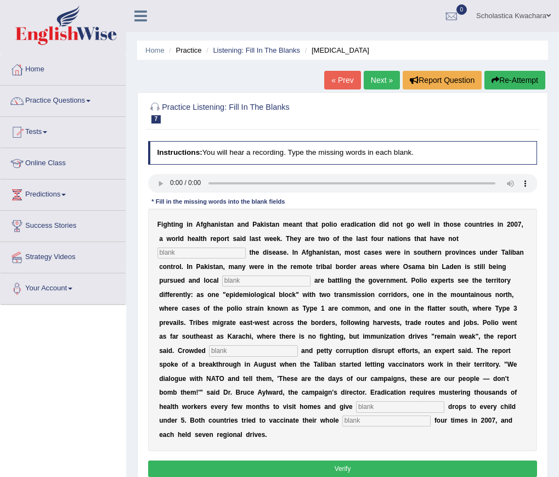
click at [225, 250] on input "text" at bounding box center [201, 252] width 88 height 11
type input "eliminates"
click at [263, 277] on input "text" at bounding box center [266, 280] width 88 height 11
type input "militants"
click at [291, 352] on input "text" at bounding box center [253, 350] width 88 height 11
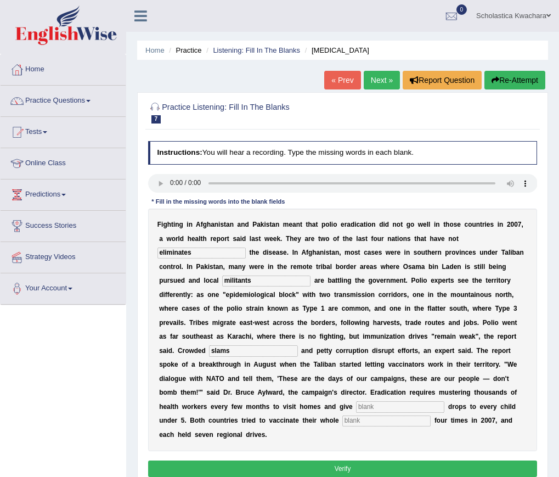
type input "slams"
click at [383, 403] on input "text" at bounding box center [400, 406] width 88 height 11
type input "vaccine"
click at [387, 419] on input "text" at bounding box center [386, 420] width 88 height 11
type input "populations"
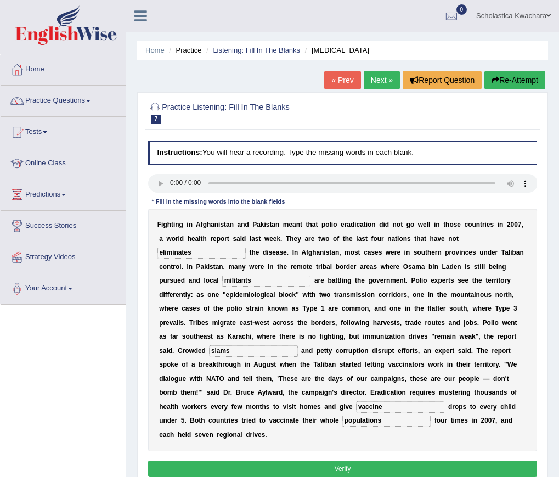
click at [378, 462] on button "Verify" at bounding box center [343, 468] width 390 height 16
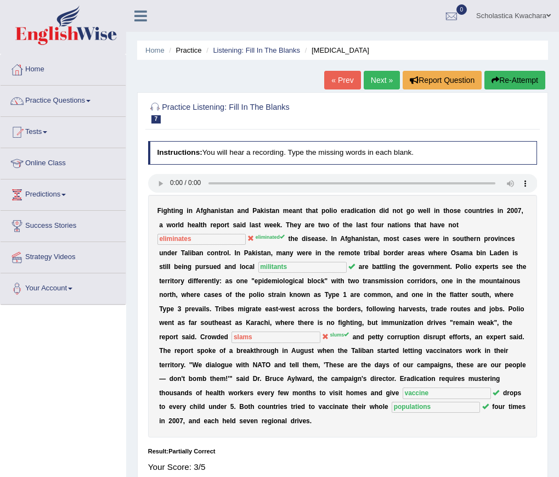
click at [376, 76] on link "Next »" at bounding box center [382, 80] width 36 height 19
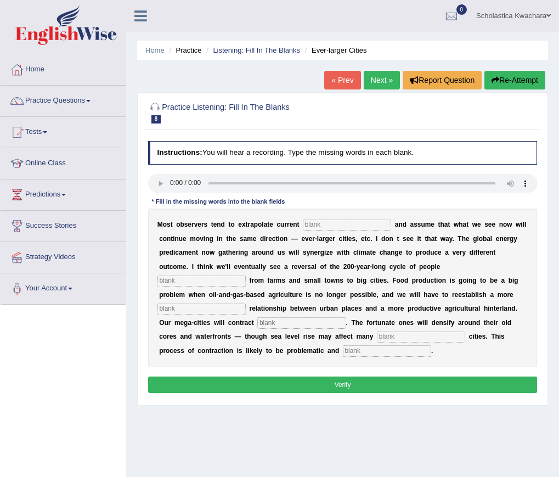
click at [331, 228] on input "text" at bounding box center [347, 224] width 88 height 11
type input "trends"
click at [223, 277] on input "text" at bounding box center [201, 280] width 88 height 11
type input "moving"
click at [209, 309] on input "text" at bounding box center [201, 308] width 88 height 11
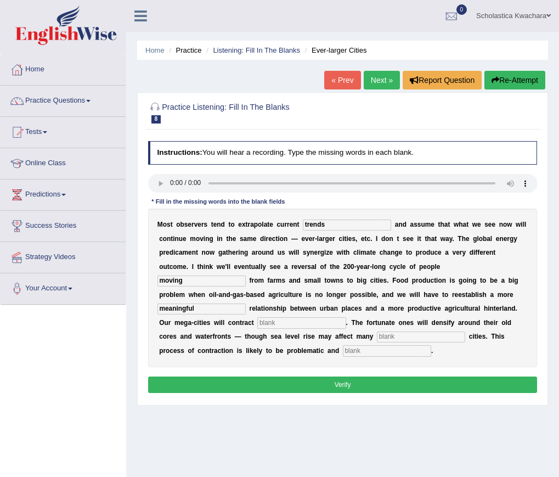
click at [270, 321] on input "text" at bounding box center [301, 322] width 88 height 11
click at [195, 308] on input "meaningful" at bounding box center [201, 308] width 88 height 11
type input "meaningful"
click at [271, 319] on input "text" at bounding box center [301, 322] width 88 height 11
click at [288, 324] on input "substanialy" at bounding box center [301, 322] width 88 height 11
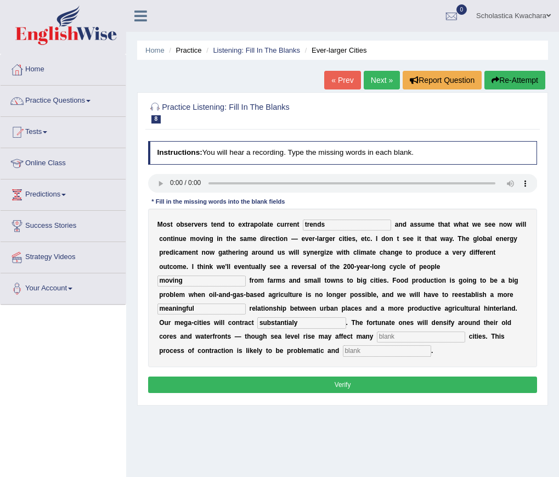
type input "substantialy"
click at [387, 337] on input "text" at bounding box center [421, 336] width 88 height 11
type input "haber"
click at [376, 350] on input "text" at bounding box center [387, 350] width 88 height 11
type input "disorderly"
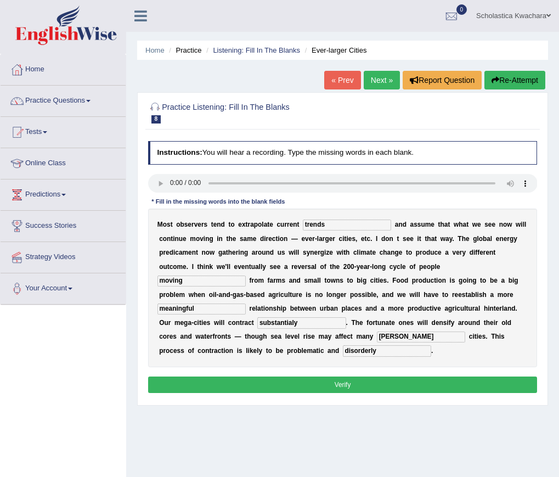
click at [350, 381] on button "Verify" at bounding box center [343, 384] width 390 height 16
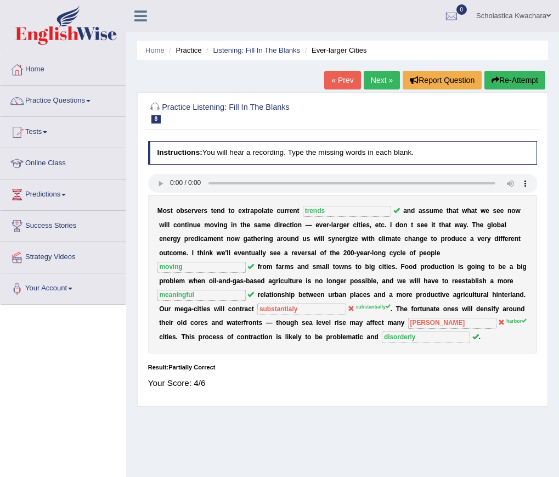
click at [375, 77] on link "Next »" at bounding box center [382, 80] width 36 height 19
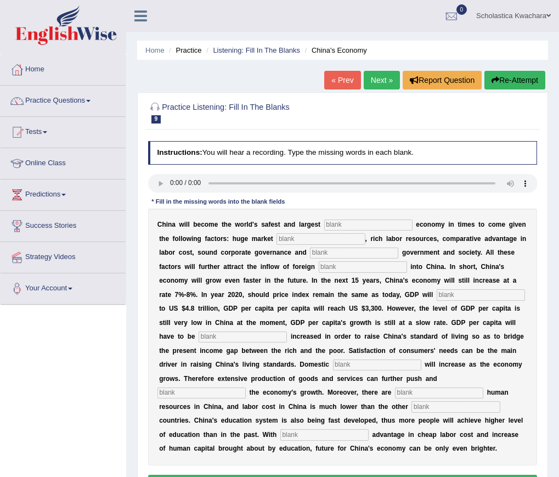
click at [340, 228] on input "text" at bounding box center [368, 224] width 88 height 11
type input "investment"
click at [358, 242] on input "text" at bounding box center [320, 238] width 88 height 11
type input "potential"
click at [393, 253] on input "text" at bounding box center [354, 252] width 88 height 11
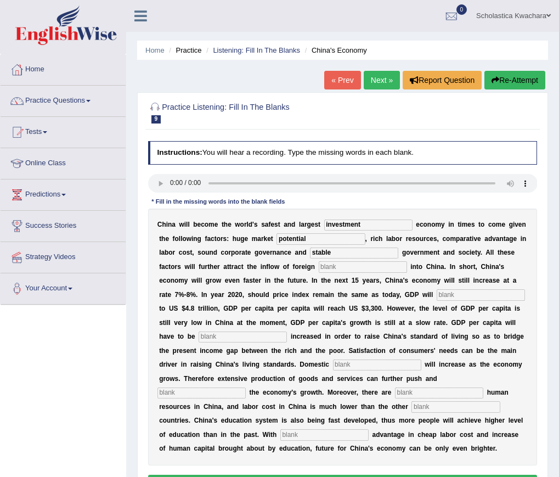
type input "stable"
click at [405, 269] on input "text" at bounding box center [363, 266] width 88 height 11
type input "capital"
click at [437, 300] on input "text" at bounding box center [481, 294] width 88 height 11
type input "amount"
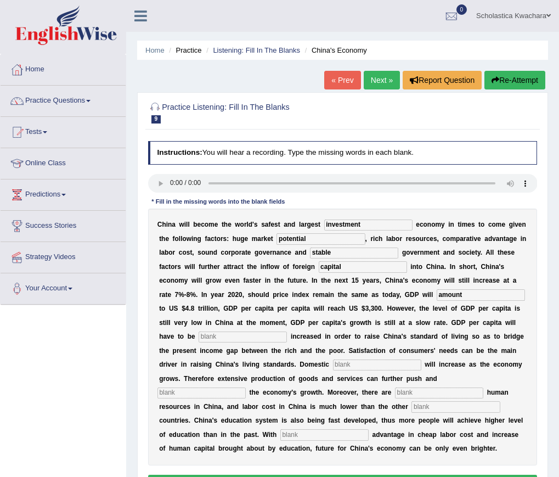
click at [287, 338] on input "text" at bounding box center [243, 336] width 88 height 11
click at [287, 339] on input "fether" at bounding box center [243, 336] width 88 height 11
type input "feather"
click at [333, 370] on input "text" at bounding box center [377, 364] width 88 height 11
type input "demand"
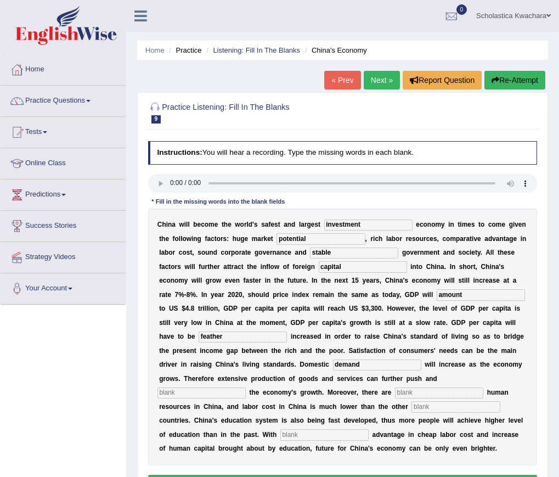
click at [246, 392] on input "text" at bounding box center [201, 392] width 88 height 11
type input "sustain"
click at [395, 398] on input "text" at bounding box center [439, 392] width 88 height 11
type input "industrialize"
click at [411, 412] on input "text" at bounding box center [455, 406] width 88 height 11
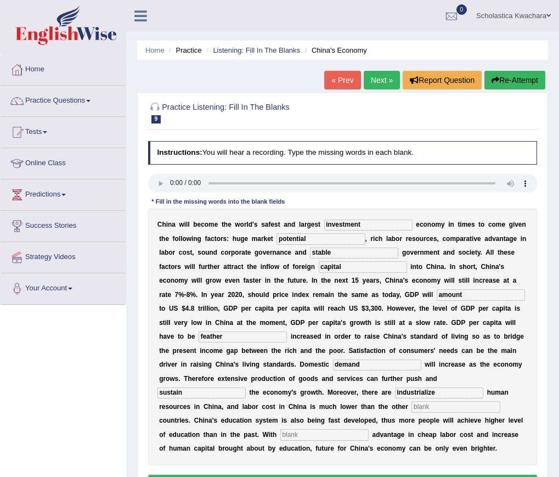
drag, startPoint x: 202, startPoint y: 405, endPoint x: 150, endPoint y: 408, distance: 51.7
click at [153, 408] on div "C h i n a w i l l b e c o m e t h e w o r l d ' s s a f e s t a n d l a r g e s…" at bounding box center [343, 336] width 390 height 257
click at [411, 412] on input "text" at bounding box center [455, 406] width 88 height 11
paste input "industrialize"
type input "industrialized"
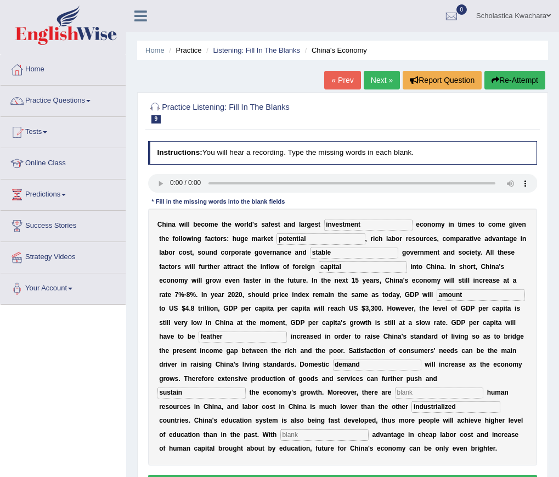
click at [395, 398] on input "text" at bounding box center [439, 392] width 88 height 11
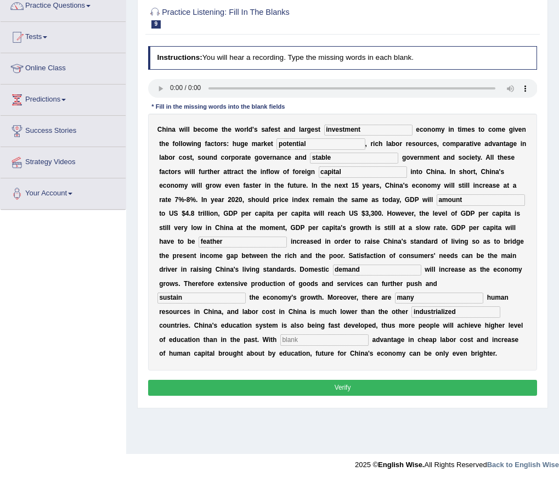
scroll to position [99, 0]
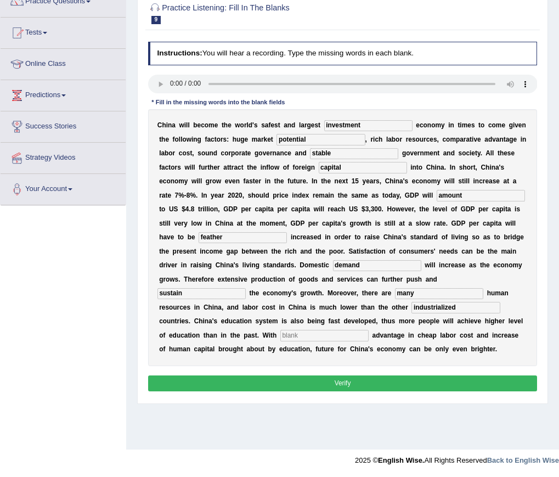
type input "many"
click at [369, 334] on input "text" at bounding box center [324, 335] width 88 height 11
type input "competative"
click at [405, 391] on button "Verify" at bounding box center [343, 383] width 390 height 16
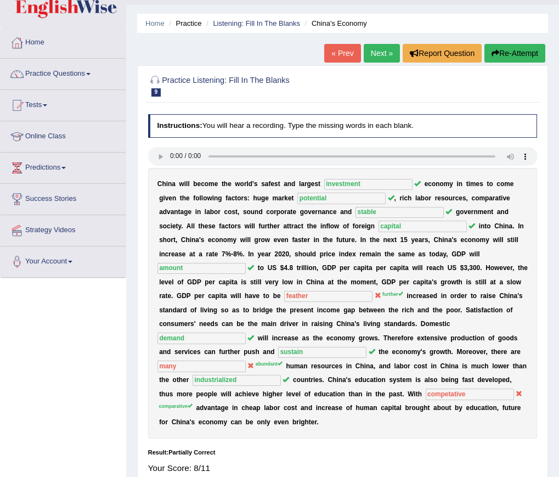
scroll to position [0, 0]
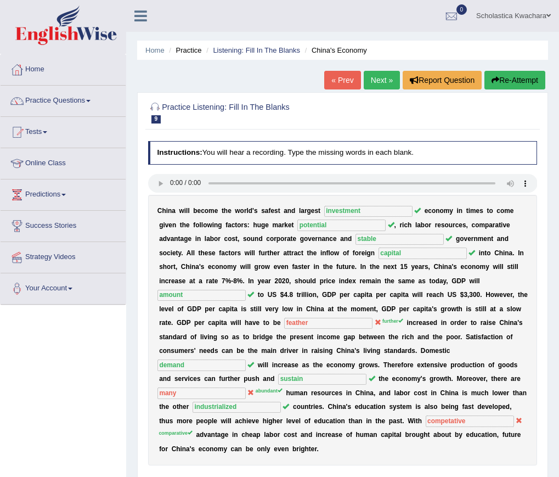
click at [382, 82] on link "Next »" at bounding box center [382, 80] width 36 height 19
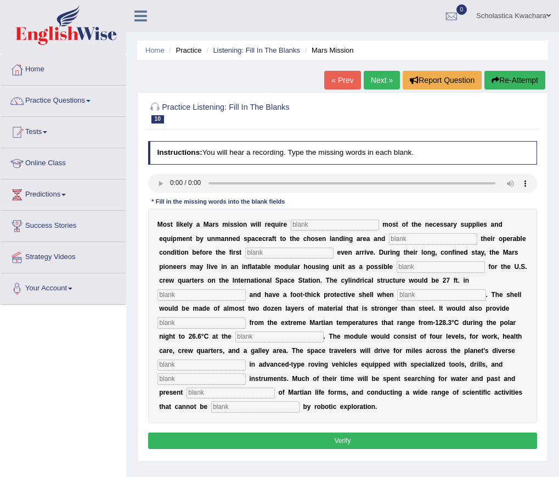
click at [328, 222] on input "text" at bounding box center [335, 224] width 88 height 11
type input "transporting"
click at [431, 231] on div "M o s t l i k e l y a M a r s m i s s i o n w i l l r e q u i r e transporting …" at bounding box center [343, 315] width 390 height 215
click at [420, 239] on input "text" at bounding box center [433, 238] width 88 height 11
type input "confirming"
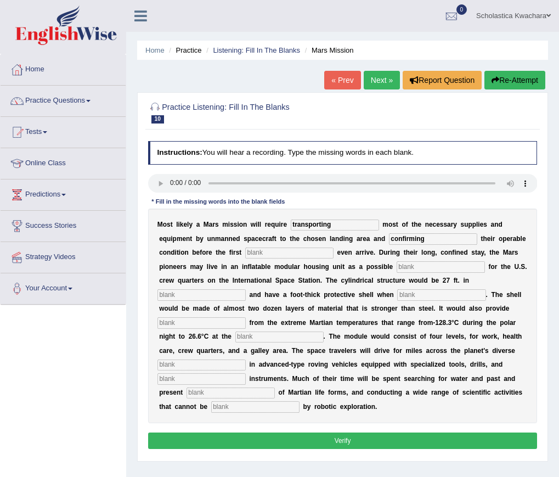
click at [297, 250] on input "text" at bounding box center [289, 252] width 88 height 11
type input "batch"
click at [437, 267] on input "text" at bounding box center [441, 266] width 88 height 11
type input "replacement"
click at [221, 296] on input "text" at bounding box center [201, 294] width 88 height 11
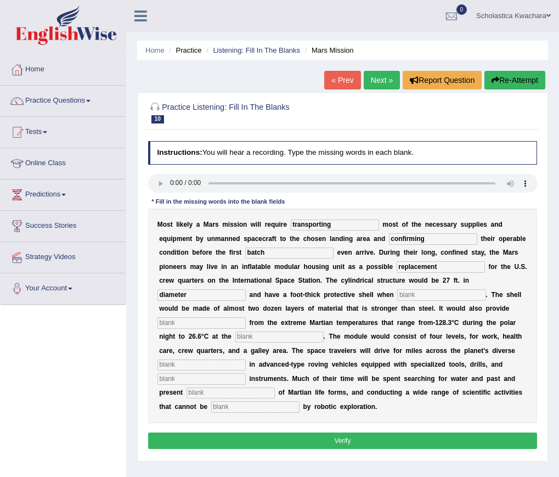
type input "diameter"
click at [419, 295] on input "text" at bounding box center [441, 294] width 88 height 11
type input "instilation"
click at [323, 338] on input "text" at bounding box center [279, 336] width 88 height 11
type input "equater"
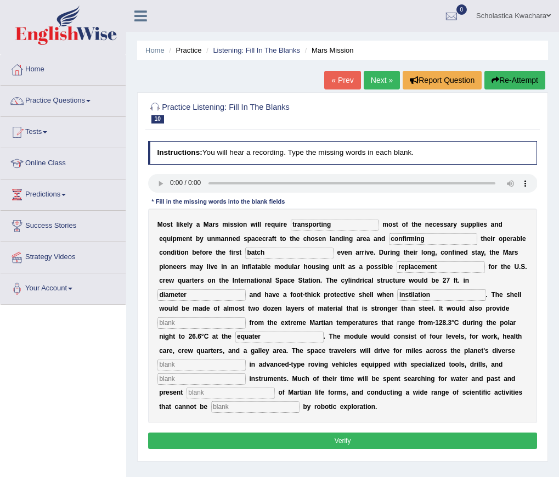
click at [246, 362] on input "text" at bounding box center [201, 364] width 88 height 11
type input "tarain"
click at [246, 379] on input "text" at bounding box center [201, 378] width 88 height 11
type input "analitical"
click at [272, 397] on input "text" at bounding box center [231, 392] width 88 height 11
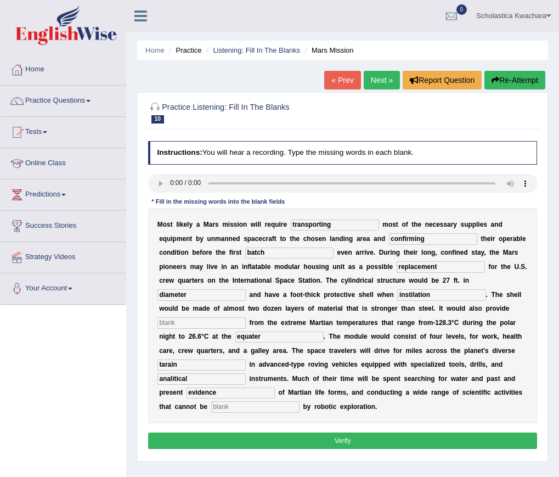
type input "evidence"
click at [297, 407] on input "text" at bounding box center [255, 406] width 88 height 11
click at [300, 407] on input "accompished" at bounding box center [255, 406] width 88 height 11
type input "accomplished"
click at [205, 320] on input "text" at bounding box center [201, 322] width 88 height 11
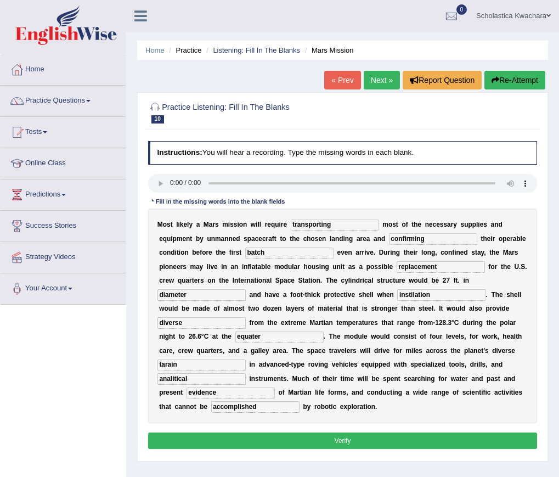
type input "diverse"
click at [343, 443] on button "Verify" at bounding box center [343, 440] width 390 height 16
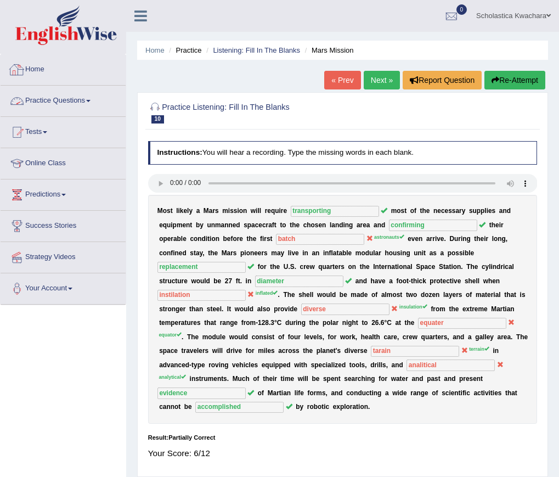
click at [82, 100] on link "Practice Questions" at bounding box center [63, 99] width 125 height 27
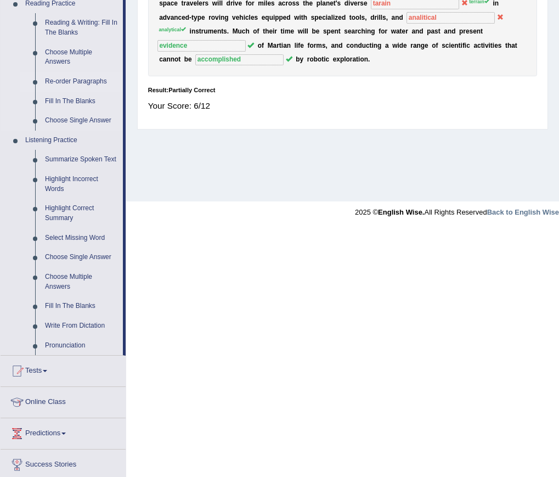
scroll to position [384, 0]
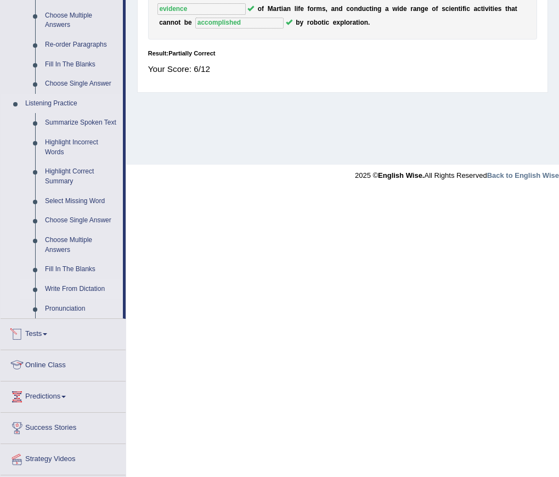
click at [77, 286] on link "Write From Dictation" at bounding box center [81, 289] width 83 height 20
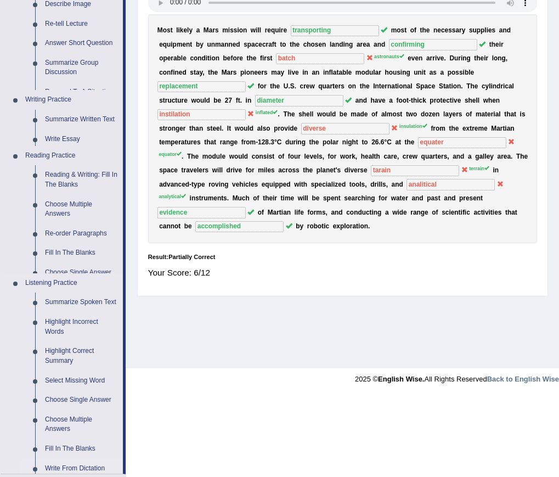
scroll to position [99, 0]
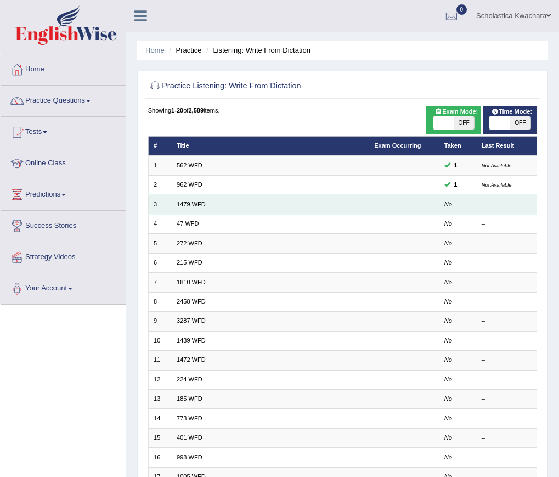
click at [198, 205] on link "1479 WFD" at bounding box center [191, 204] width 29 height 7
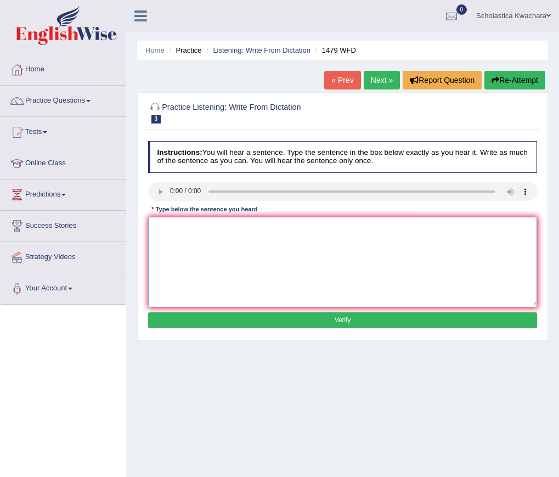
click at [231, 241] on textarea at bounding box center [343, 262] width 390 height 91
click at [428, 228] on textarea "The teacher require the students to attend the ceremony held in the playground …" at bounding box center [343, 262] width 390 height 91
type textarea "The teacher require the students to attend the ceremony held in the playground …"
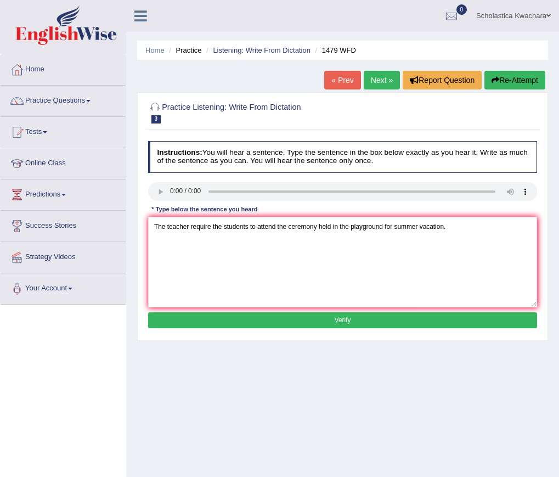
click at [349, 315] on button "Verify" at bounding box center [343, 320] width 390 height 16
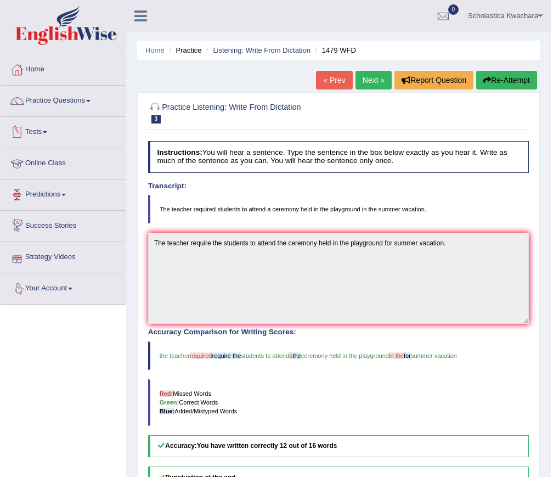
click at [369, 81] on link "Next »" at bounding box center [373, 80] width 36 height 19
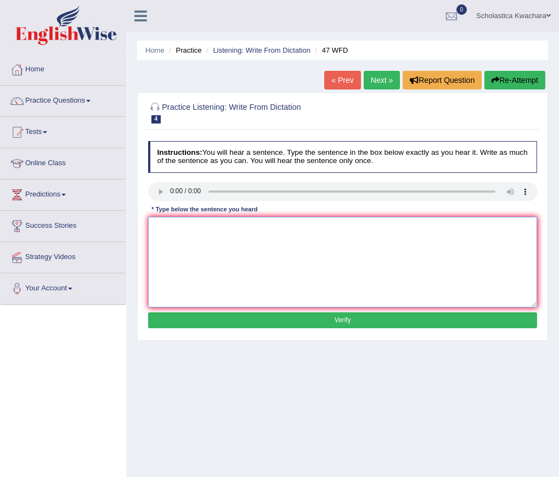
click at [185, 235] on textarea at bounding box center [343, 262] width 390 height 91
type textarea "Two drops of solution were hided in the test tube."
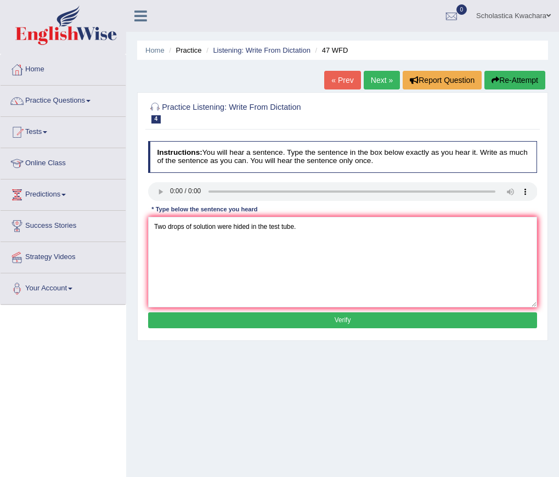
click at [345, 321] on button "Verify" at bounding box center [343, 320] width 390 height 16
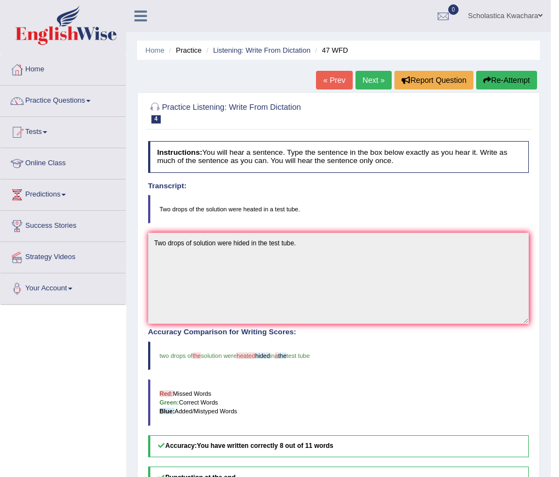
click at [366, 82] on link "Next »" at bounding box center [373, 80] width 36 height 19
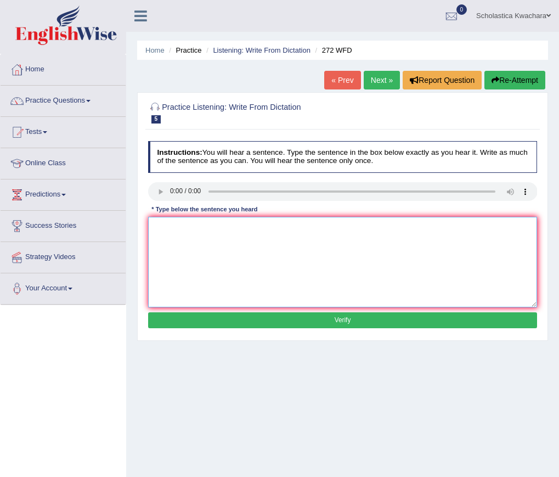
click at [188, 232] on textarea at bounding box center [343, 262] width 390 height 91
click at [275, 230] on textarea "The development has great nagative impaact on the enviroment." at bounding box center [343, 262] width 390 height 91
type textarea "The development has great nagative impact on the enviroment."
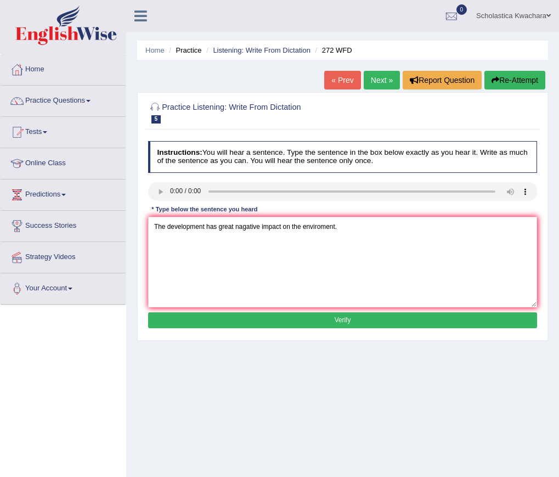
click at [338, 316] on button "Verify" at bounding box center [343, 320] width 390 height 16
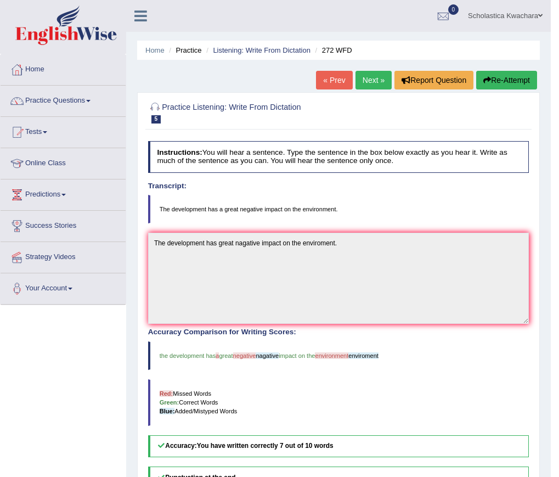
click at [369, 81] on link "Next »" at bounding box center [373, 80] width 36 height 19
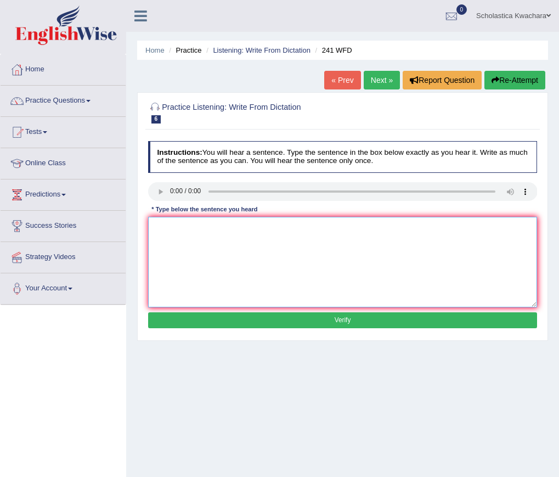
click at [191, 234] on textarea at bounding box center [343, 262] width 390 height 91
click at [313, 228] on textarea "Please check the information on the website for the oprning time." at bounding box center [343, 262] width 390 height 91
type textarea "Please check the information on the website for the opening time."
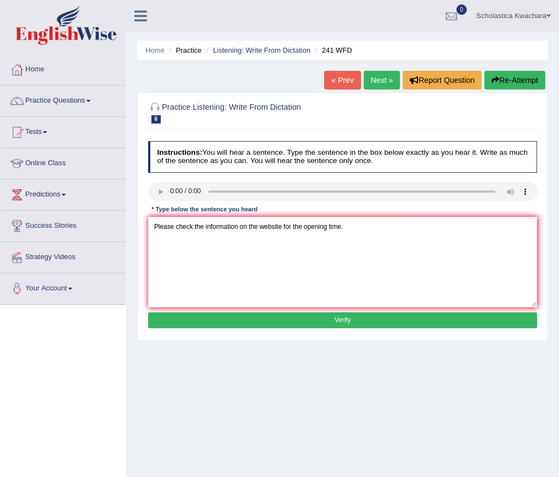
click at [336, 323] on button "Verify" at bounding box center [343, 320] width 390 height 16
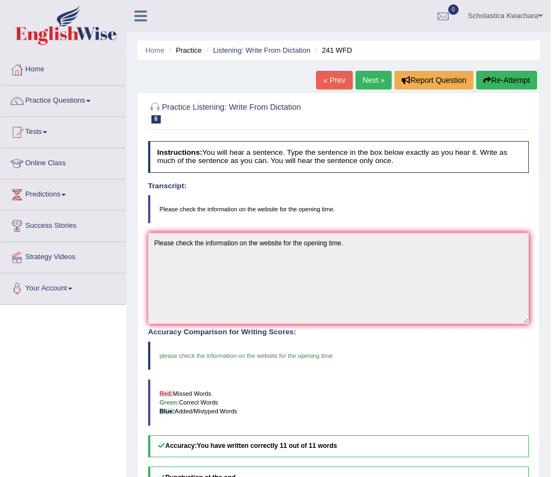
click at [375, 77] on link "Next »" at bounding box center [373, 80] width 36 height 19
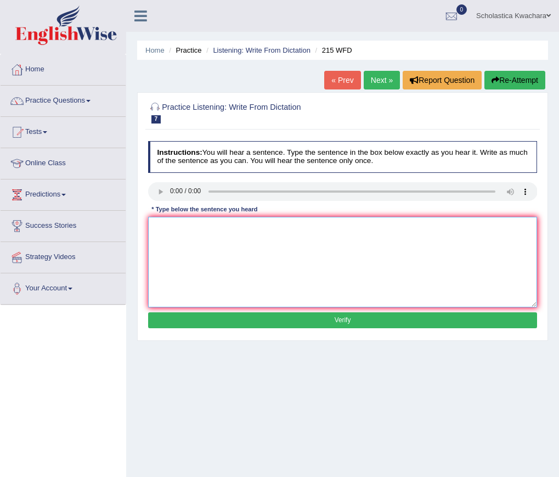
click at [183, 235] on textarea at bounding box center [343, 262] width 390 height 91
click at [228, 227] on textarea "Science is found everywhre in the society today." at bounding box center [343, 262] width 390 height 91
type textarea "Science is found everywhere in the society today."
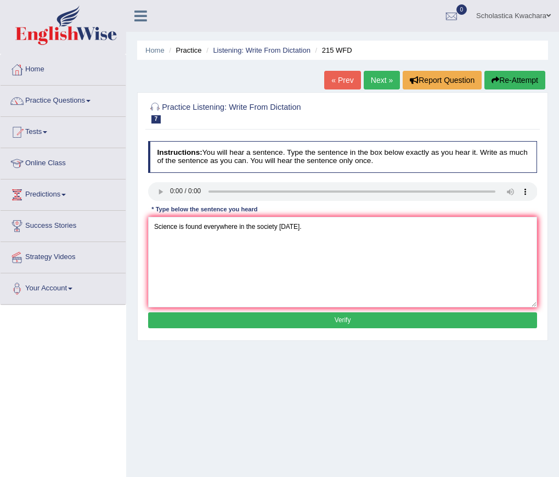
click at [359, 321] on button "Verify" at bounding box center [343, 320] width 390 height 16
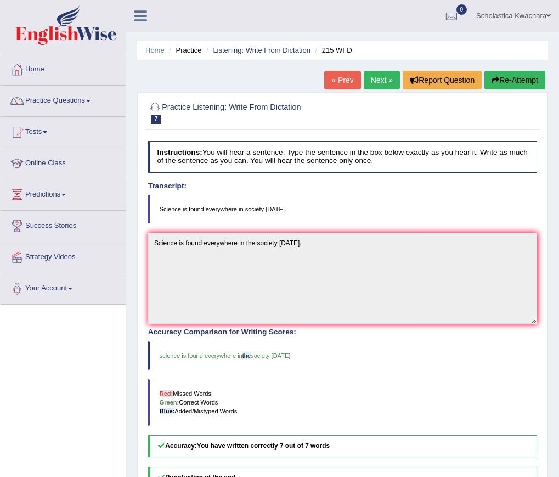
click at [370, 72] on link "Next »" at bounding box center [382, 80] width 36 height 19
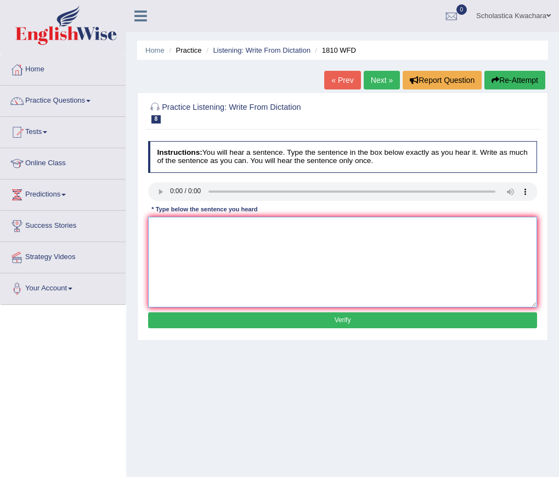
click at [188, 238] on textarea at bounding box center [343, 262] width 390 height 91
type textarea "T"
click at [297, 228] on textarea "You can borrow eight book from the library at a toime" at bounding box center [343, 262] width 390 height 91
click at [302, 227] on textarea "You can borrow eight book from the library at a tim.e" at bounding box center [343, 262] width 390 height 91
type textarea "You can borrow eight book from the library at a time"
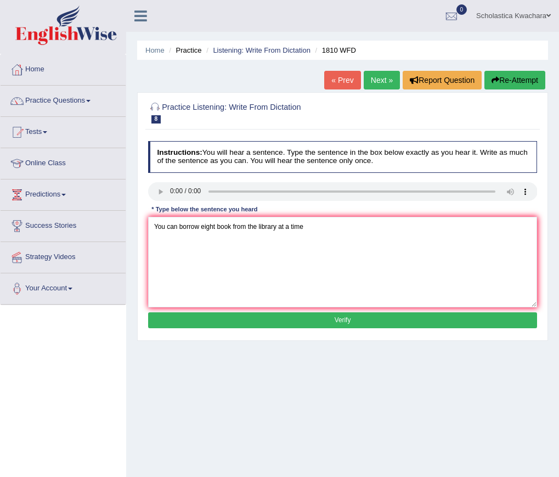
click at [353, 317] on button "Verify" at bounding box center [343, 320] width 390 height 16
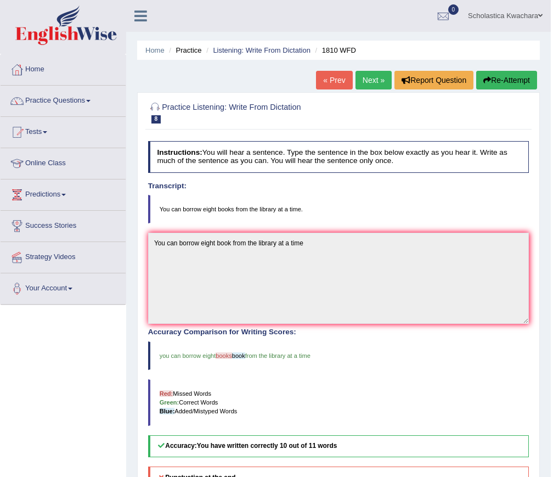
click at [375, 77] on link "Next »" at bounding box center [373, 80] width 36 height 19
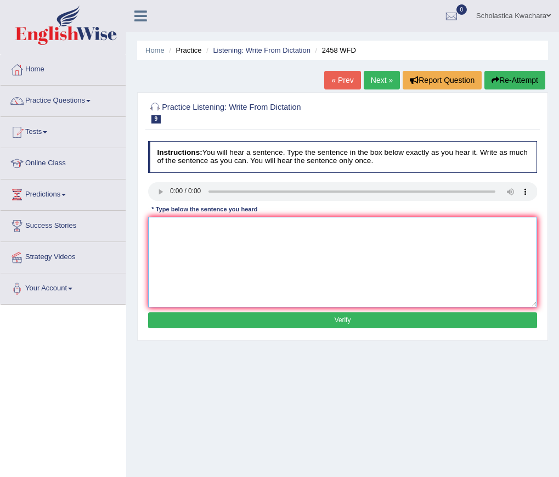
click at [212, 239] on textarea at bounding box center [343, 262] width 390 height 91
click at [163, 230] on textarea "Corses of nutrion are growing in popukarity evry year." at bounding box center [343, 262] width 390 height 91
drag, startPoint x: 282, startPoint y: 228, endPoint x: 267, endPoint y: 234, distance: 16.3
click at [267, 234] on textarea "Courses of nutrion are growing in popukarity evry year." at bounding box center [343, 262] width 390 height 91
click at [290, 228] on textarea "Courses of nutrion are growing in popularity evry year." at bounding box center [343, 262] width 390 height 91
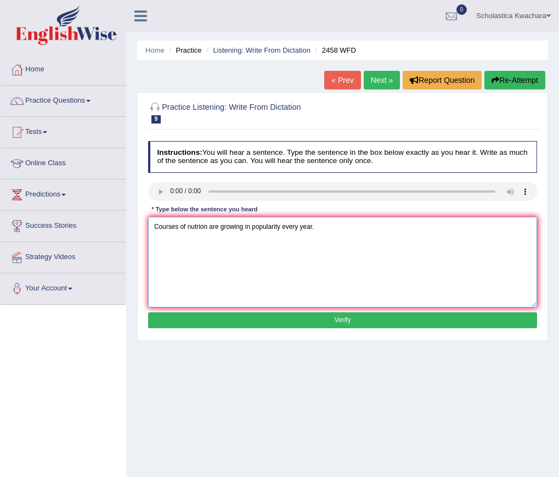
type textarea "Courses of nutrion are growing in popularity every year."
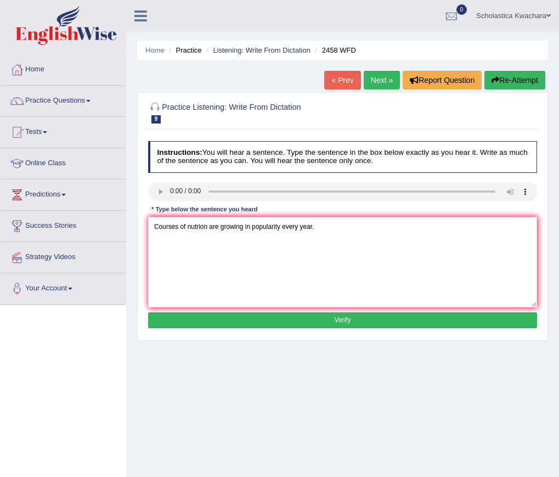
click at [346, 323] on button "Verify" at bounding box center [343, 320] width 390 height 16
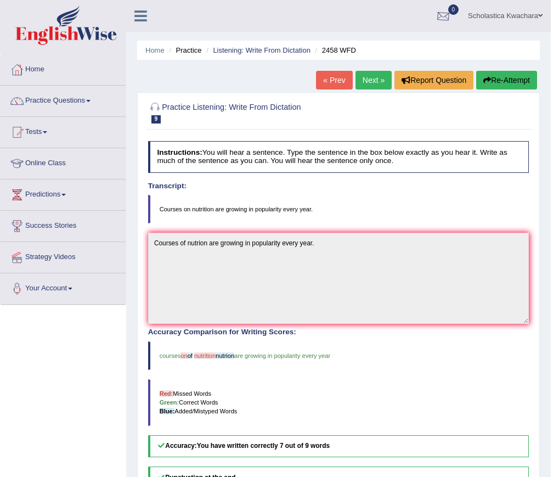
click at [369, 81] on link "Next »" at bounding box center [373, 80] width 36 height 19
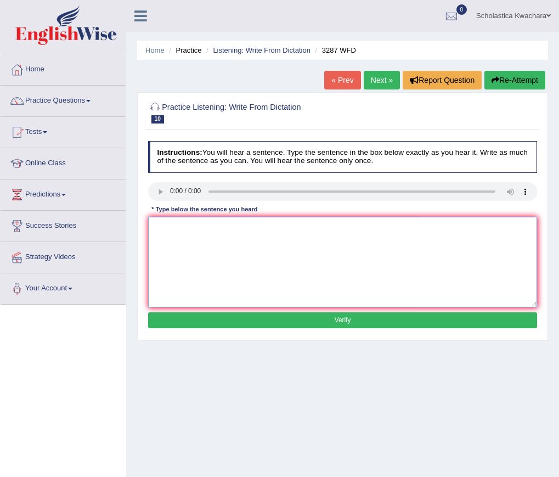
click at [193, 229] on textarea at bounding box center [343, 262] width 390 height 91
click at [188, 228] on textarea "A new articl was published regareing the Unuversity last week." at bounding box center [343, 262] width 390 height 91
click at [252, 228] on textarea "A new article was published regareing the Unuversity last week." at bounding box center [343, 262] width 390 height 91
click at [290, 228] on textarea "A new article was published regarding the Unuversity last week." at bounding box center [343, 262] width 390 height 91
type textarea "A new article was published regarding the University last week."
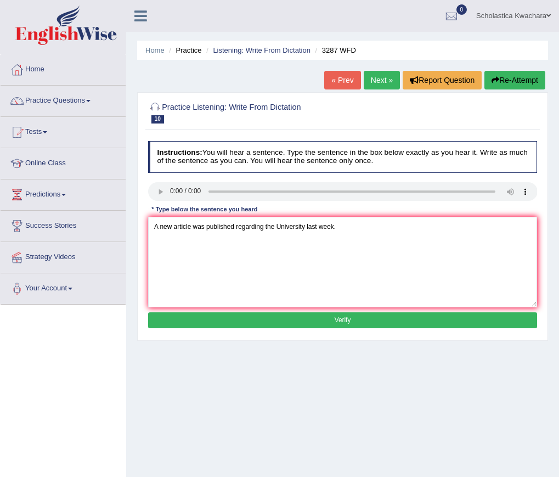
click at [325, 315] on button "Verify" at bounding box center [343, 320] width 390 height 16
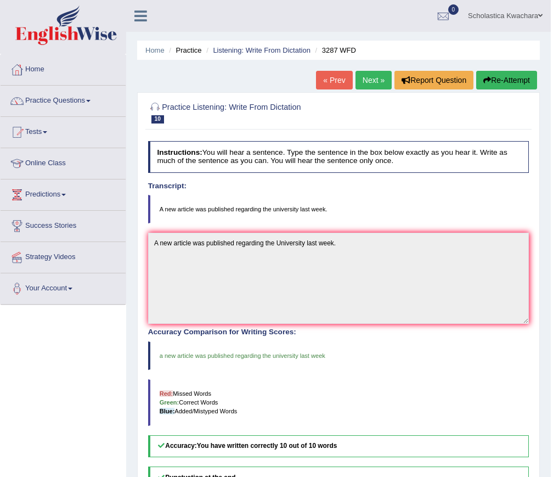
click at [362, 83] on link "Next »" at bounding box center [373, 80] width 36 height 19
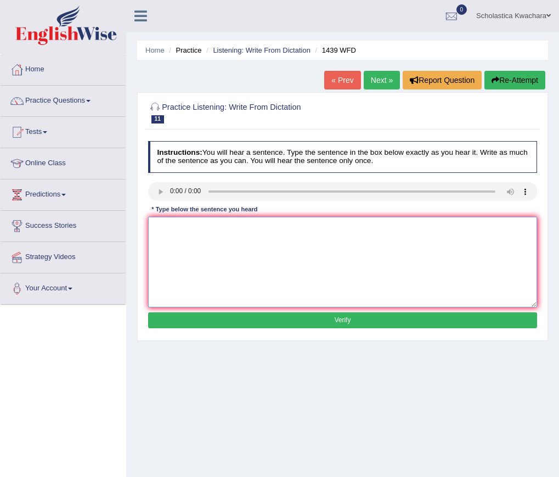
click at [193, 222] on textarea at bounding box center [343, 262] width 390 height 91
type textarea "The fiction books are just past the counter."
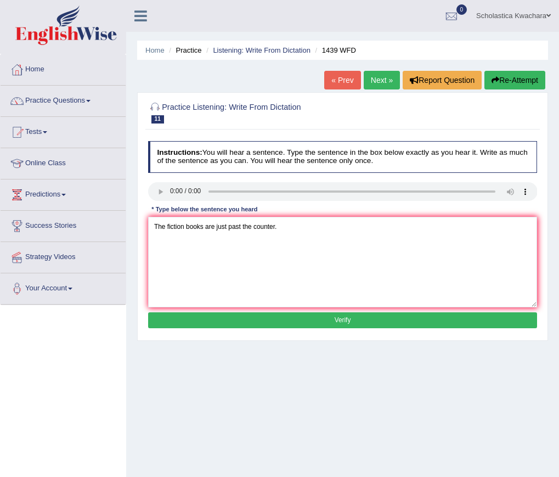
click at [326, 314] on button "Verify" at bounding box center [343, 320] width 390 height 16
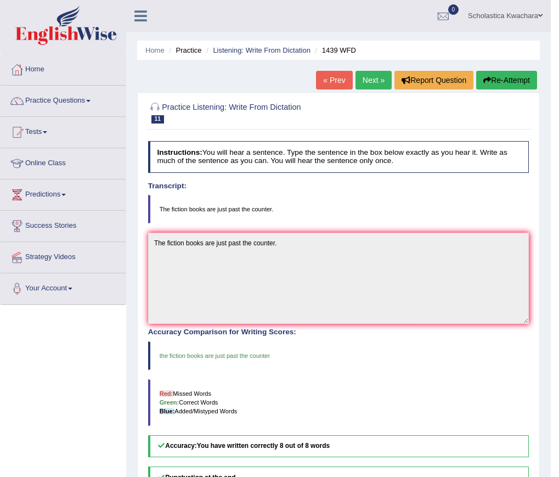
click at [368, 84] on link "Next »" at bounding box center [373, 80] width 36 height 19
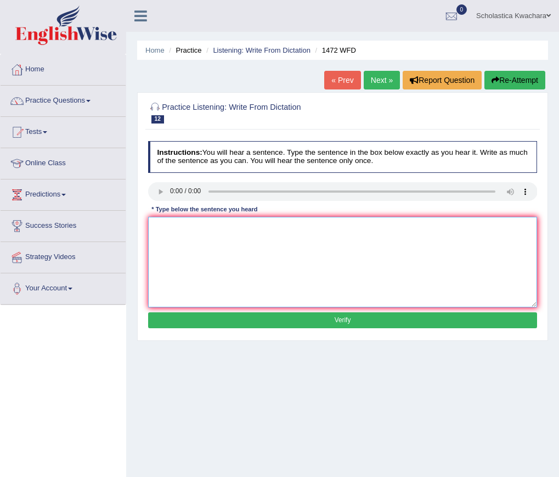
click at [190, 224] on textarea at bounding box center [343, 262] width 390 height 91
click at [219, 227] on textarea "The local government a develpprd a plan for instrastuctre development." at bounding box center [343, 262] width 390 height 91
click at [252, 228] on textarea "The local government has develpprd a plan for instrastuctre development." at bounding box center [343, 262] width 390 height 91
drag, startPoint x: 264, startPoint y: 229, endPoint x: 229, endPoint y: 235, distance: 35.2
click at [229, 235] on textarea "The local government has developedd a plan for instrastuctre development." at bounding box center [343, 262] width 390 height 91
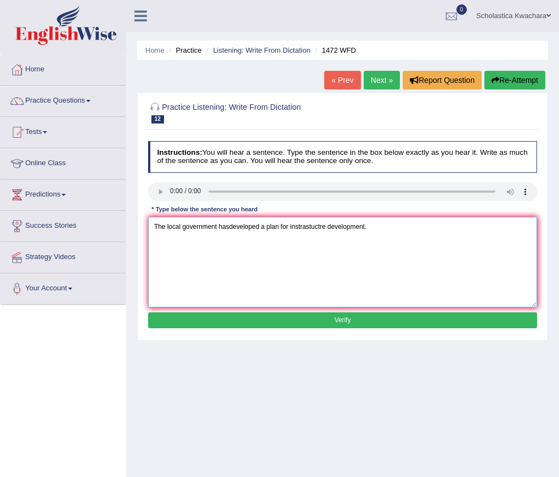
click at [230, 227] on textarea "The local government hasdeveloped a plan for instrastuctre development." at bounding box center [343, 262] width 390 height 91
click at [300, 228] on textarea "The local government has developed a plan for instrastuctre development." at bounding box center [343, 262] width 390 height 91
click at [300, 225] on textarea "The local government has developed a plan for inftrastuctre development." at bounding box center [343, 262] width 390 height 91
click at [309, 229] on textarea "The local government has developed a plan for infrastuctre development." at bounding box center [343, 262] width 390 height 91
type textarea "The local government has developed a plan for infrastructre development."
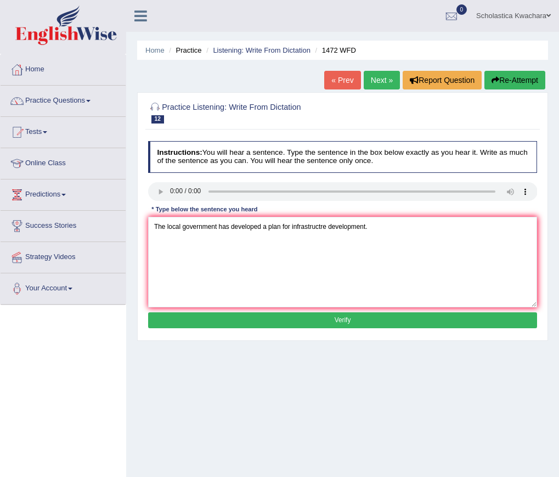
click at [351, 316] on button "Verify" at bounding box center [343, 320] width 390 height 16
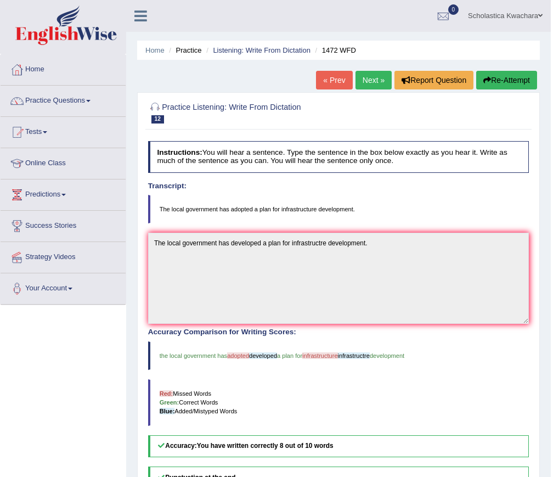
click at [380, 78] on link "Next »" at bounding box center [373, 80] width 36 height 19
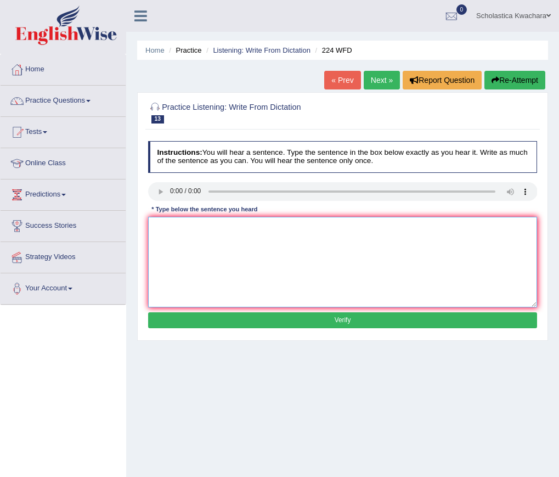
click at [172, 229] on textarea at bounding box center [343, 262] width 390 height 91
click at [245, 227] on textarea "In winter it gets harsh but it wont be an issue since we have the heater." at bounding box center [343, 262] width 390 height 91
type textarea "In winter it gets harsh but it won't be an issue since we have the heater."
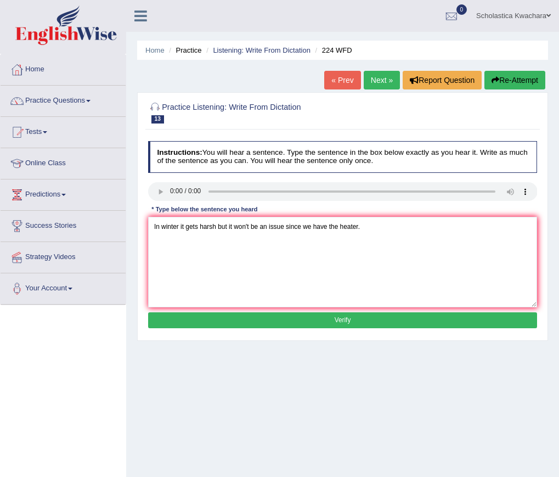
click at [349, 316] on button "Verify" at bounding box center [343, 320] width 390 height 16
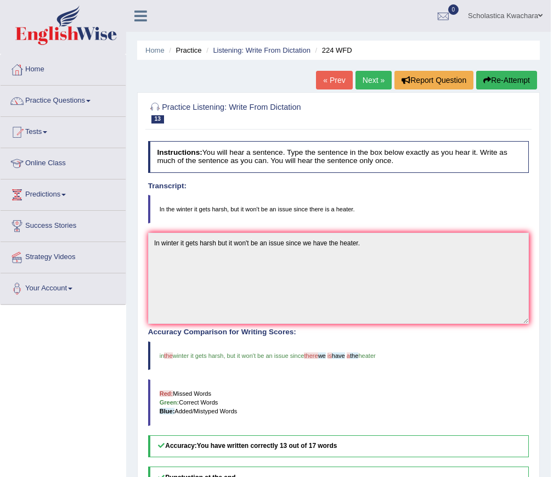
click at [365, 75] on link "Next »" at bounding box center [373, 80] width 36 height 19
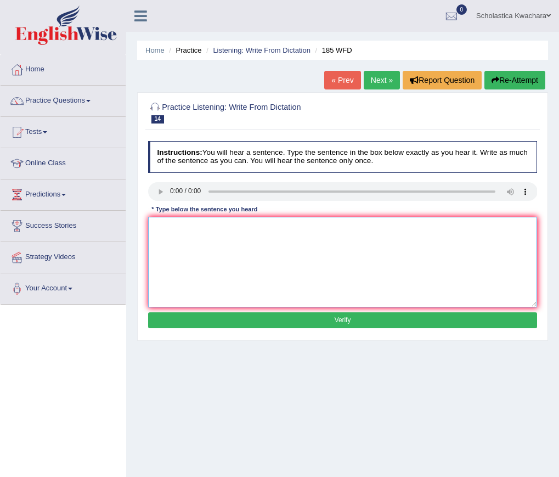
click at [191, 238] on textarea at bounding box center [343, 262] width 390 height 91
click at [167, 225] on textarea "Reaserchers say many students get stressed at the end of academic results." at bounding box center [343, 262] width 390 height 91
click at [170, 226] on textarea "Reserchers say many students get stressed at the end of academic results." at bounding box center [343, 262] width 390 height 91
drag, startPoint x: 190, startPoint y: 226, endPoint x: 152, endPoint y: 233, distance: 38.4
click at [152, 233] on textarea "Researchers say many students get stressed at the end of academic results." at bounding box center [343, 262] width 390 height 91
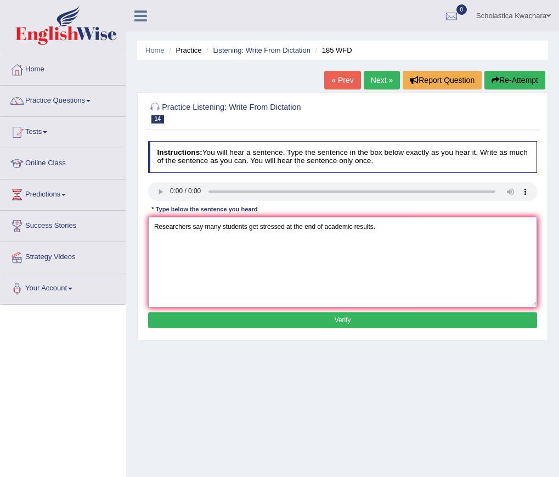
click at [188, 258] on textarea "Researchers say many students get stressed at the end of academic results." at bounding box center [343, 262] width 390 height 91
click at [388, 227] on textarea "Researchers say many students get stressed at the end of academic results." at bounding box center [343, 262] width 390 height 91
click at [259, 224] on textarea "Researchers say many students get stressed at the end of academic results." at bounding box center [343, 262] width 390 height 91
click at [331, 229] on textarea "Researchers say many students get stressed at the end of academic results." at bounding box center [343, 262] width 390 height 91
type textarea "Researchers say many students get stressed at the end of accademic results."
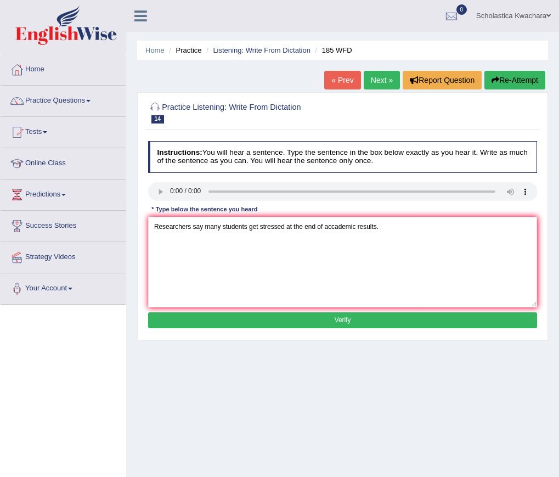
click at [369, 317] on button "Verify" at bounding box center [343, 320] width 390 height 16
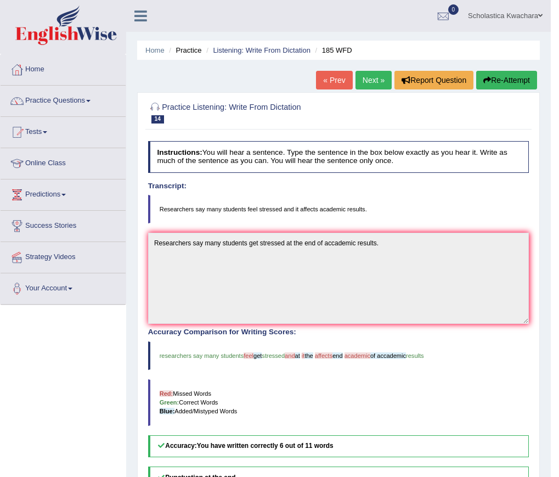
click at [363, 81] on link "Next »" at bounding box center [373, 80] width 36 height 19
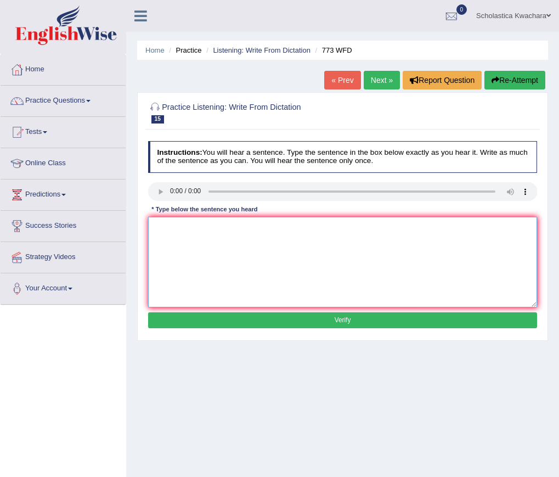
click at [188, 244] on textarea at bounding box center [343, 262] width 390 height 91
click at [278, 229] on textarea "Gravity is extraordinary weak and nearly dificult to study at level." at bounding box center [343, 262] width 390 height 91
click at [182, 228] on textarea "Gravity is extraordinary weak and nearly difficulty to study at level." at bounding box center [343, 262] width 390 height 91
type textarea "Gravity is an extraordinary weak and nearly difficulty to study at level."
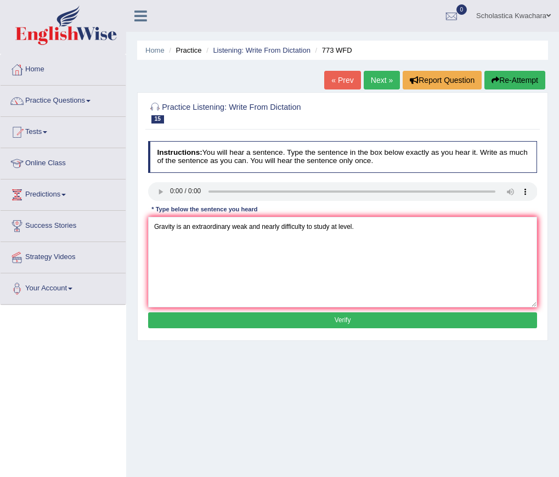
click at [348, 316] on button "Verify" at bounding box center [343, 320] width 390 height 16
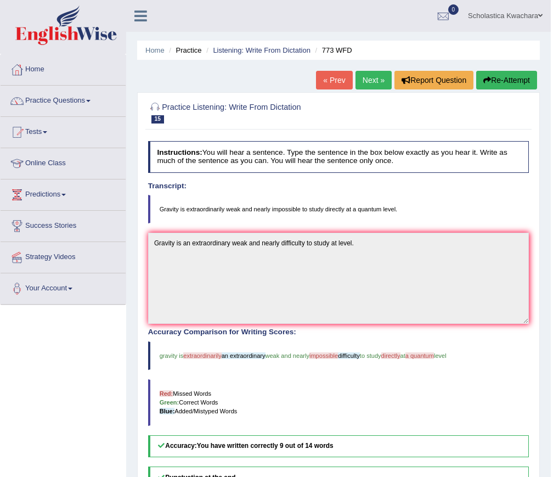
click at [372, 85] on link "Next »" at bounding box center [373, 80] width 36 height 19
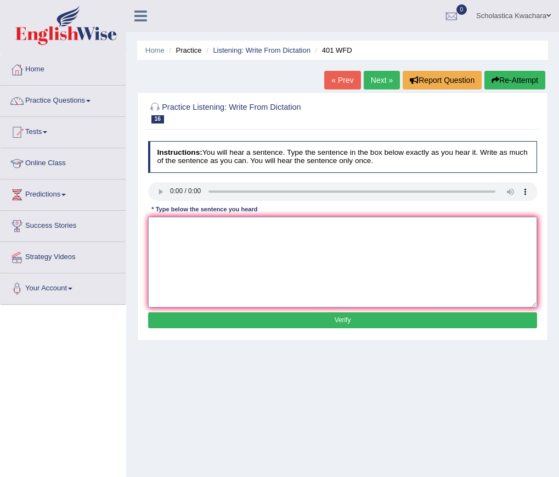
click at [189, 235] on textarea at bounding box center [343, 262] width 390 height 91
click at [170, 239] on textarea at bounding box center [343, 262] width 390 height 91
click at [177, 226] on textarea "Student the whole of residents during term time." at bounding box center [343, 262] width 390 height 91
click at [177, 228] on textarea "Student live the whole of residents during term time." at bounding box center [343, 262] width 390 height 91
type textarea "Students live the whole of residents during term time."
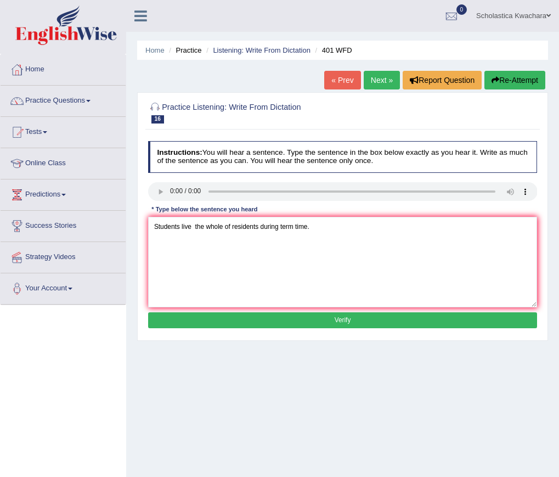
click at [310, 317] on button "Verify" at bounding box center [343, 320] width 390 height 16
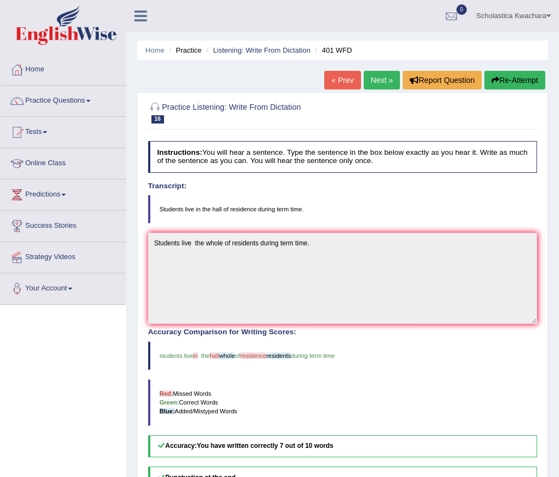
click at [376, 83] on link "Next »" at bounding box center [382, 80] width 36 height 19
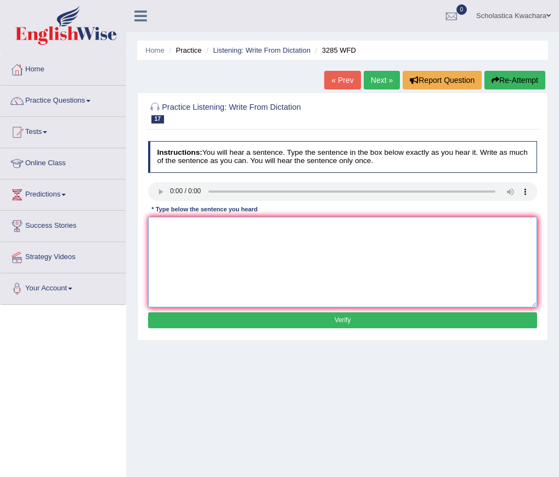
click at [186, 230] on textarea at bounding box center [343, 262] width 390 height 91
drag, startPoint x: 299, startPoint y: 225, endPoint x: 280, endPoint y: 228, distance: 19.3
click at [280, 228] on textarea "Population has asharp rise in recent twenty yeqars." at bounding box center [343, 262] width 390 height 91
click at [172, 225] on textarea "Population has asharp rise in recent twenty years." at bounding box center [343, 262] width 390 height 91
type textarea "Population has asharp rise in recent twenty years."
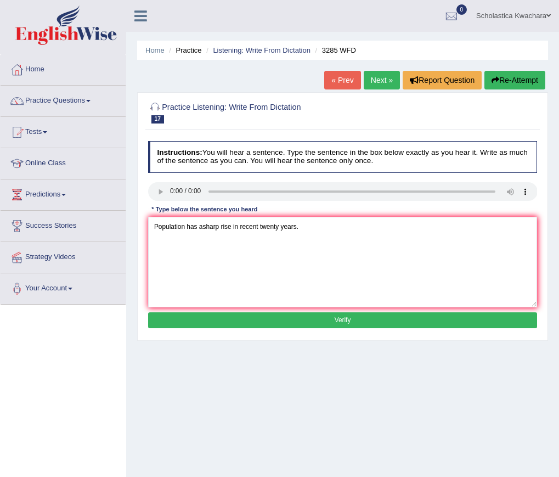
click at [347, 319] on button "Verify" at bounding box center [343, 320] width 390 height 16
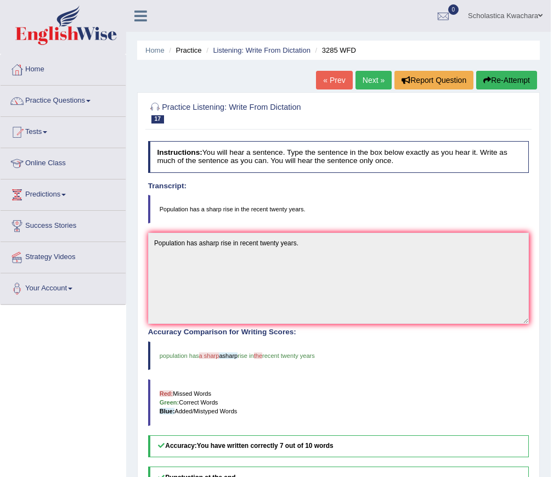
click at [535, 16] on link "Scholastica Kwachara" at bounding box center [505, 14] width 91 height 29
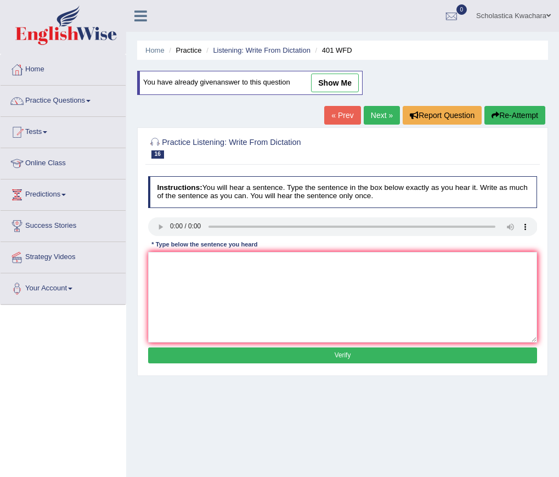
click at [525, 20] on link "Scholastica Kwachara" at bounding box center [513, 14] width 91 height 29
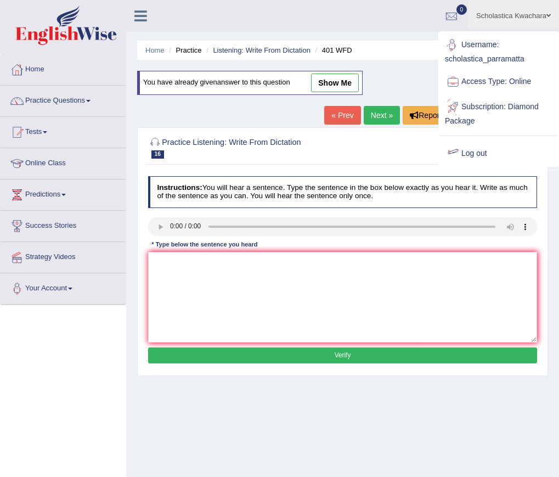
click at [480, 155] on link "Log out" at bounding box center [498, 153] width 118 height 25
